Goal: Task Accomplishment & Management: Use online tool/utility

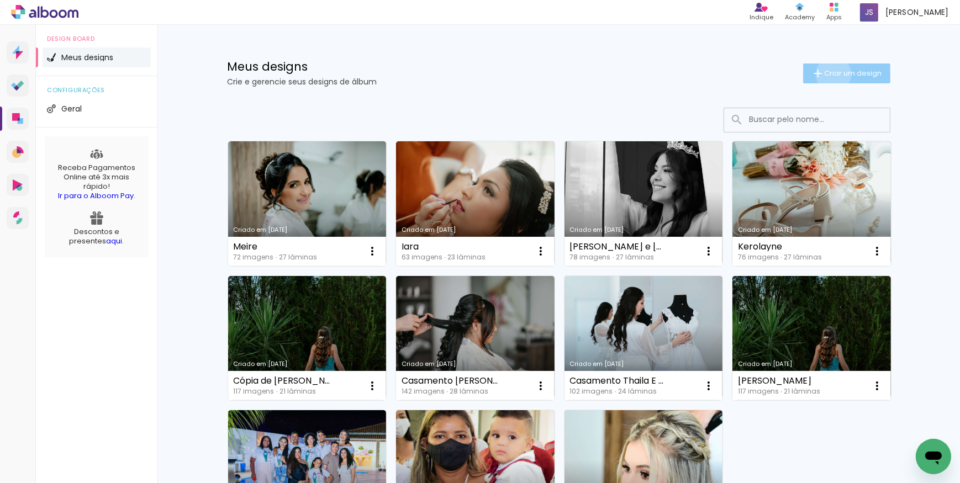
click at [827, 74] on span "Criar um design" at bounding box center [853, 73] width 57 height 7
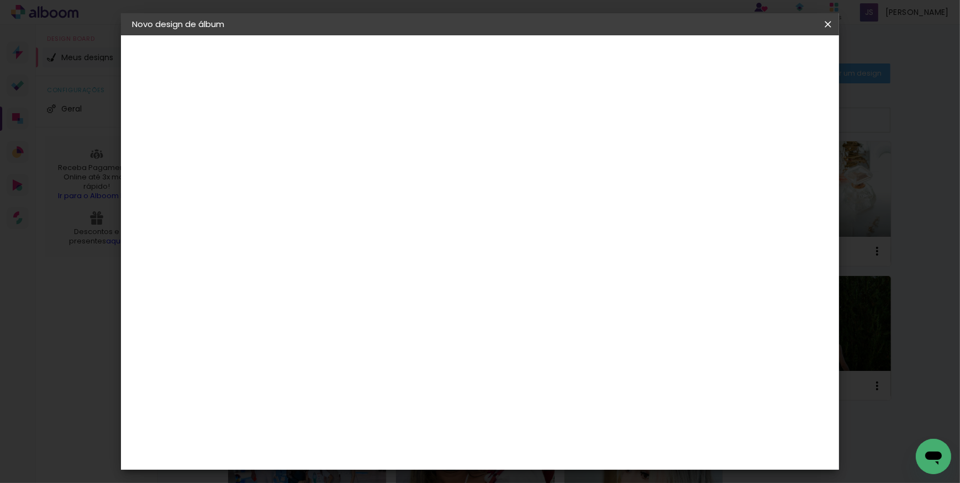
click at [313, 140] on input at bounding box center [313, 148] width 0 height 17
type input "[PERSON_NAME] e [PERSON_NAME]"
type paper-input "[PERSON_NAME] e [PERSON_NAME]"
click at [0, 0] on slot "Avançar" at bounding box center [0, 0] width 0 height 0
click at [0, 0] on slot "Tamanho Livre" at bounding box center [0, 0] width 0 height 0
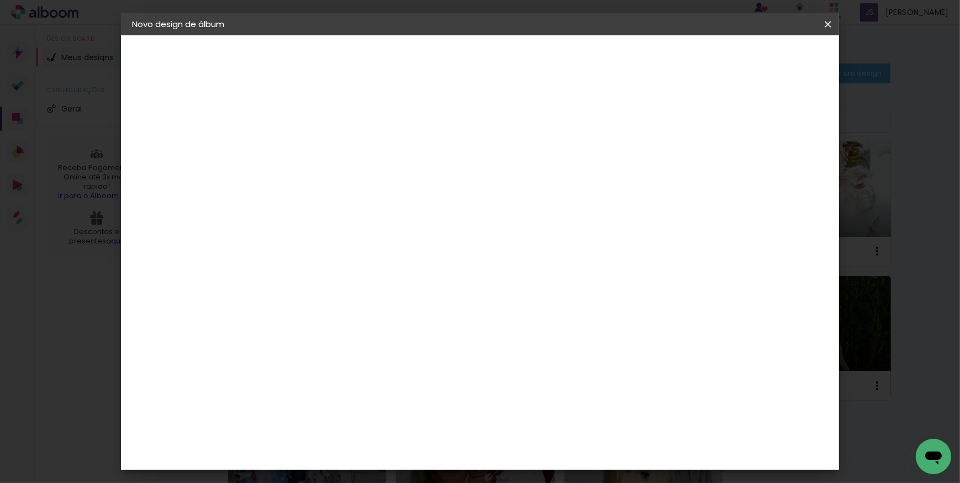
click at [519, 52] on paper-button "Avançar" at bounding box center [492, 58] width 54 height 19
click at [175, 131] on div "Tamanho livre" at bounding box center [174, 136] width 38 height 15
click at [160, 165] on iron-pages "Modelo Escolhendo modelo... Tamanho livre" at bounding box center [192, 161] width 121 height 22
click at [0, 0] on slot "Tamanho Livre" at bounding box center [0, 0] width 0 height 0
click at [519, 65] on paper-button "Avançar" at bounding box center [492, 58] width 54 height 19
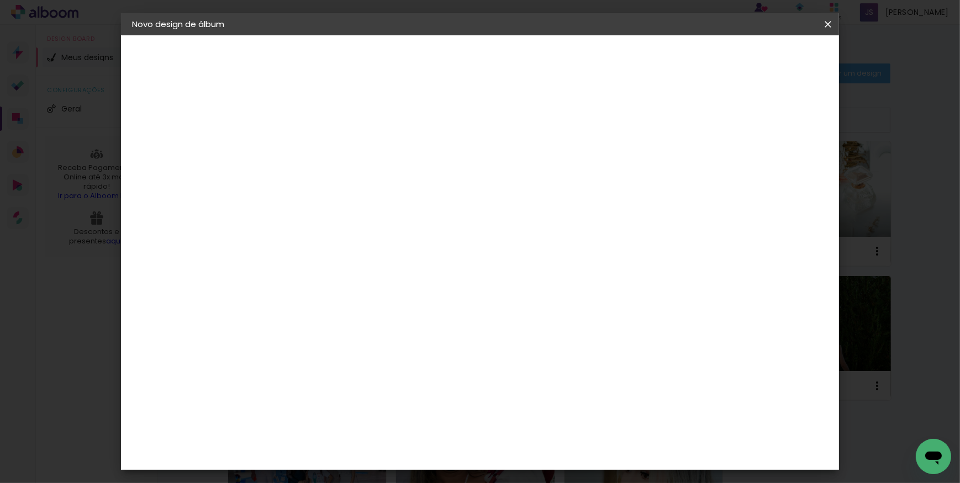
drag, startPoint x: 449, startPoint y: 166, endPoint x: 444, endPoint y: 166, distance: 5.6
click at [444, 166] on span "cm" at bounding box center [448, 173] width 13 height 17
click at [439, 168] on span "30" at bounding box center [433, 173] width 18 height 17
drag, startPoint x: 438, startPoint y: 168, endPoint x: 419, endPoint y: 171, distance: 19.1
click at [419, 171] on div "30 cm" at bounding box center [439, 173] width 217 height 28
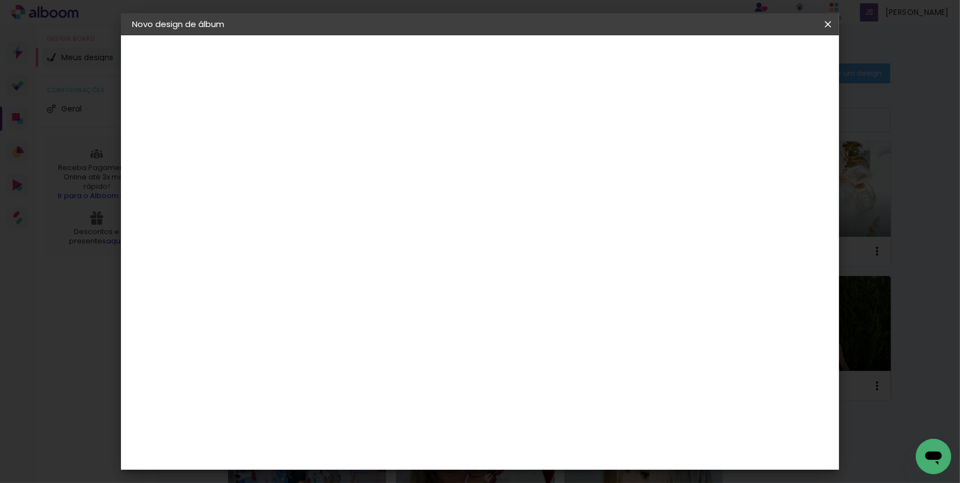
drag, startPoint x: 193, startPoint y: 110, endPoint x: 190, endPoint y: 94, distance: 15.8
click at [193, 109] on div "2. Especificações" at bounding box center [192, 113] width 121 height 13
click at [171, 118] on div "2. Especificações Fornecedor Escolhendo fornecedor... Modelo Escolhendo modelo.…" at bounding box center [192, 127] width 121 height 41
drag, startPoint x: 171, startPoint y: 118, endPoint x: 168, endPoint y: 138, distance: 20.2
click at [168, 138] on div "Tamanho livre" at bounding box center [174, 136] width 38 height 15
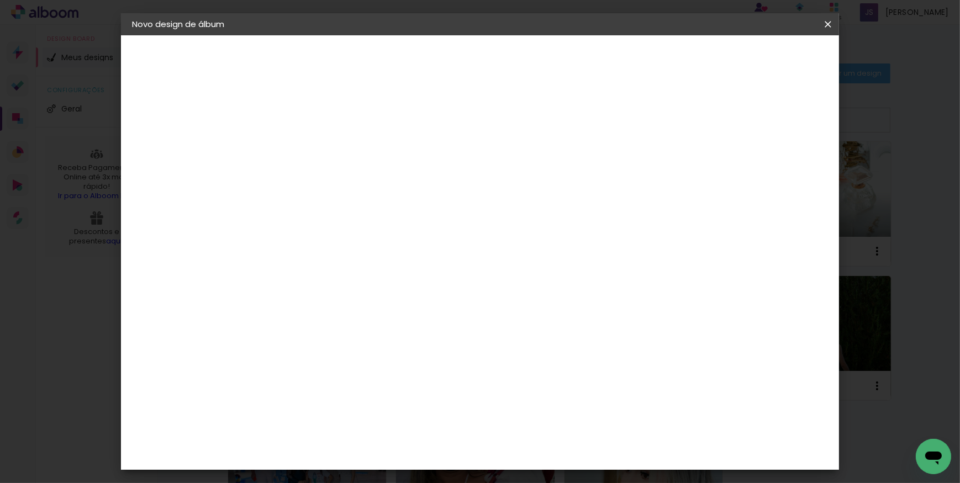
scroll to position [552, 0]
click at [382, 122] on paper-item "Canaan Álbuns" at bounding box center [340, 136] width 119 height 29
click at [333, 259] on div "Go image" at bounding box center [318, 268] width 27 height 18
click at [0, 0] on slot "Avançar" at bounding box center [0, 0] width 0 height 0
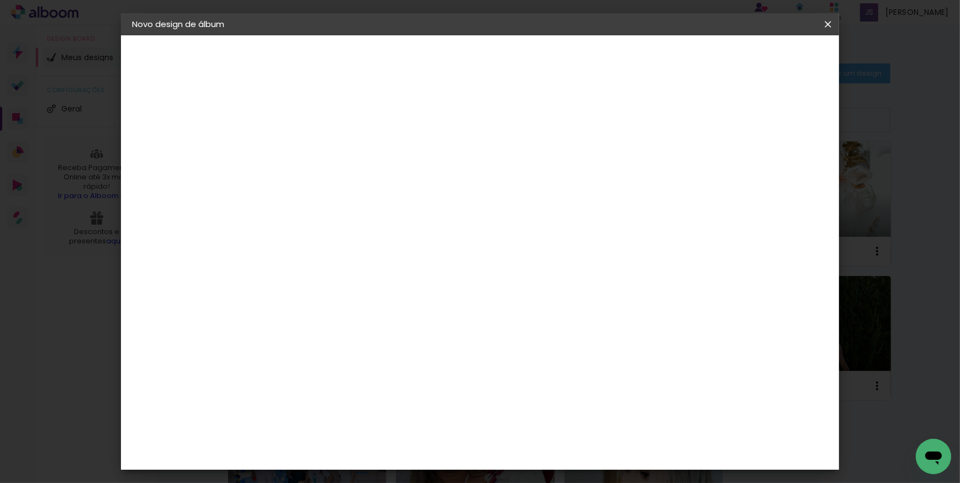
click at [356, 187] on input "text" at bounding box center [334, 192] width 43 height 17
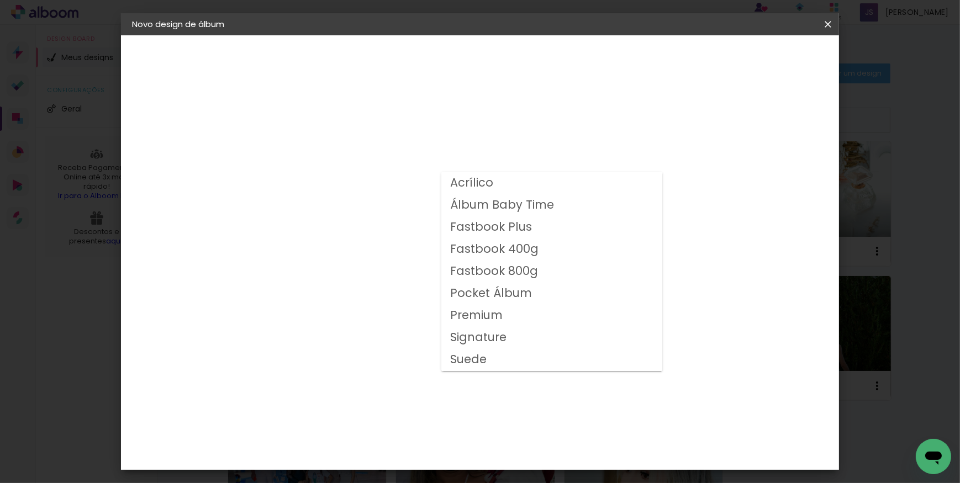
click at [0, 0] on slot "Fastbook 800g" at bounding box center [0, 0] width 0 height 0
type input "Fastbook 800g"
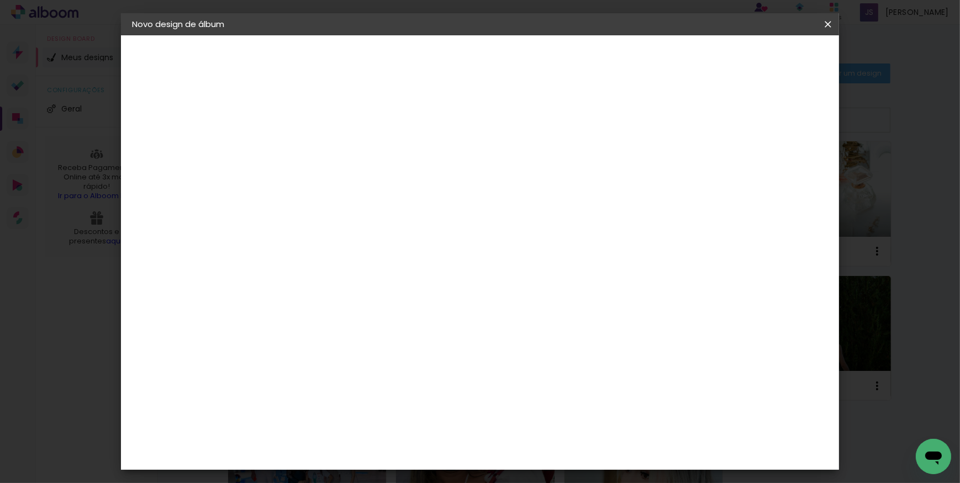
scroll to position [150, 0]
click at [387, 366] on span "25 × 25" at bounding box center [361, 380] width 51 height 29
click at [0, 0] on slot "Avançar" at bounding box center [0, 0] width 0 height 0
click at [173, 132] on div "Go image" at bounding box center [167, 136] width 25 height 15
click at [347, 253] on paper-item "Go image" at bounding box center [340, 267] width 119 height 29
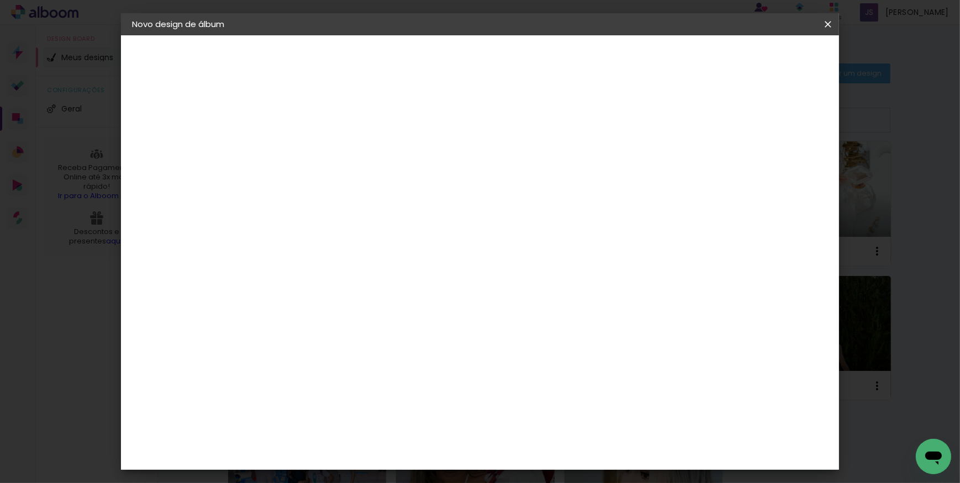
click at [0, 0] on slot "Avançar" at bounding box center [0, 0] width 0 height 0
click at [373, 179] on paper-input-container "Linha" at bounding box center [341, 193] width 64 height 28
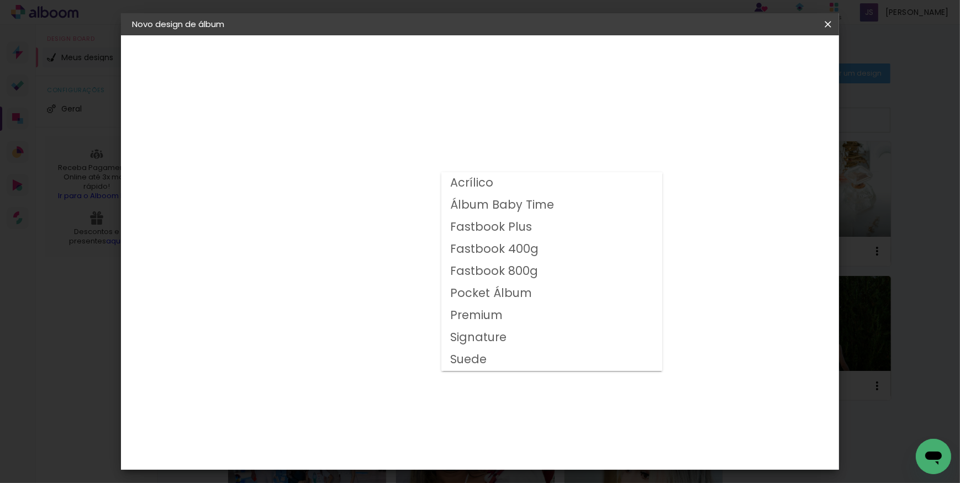
click at [543, 175] on div at bounding box center [551, 266] width 221 height 199
click at [504, 315] on paper-item "Premium" at bounding box center [551, 316] width 221 height 22
type input "Premium"
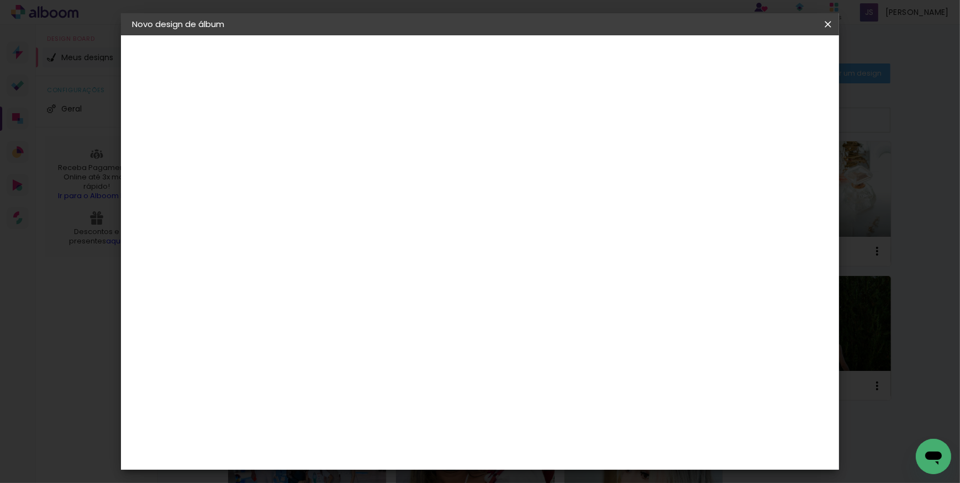
scroll to position [100, 0]
click at [387, 328] on span "25 × 25" at bounding box center [361, 342] width 51 height 29
click at [493, 51] on paper-button "Avançar" at bounding box center [466, 58] width 54 height 19
click at [760, 61] on span "Iniciar design" at bounding box center [734, 59] width 50 height 8
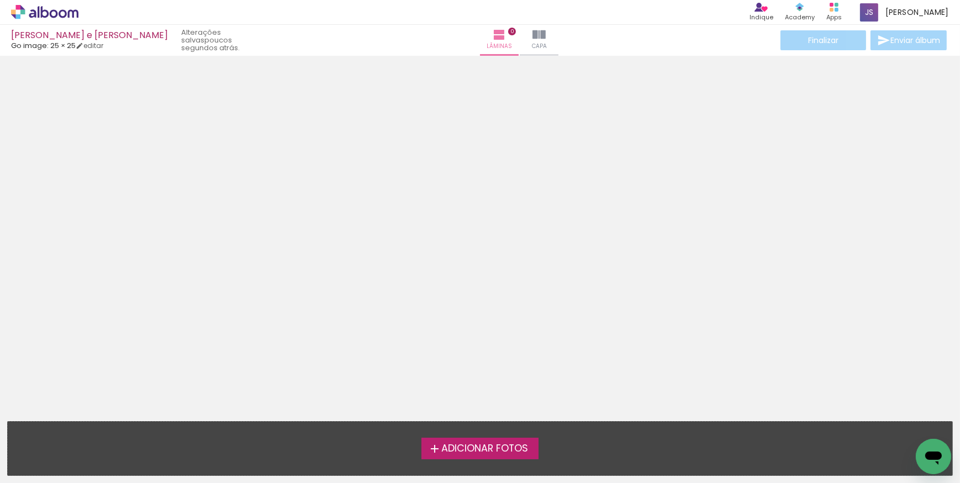
click at [474, 444] on span "Adicionar Fotos" at bounding box center [484, 449] width 87 height 10
click at [0, 0] on input "file" at bounding box center [0, 0] width 0 height 0
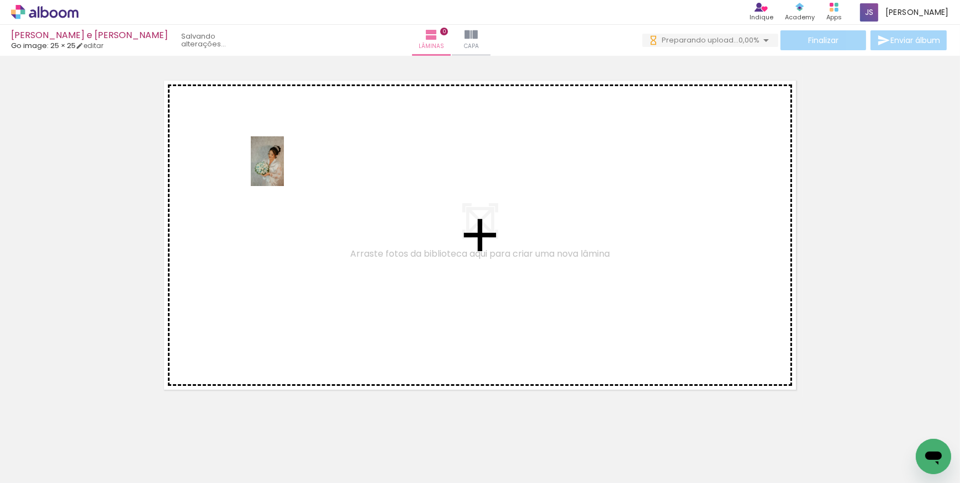
drag, startPoint x: 124, startPoint y: 449, endPoint x: 296, endPoint y: 157, distance: 338.0
click at [296, 157] on quentale-workspace at bounding box center [480, 241] width 960 height 483
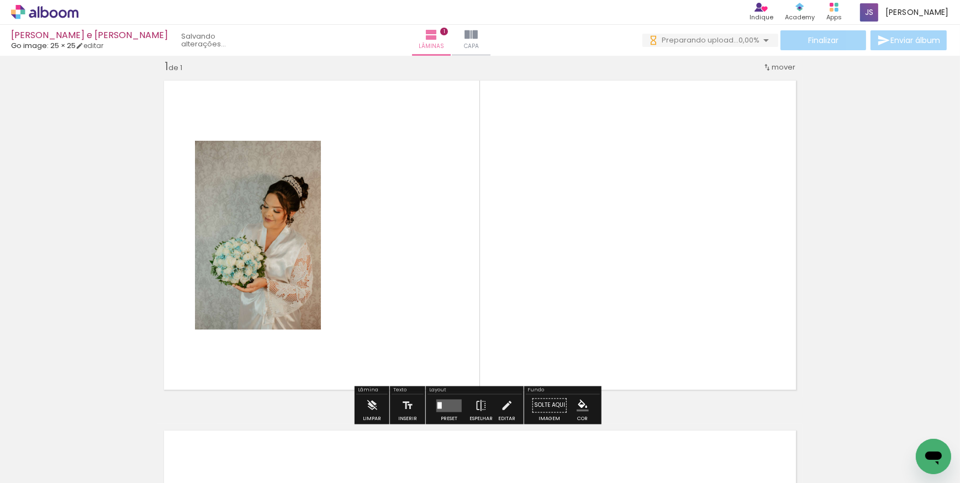
scroll to position [14, 0]
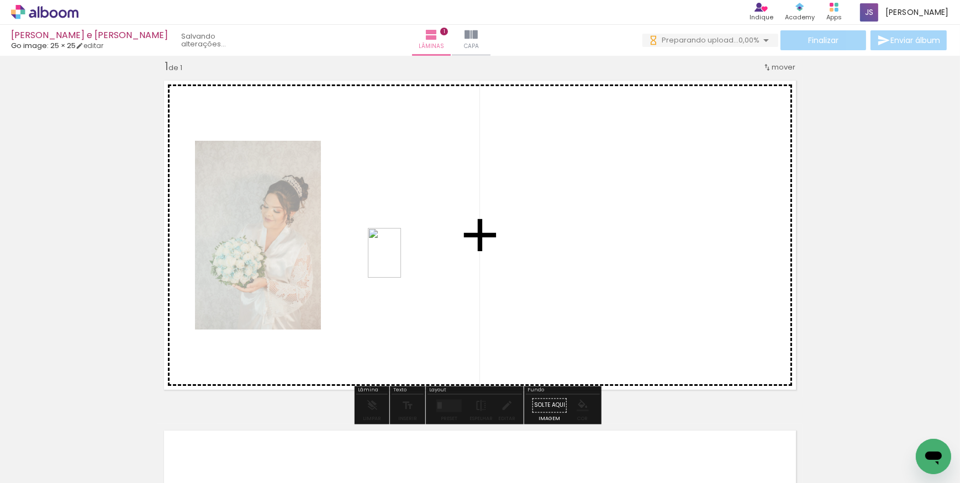
drag, startPoint x: 259, startPoint y: 370, endPoint x: 401, endPoint y: 261, distance: 179.0
click at [401, 261] on quentale-workspace at bounding box center [480, 241] width 960 height 483
drag, startPoint x: 249, startPoint y: 436, endPoint x: 639, endPoint y: 208, distance: 452.1
click at [639, 208] on quentale-workspace at bounding box center [480, 241] width 960 height 483
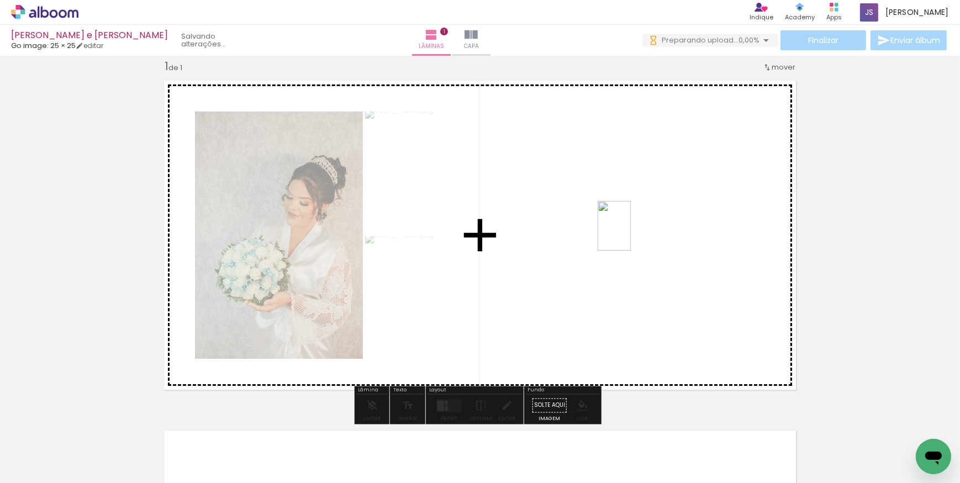
drag, startPoint x: 312, startPoint y: 442, endPoint x: 631, endPoint y: 234, distance: 380.7
click at [631, 234] on quentale-workspace at bounding box center [480, 241] width 960 height 483
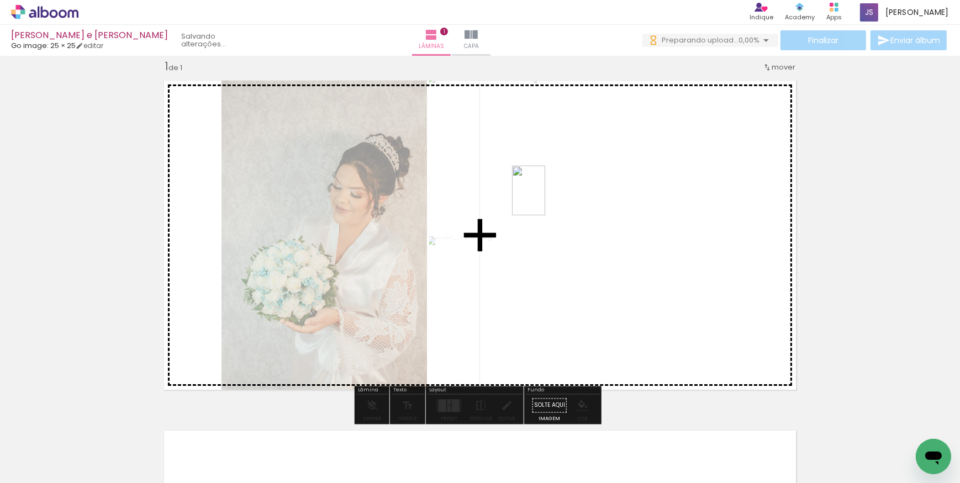
drag, startPoint x: 369, startPoint y: 451, endPoint x: 557, endPoint y: 188, distance: 323.6
click at [557, 188] on quentale-workspace at bounding box center [480, 241] width 960 height 483
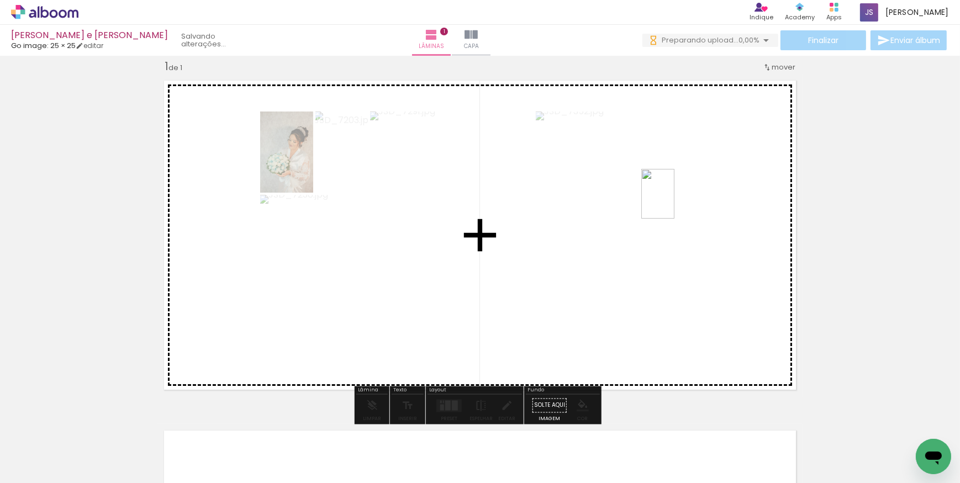
drag, startPoint x: 480, startPoint y: 365, endPoint x: 676, endPoint y: 202, distance: 254.9
click at [676, 202] on quentale-workspace at bounding box center [480, 241] width 960 height 483
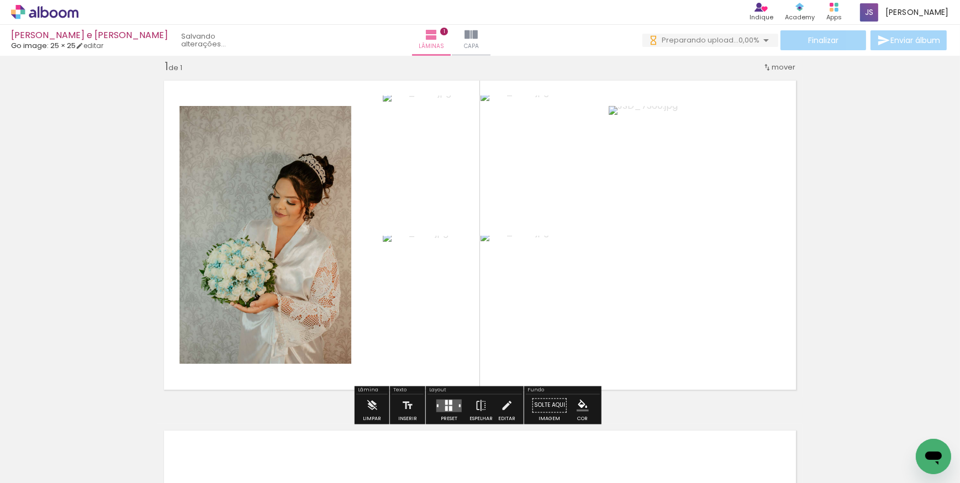
click at [449, 404] on div at bounding box center [450, 402] width 3 height 5
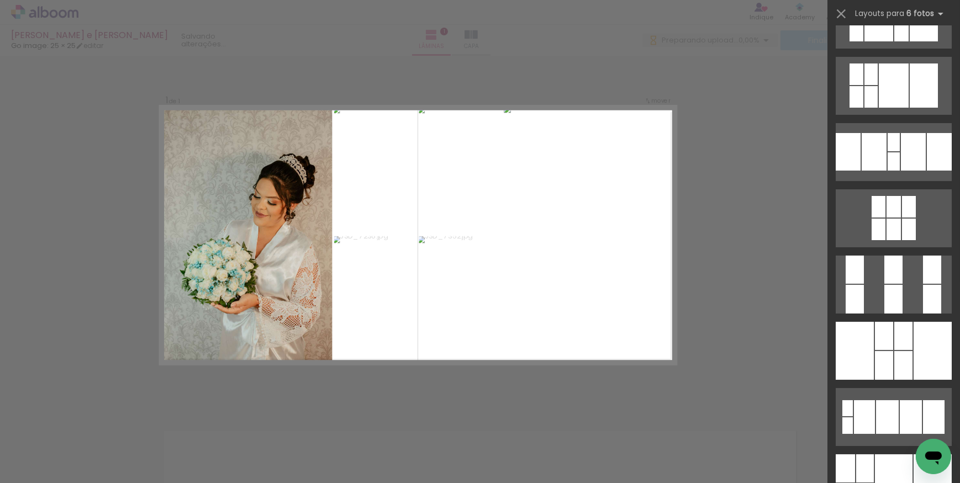
scroll to position [301, 0]
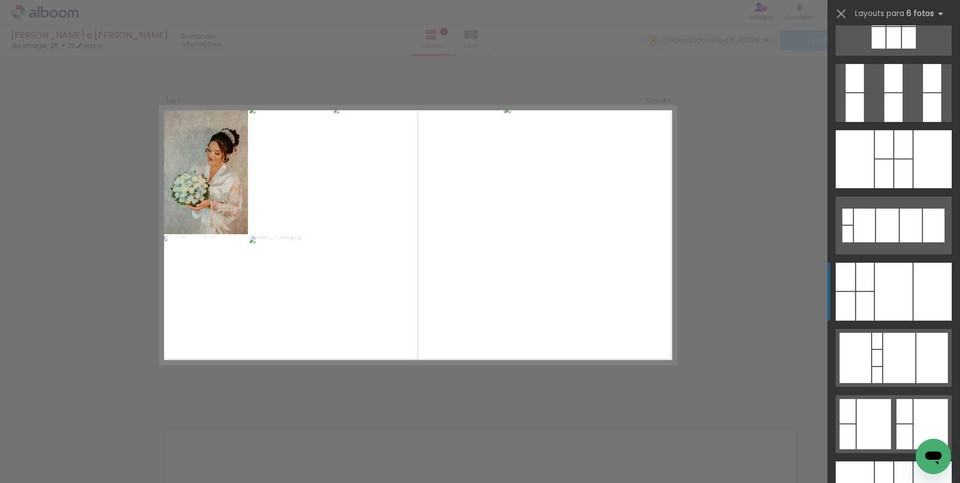
click at [885, 276] on div at bounding box center [894, 292] width 38 height 58
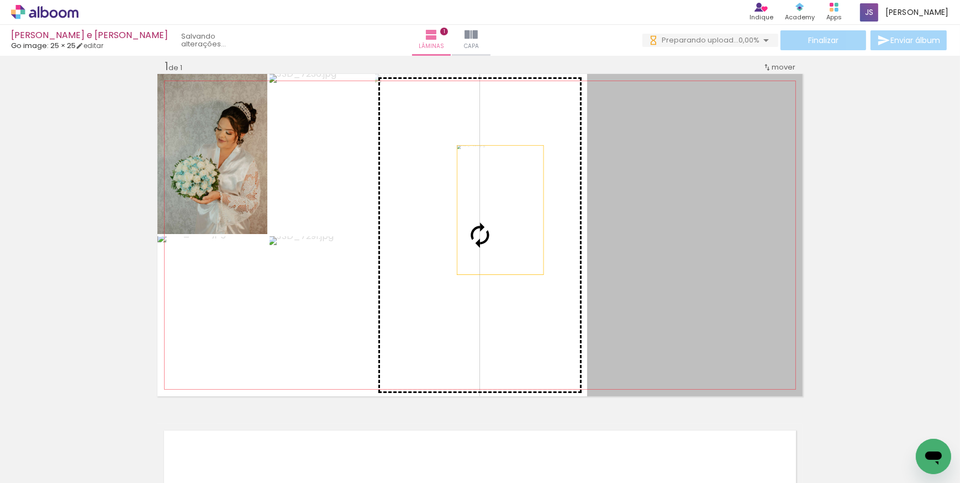
drag, startPoint x: 561, startPoint y: 210, endPoint x: 497, endPoint y: 210, distance: 64.6
click at [0, 0] on slot at bounding box center [0, 0] width 0 height 0
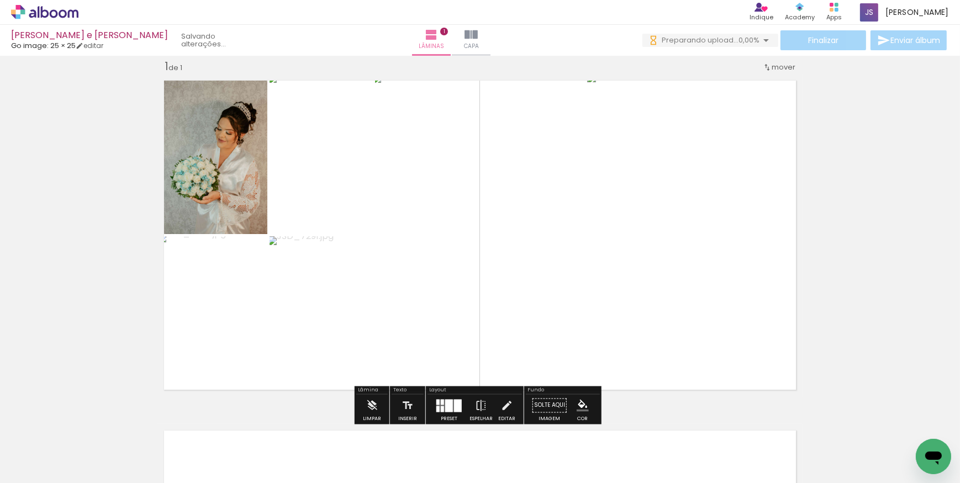
scroll to position [0, 0]
click at [440, 397] on div at bounding box center [449, 406] width 30 height 22
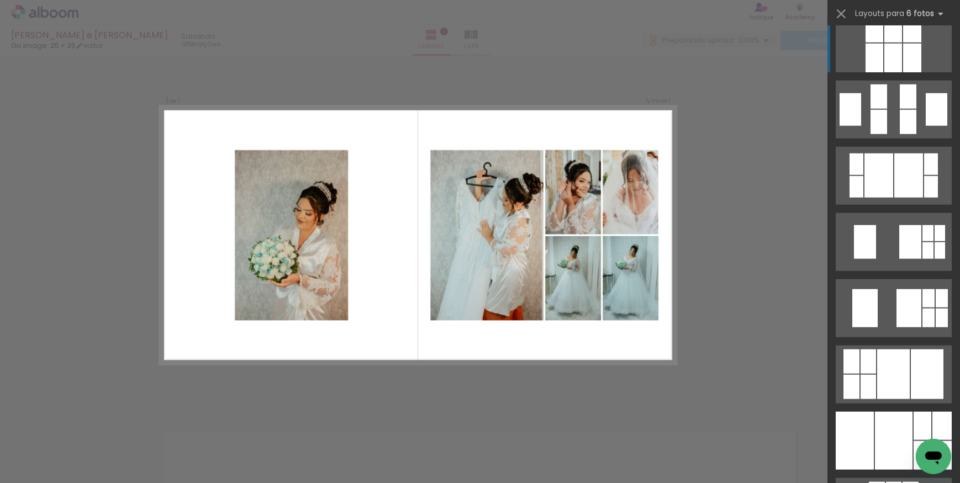
scroll to position [1534, 0]
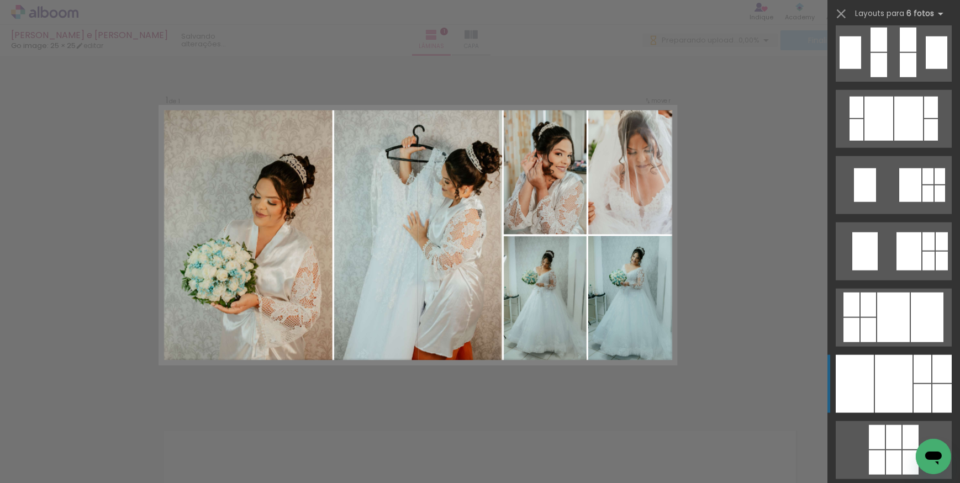
click at [903, 384] on div at bounding box center [894, 384] width 38 height 58
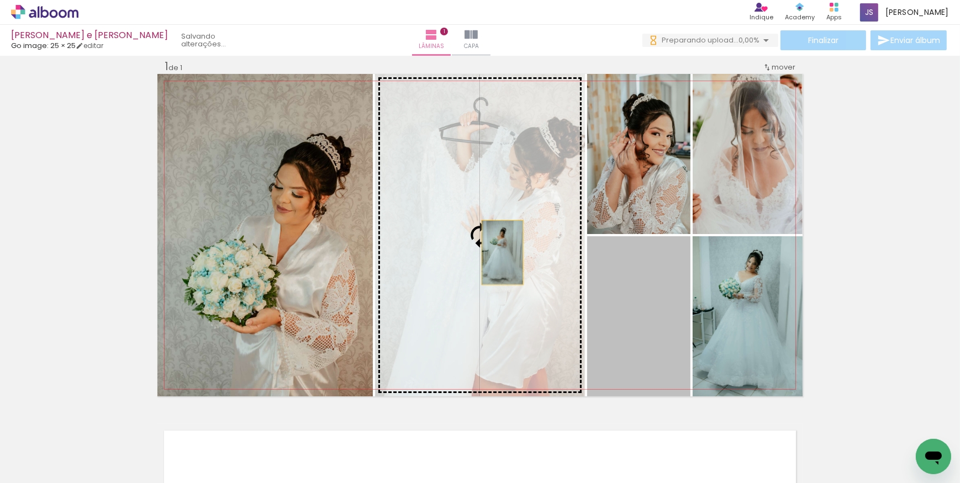
drag, startPoint x: 666, startPoint y: 319, endPoint x: 486, endPoint y: 244, distance: 195.8
click at [0, 0] on slot at bounding box center [0, 0] width 0 height 0
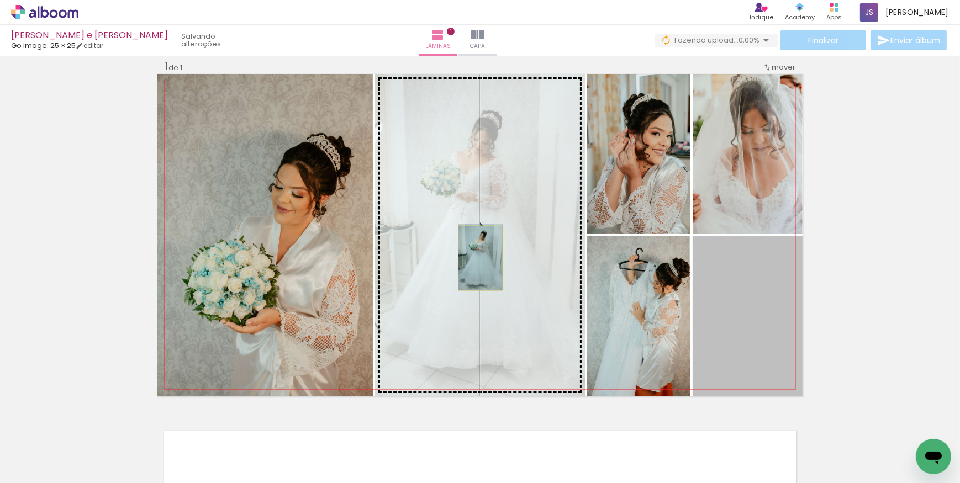
drag, startPoint x: 656, startPoint y: 308, endPoint x: 477, endPoint y: 258, distance: 185.9
click at [0, 0] on slot at bounding box center [0, 0] width 0 height 0
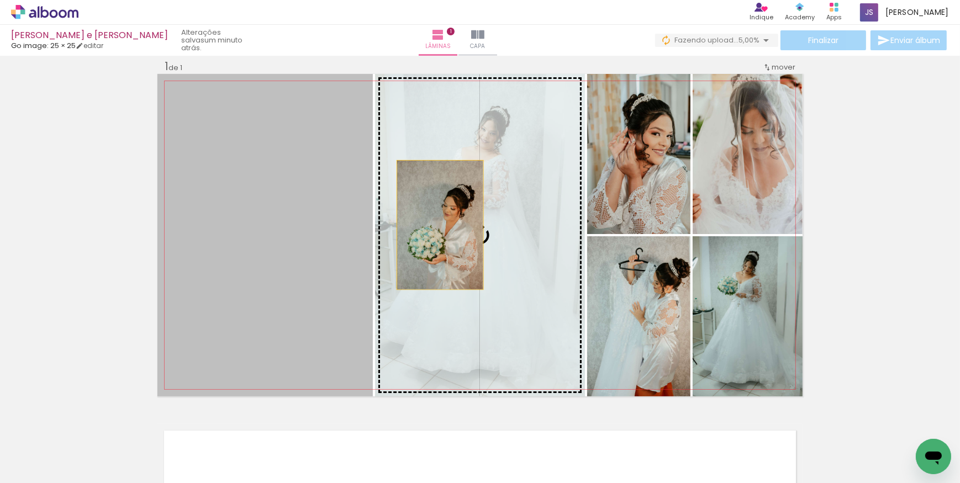
drag, startPoint x: 259, startPoint y: 225, endPoint x: 446, endPoint y: 223, distance: 186.7
click at [0, 0] on slot at bounding box center [0, 0] width 0 height 0
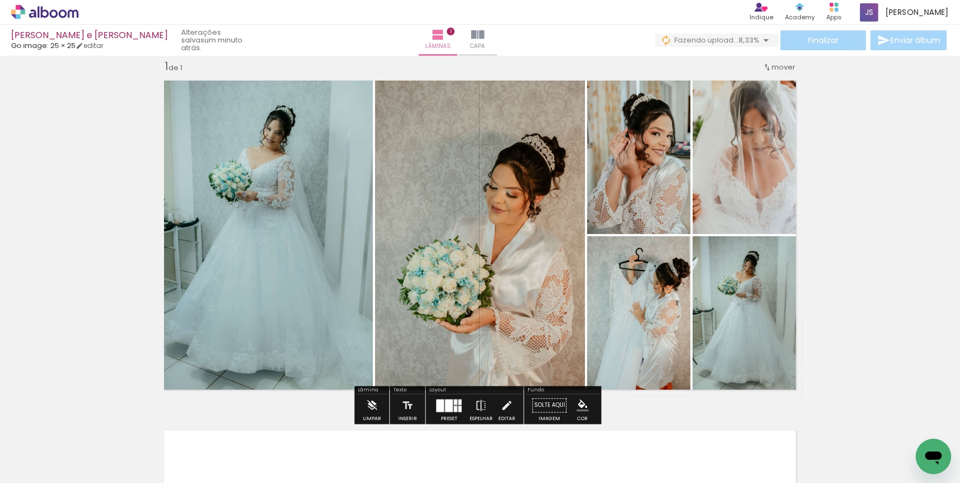
click at [870, 192] on div "Inserir lâmina 1 de 1" at bounding box center [480, 396] width 960 height 701
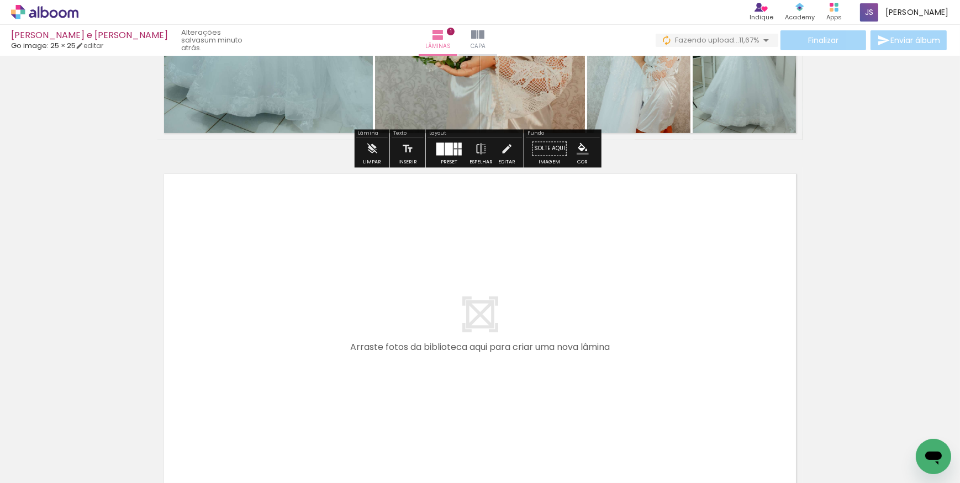
scroll to position [315, 0]
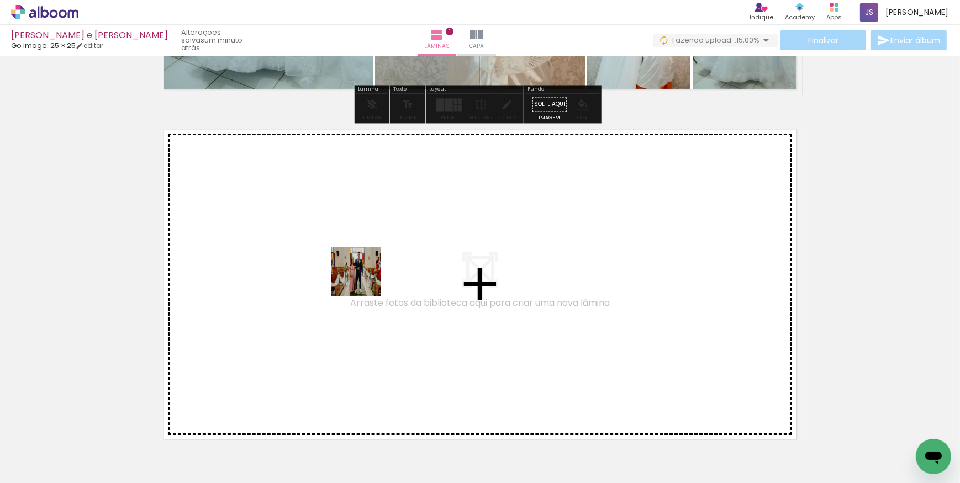
drag, startPoint x: 421, startPoint y: 336, endPoint x: 350, endPoint y: 267, distance: 100.0
click at [350, 267] on quentale-workspace at bounding box center [480, 241] width 960 height 483
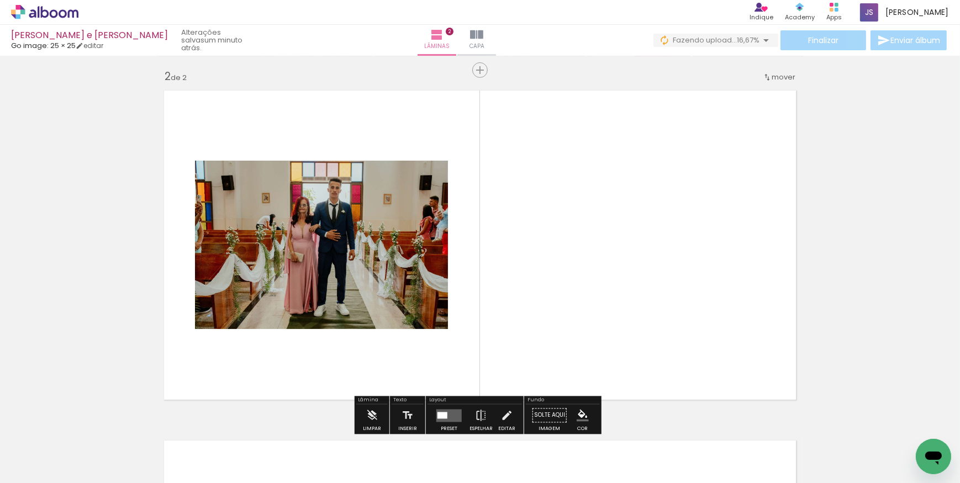
scroll to position [365, 0]
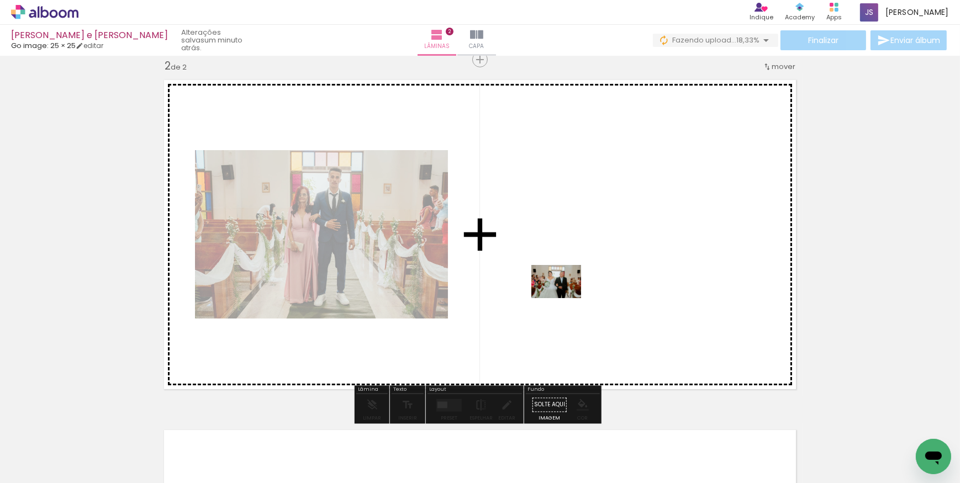
drag, startPoint x: 553, startPoint y: 417, endPoint x: 565, endPoint y: 298, distance: 119.3
click at [565, 298] on quentale-workspace at bounding box center [480, 241] width 960 height 483
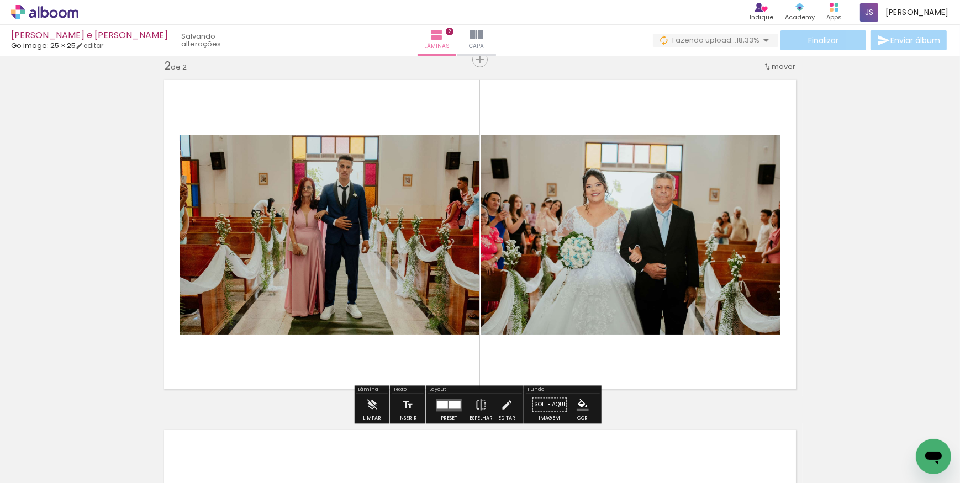
click at [451, 405] on div at bounding box center [455, 405] width 12 height 8
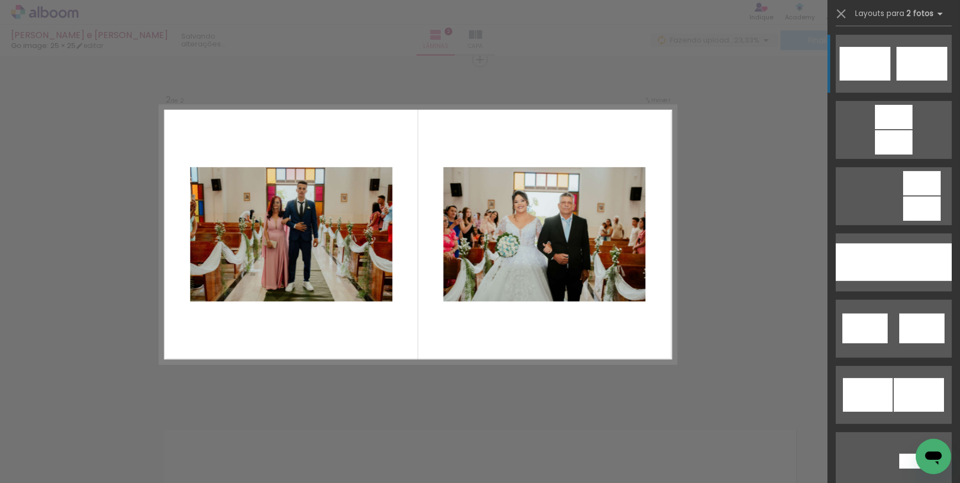
scroll to position [502, 0]
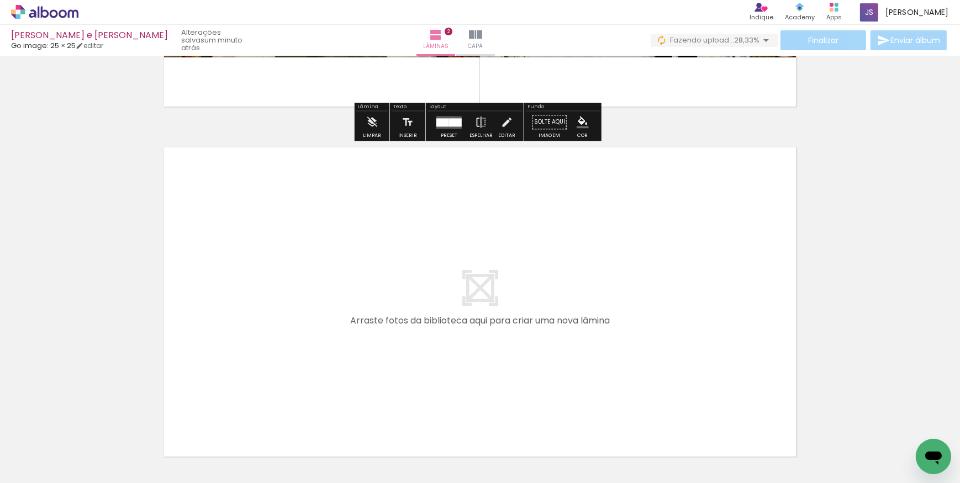
scroll to position [666, 0]
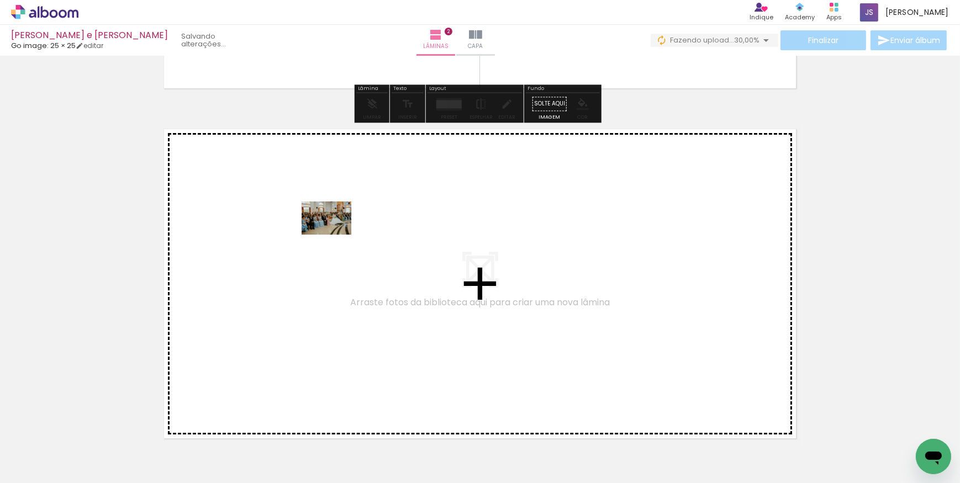
drag, startPoint x: 602, startPoint y: 415, endPoint x: 330, endPoint y: 233, distance: 327.5
click at [330, 233] on quentale-workspace at bounding box center [480, 241] width 960 height 483
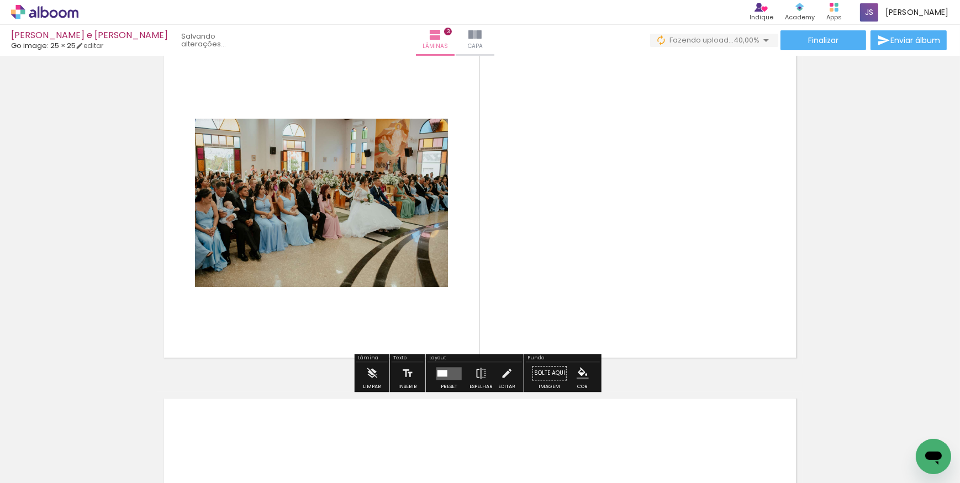
scroll to position [764, 0]
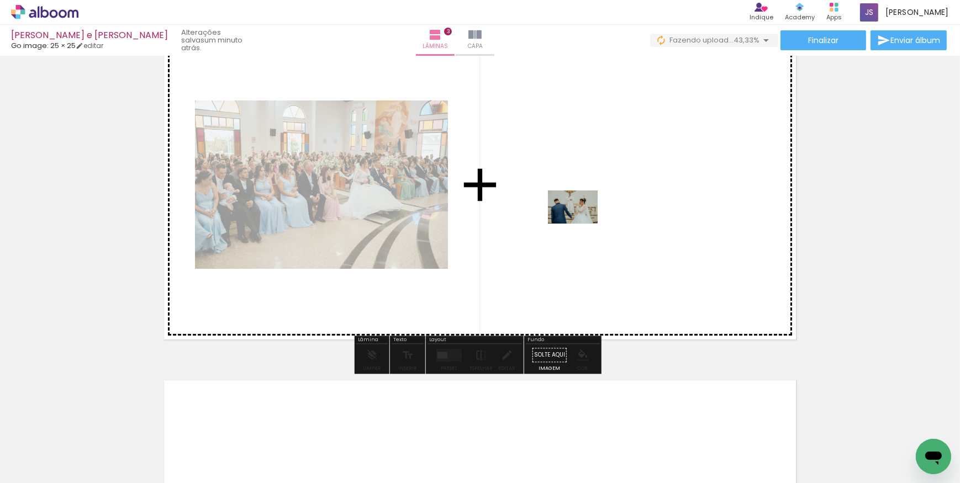
drag, startPoint x: 662, startPoint y: 414, endPoint x: 581, endPoint y: 224, distance: 206.6
click at [581, 224] on quentale-workspace at bounding box center [480, 241] width 960 height 483
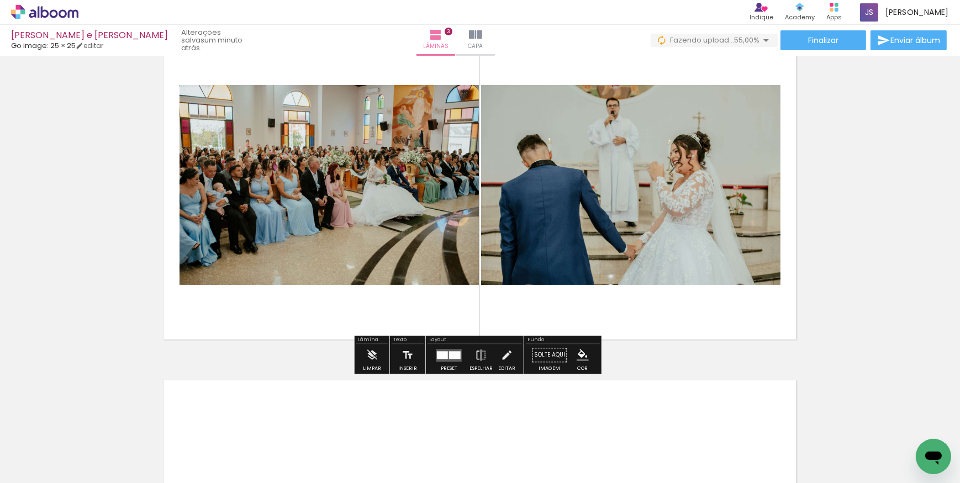
click at [445, 353] on quentale-layouter at bounding box center [448, 355] width 25 height 13
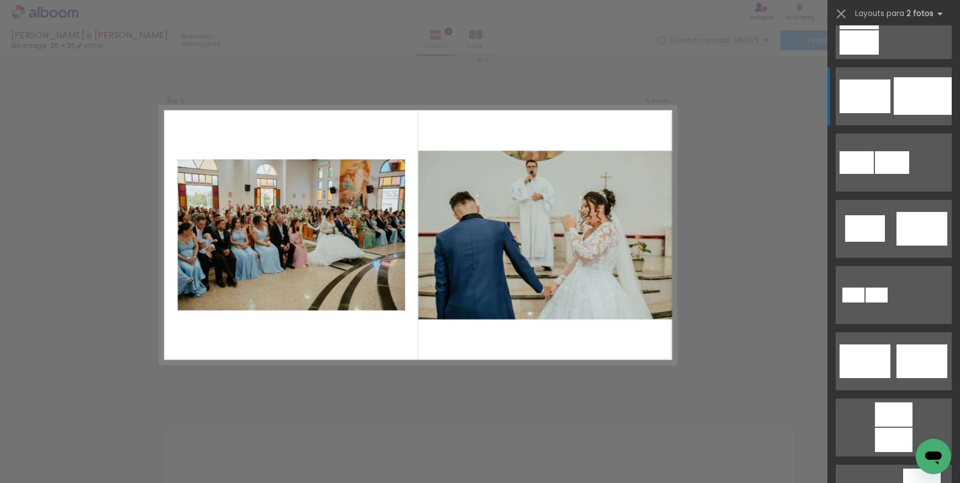
scroll to position [0, 0]
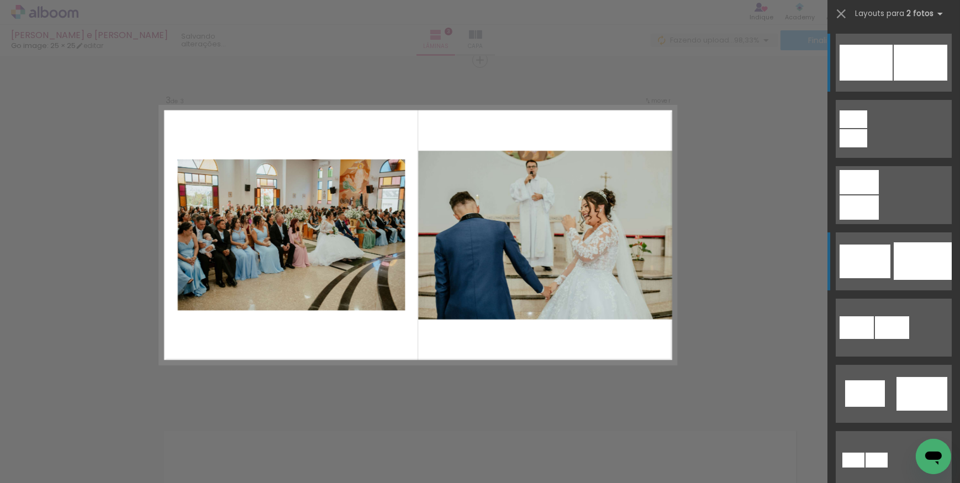
click at [901, 262] on div at bounding box center [923, 261] width 58 height 38
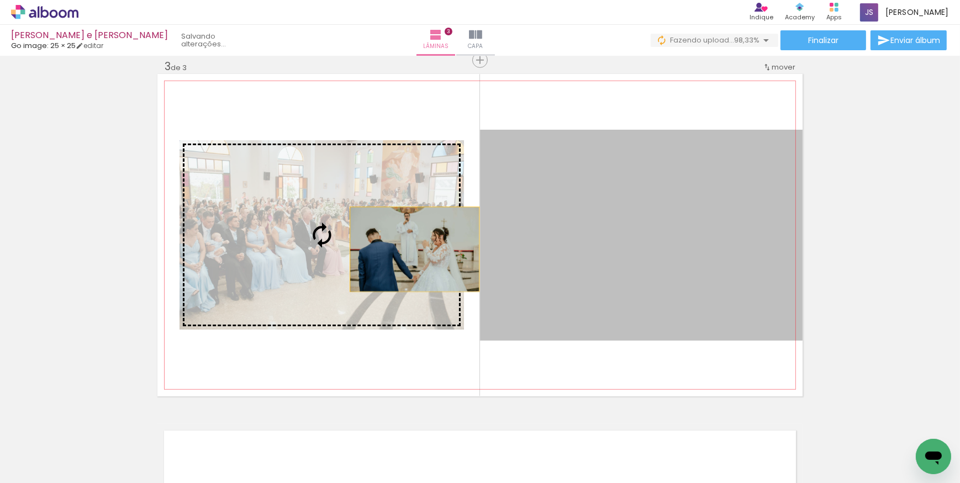
drag, startPoint x: 578, startPoint y: 249, endPoint x: 400, endPoint y: 248, distance: 177.9
click at [0, 0] on slot at bounding box center [0, 0] width 0 height 0
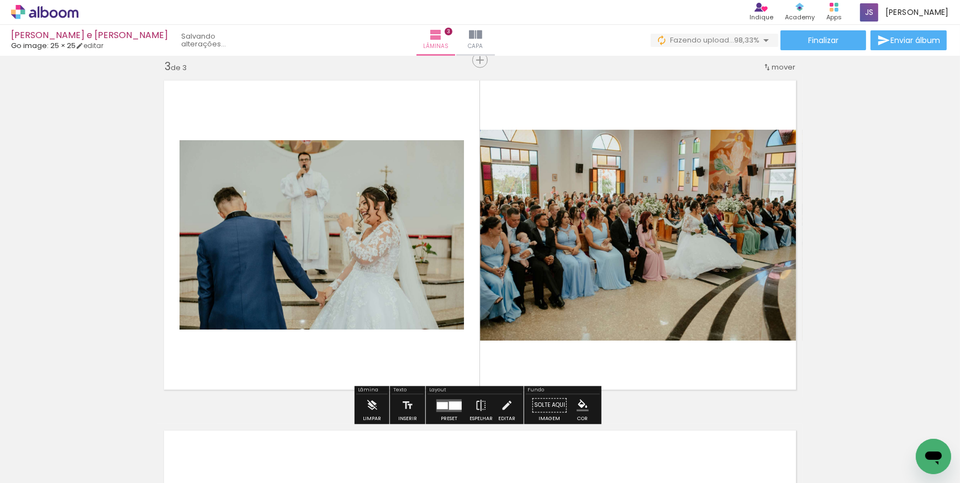
scroll to position [764, 0]
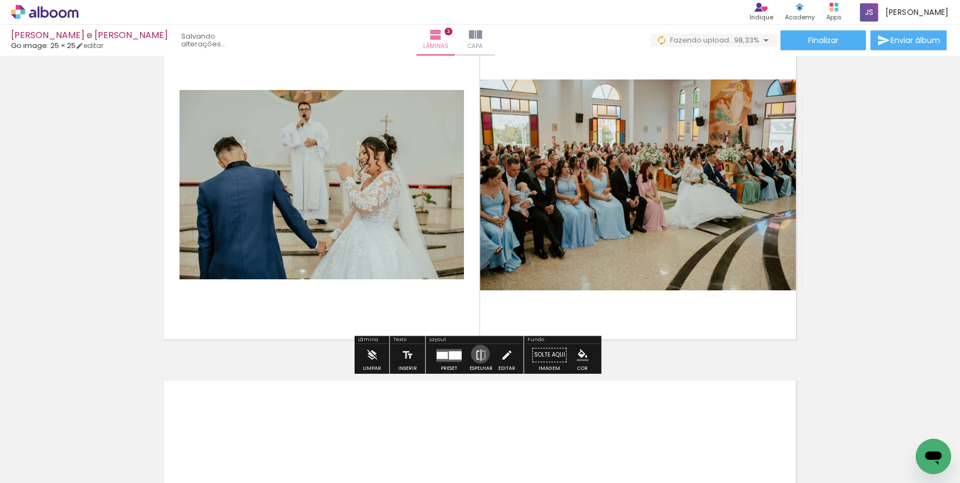
click at [478, 354] on iron-icon at bounding box center [481, 356] width 12 height 22
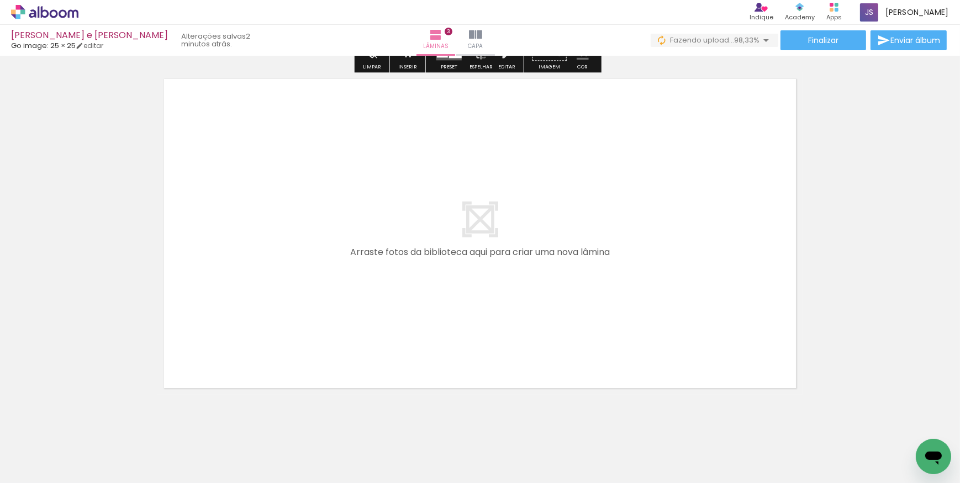
scroll to position [1085, 0]
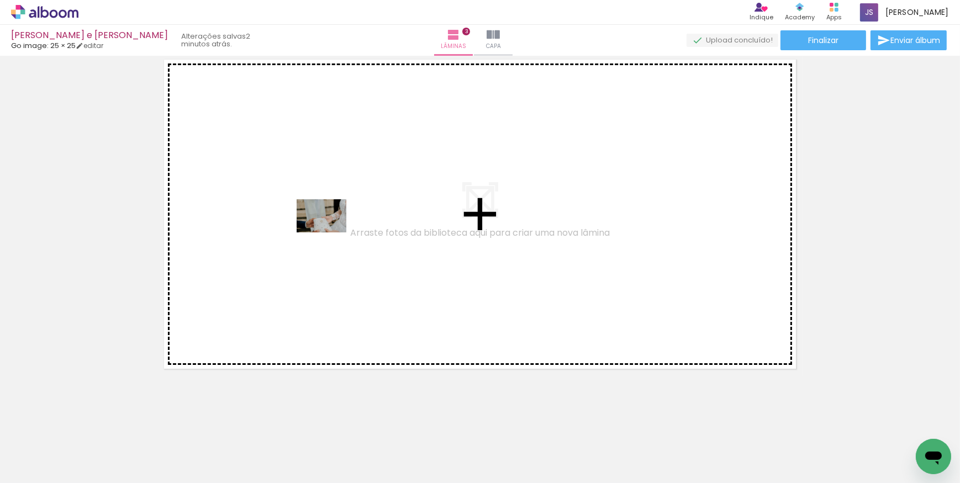
drag, startPoint x: 732, startPoint y: 441, endPoint x: 330, endPoint y: 233, distance: 453.6
click at [330, 233] on quentale-workspace at bounding box center [480, 241] width 960 height 483
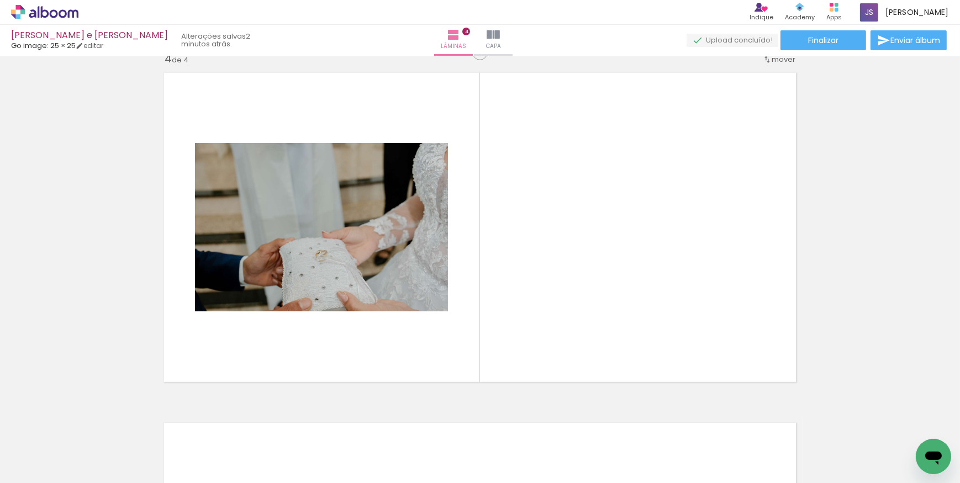
scroll to position [1064, 0]
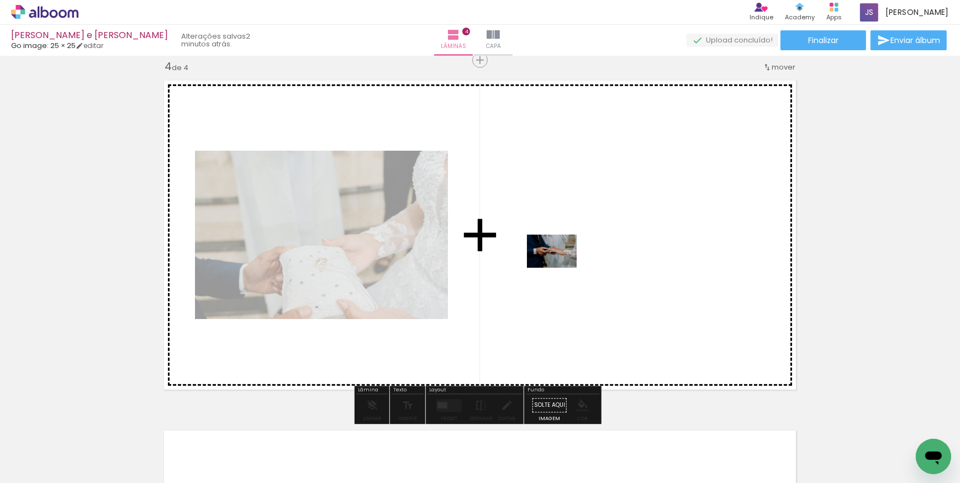
drag, startPoint x: 774, startPoint y: 449, endPoint x: 959, endPoint y: 451, distance: 185.6
click at [560, 267] on quentale-workspace at bounding box center [480, 241] width 960 height 483
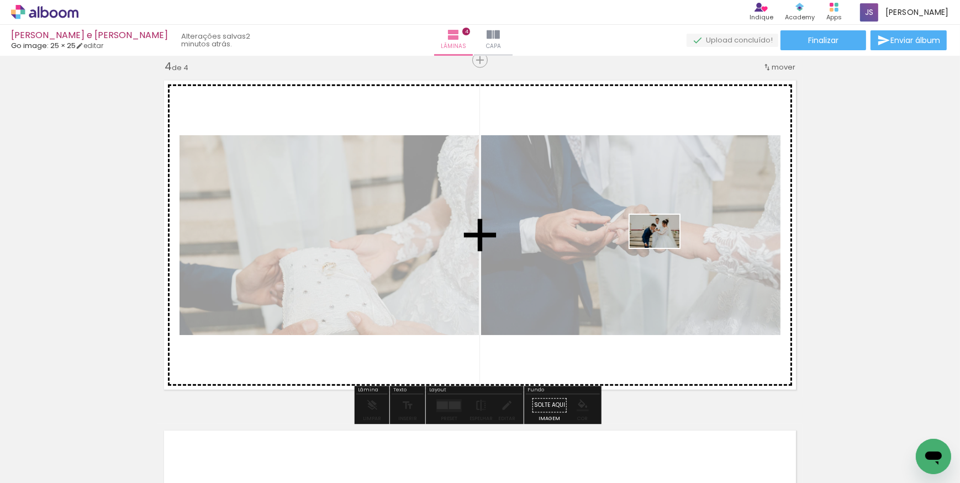
drag, startPoint x: 862, startPoint y: 452, endPoint x: 663, endPoint y: 248, distance: 285.1
click at [663, 248] on quentale-workspace at bounding box center [480, 241] width 960 height 483
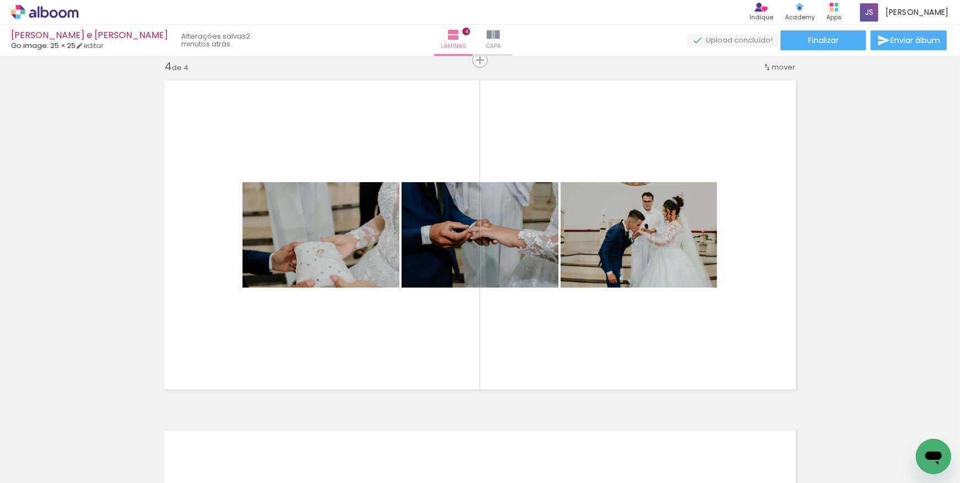
scroll to position [0, 308]
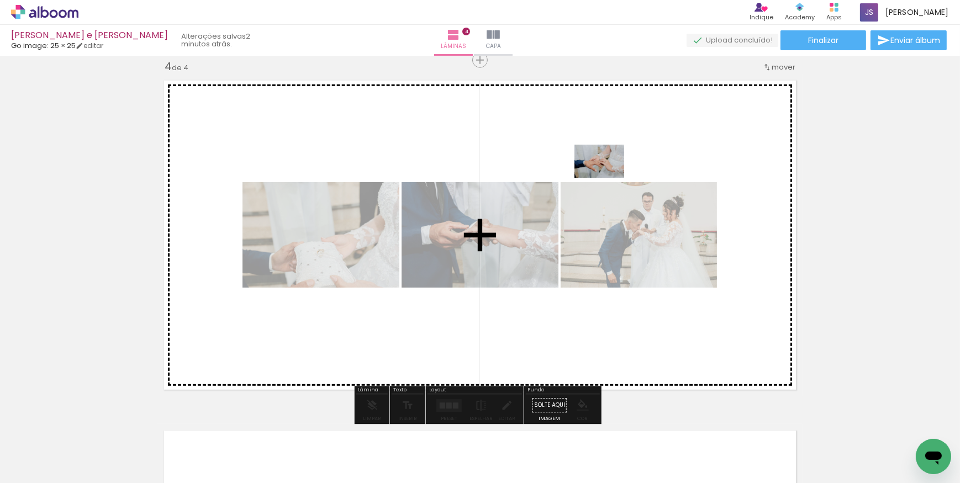
drag, startPoint x: 616, startPoint y: 426, endPoint x: 608, endPoint y: 168, distance: 258.1
click at [608, 168] on quentale-workspace at bounding box center [480, 241] width 960 height 483
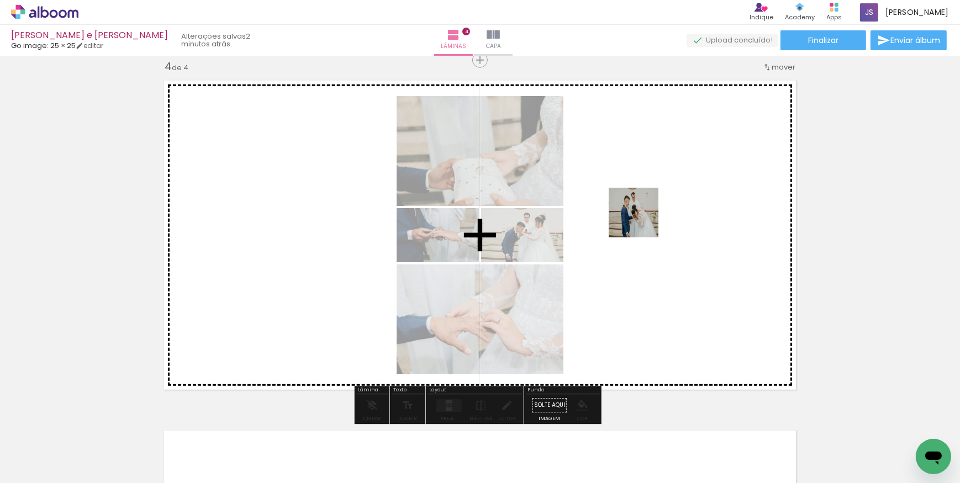
drag, startPoint x: 674, startPoint y: 413, endPoint x: 630, endPoint y: 234, distance: 184.9
click at [642, 214] on quentale-workspace at bounding box center [480, 241] width 960 height 483
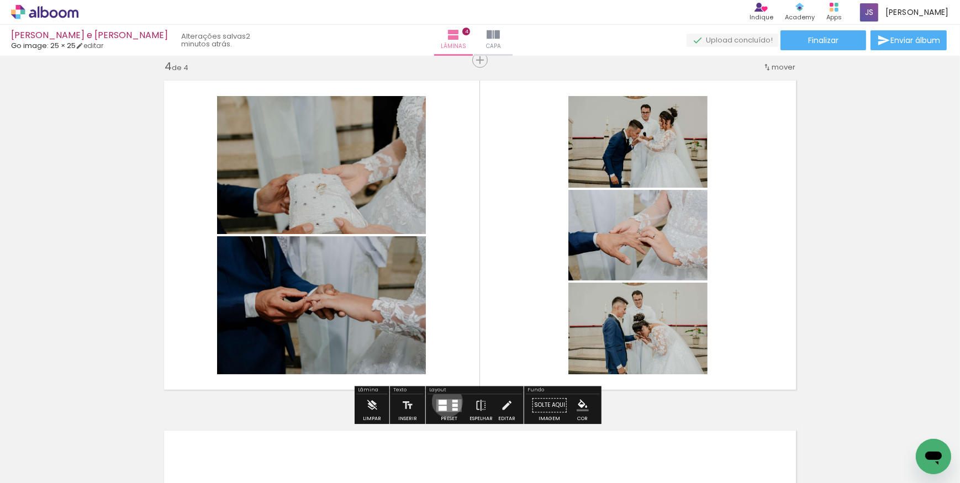
click at [445, 402] on quentale-layouter at bounding box center [448, 405] width 25 height 13
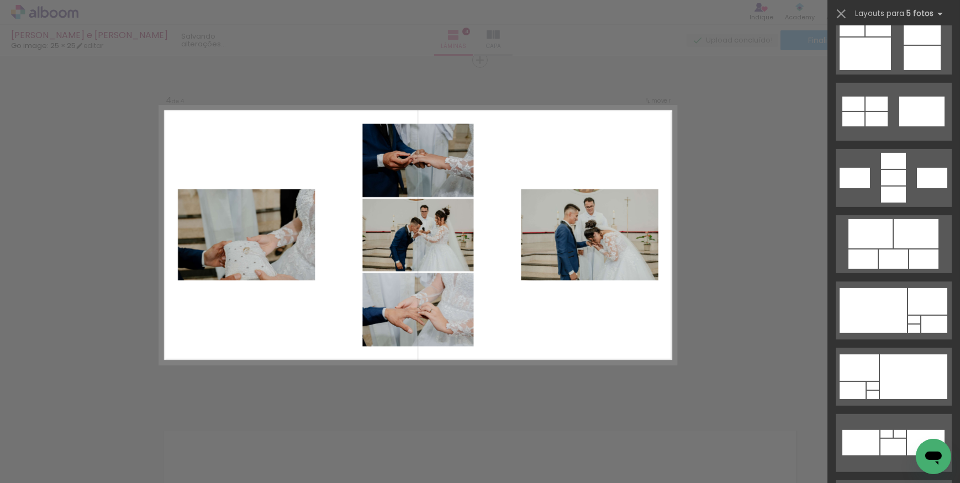
scroll to position [652, 0]
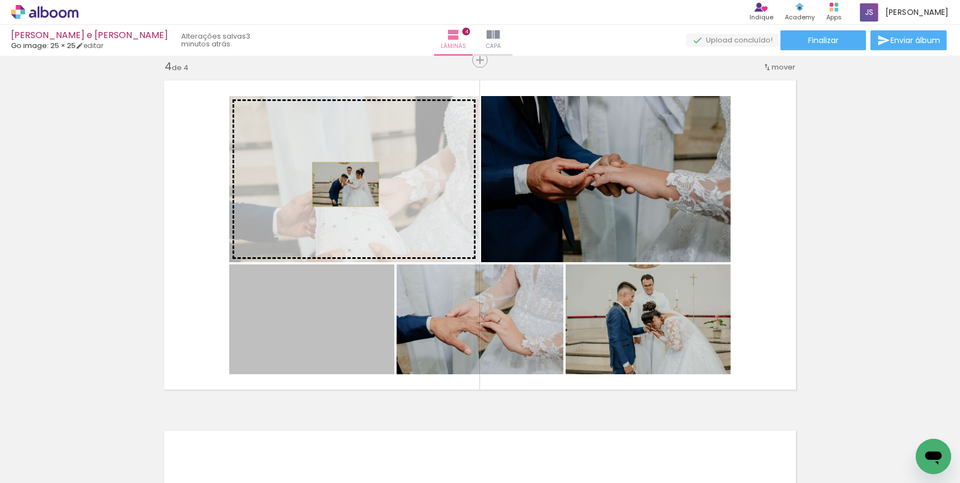
drag, startPoint x: 319, startPoint y: 325, endPoint x: 342, endPoint y: 184, distance: 142.8
click at [0, 0] on slot at bounding box center [0, 0] width 0 height 0
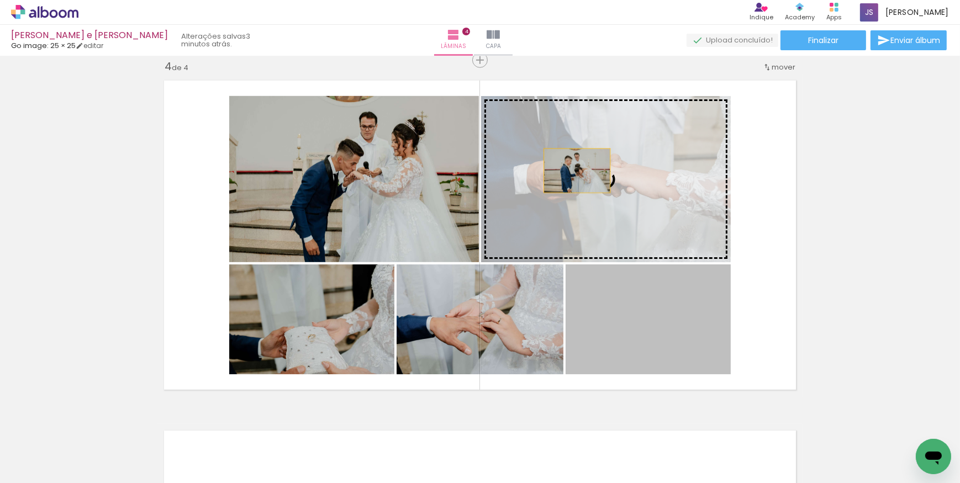
drag, startPoint x: 646, startPoint y: 324, endPoint x: 573, endPoint y: 159, distance: 180.5
click at [0, 0] on slot at bounding box center [0, 0] width 0 height 0
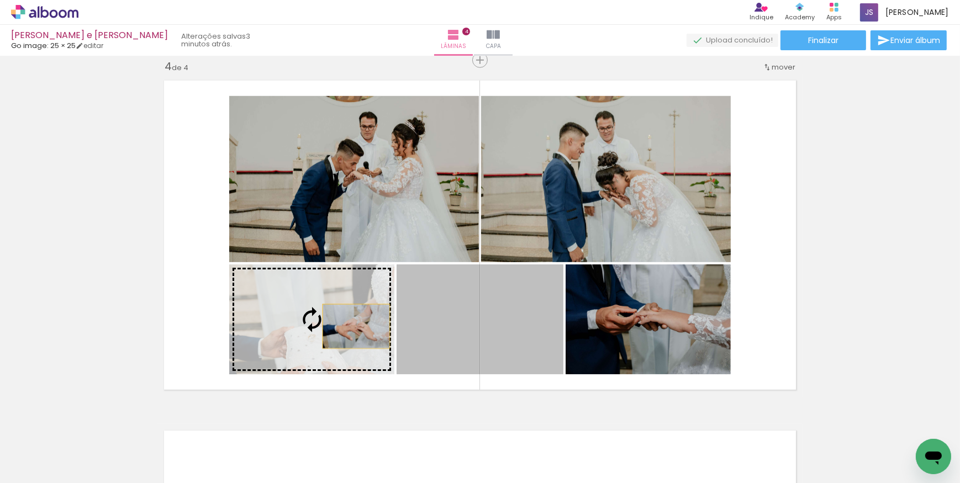
drag, startPoint x: 513, startPoint y: 328, endPoint x: 337, endPoint y: 326, distance: 175.7
click at [0, 0] on slot at bounding box center [0, 0] width 0 height 0
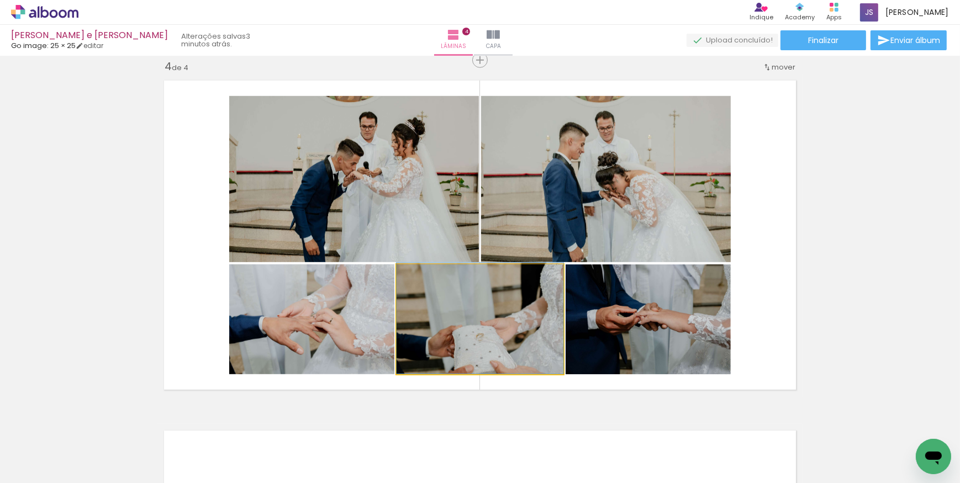
drag, startPoint x: 504, startPoint y: 326, endPoint x: 530, endPoint y: 321, distance: 25.9
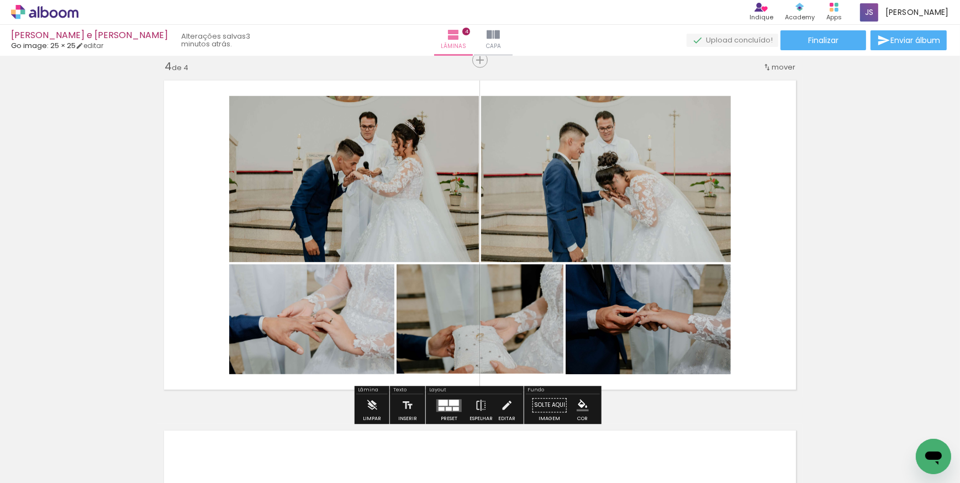
click at [449, 404] on div at bounding box center [454, 403] width 10 height 6
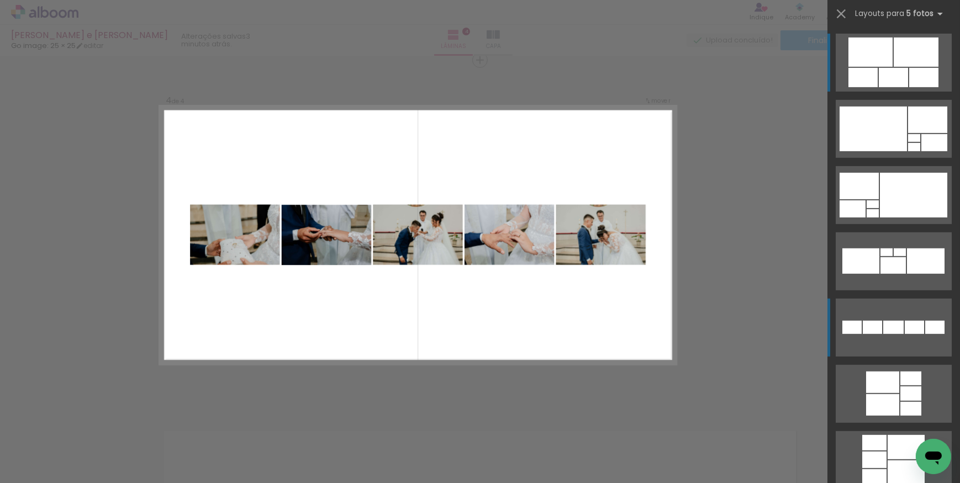
scroll to position [1046, 0]
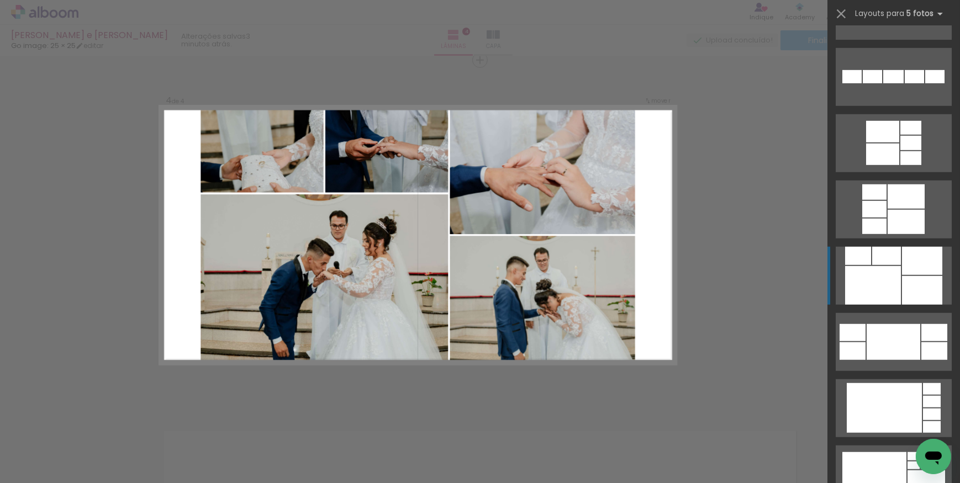
click at [888, 271] on div at bounding box center [873, 285] width 56 height 39
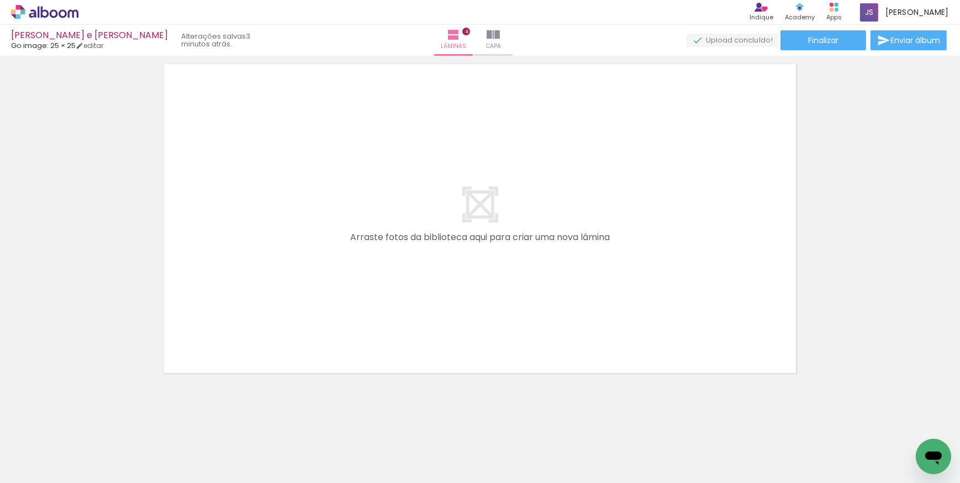
scroll to position [1436, 0]
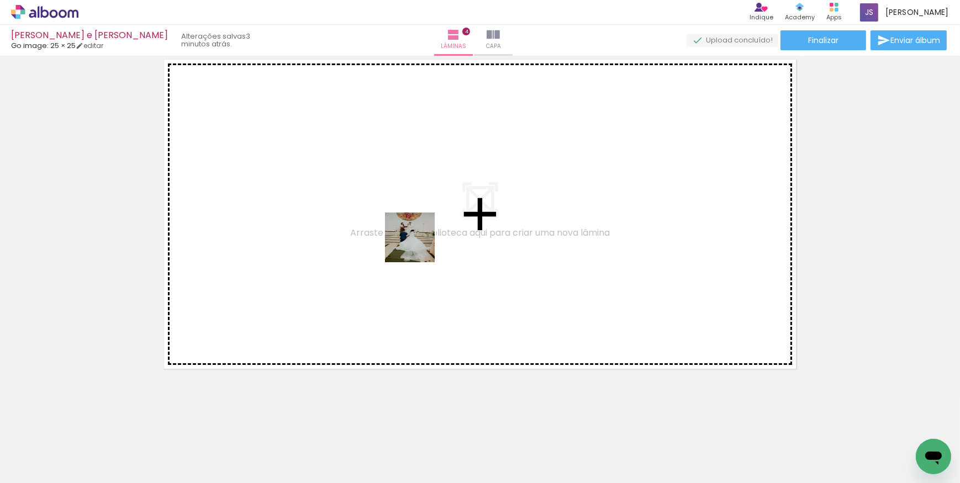
drag, startPoint x: 704, startPoint y: 425, endPoint x: 354, endPoint y: 230, distance: 400.1
click at [354, 230] on quentale-workspace at bounding box center [480, 241] width 960 height 483
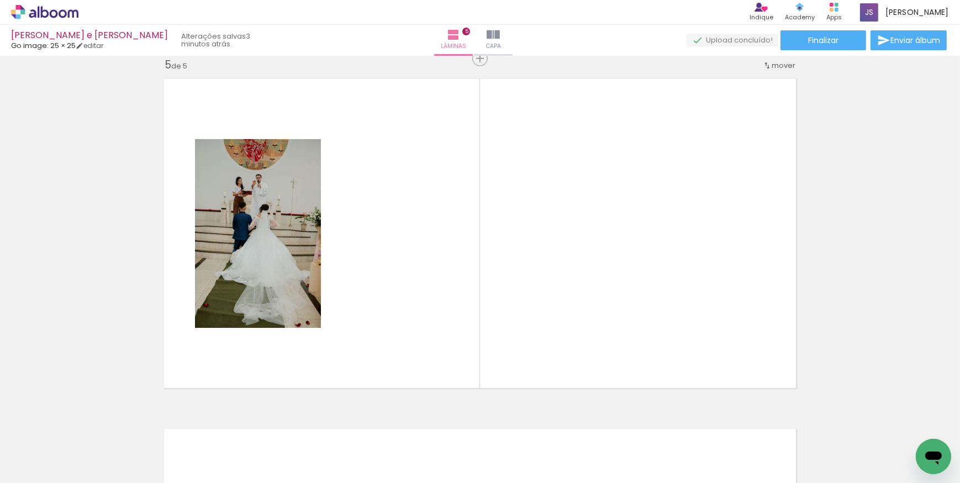
scroll to position [1415, 0]
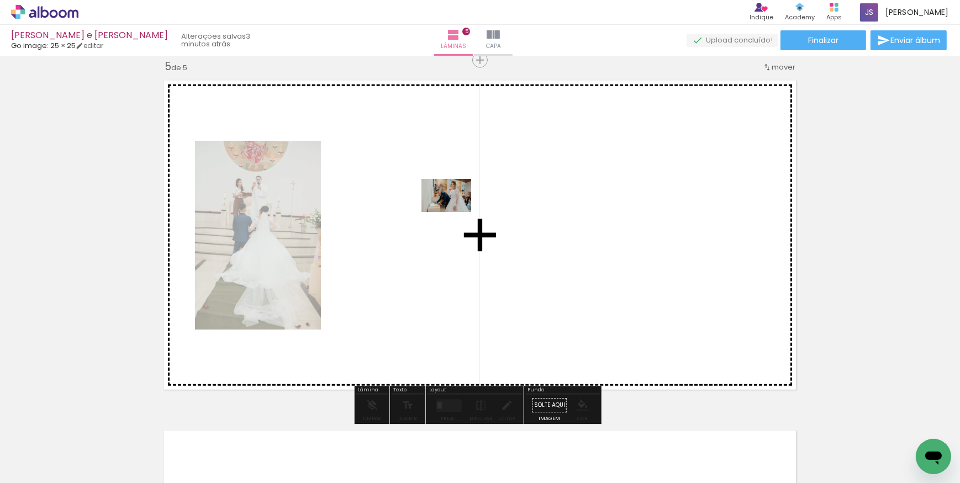
drag, startPoint x: 748, startPoint y: 402, endPoint x: 450, endPoint y: 209, distance: 355.6
click at [450, 209] on quentale-workspace at bounding box center [480, 241] width 960 height 483
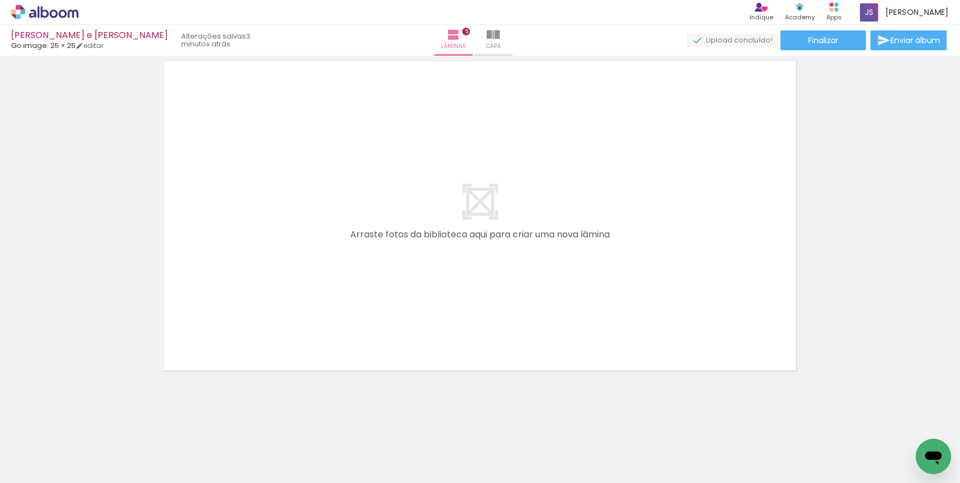
scroll to position [1786, 0]
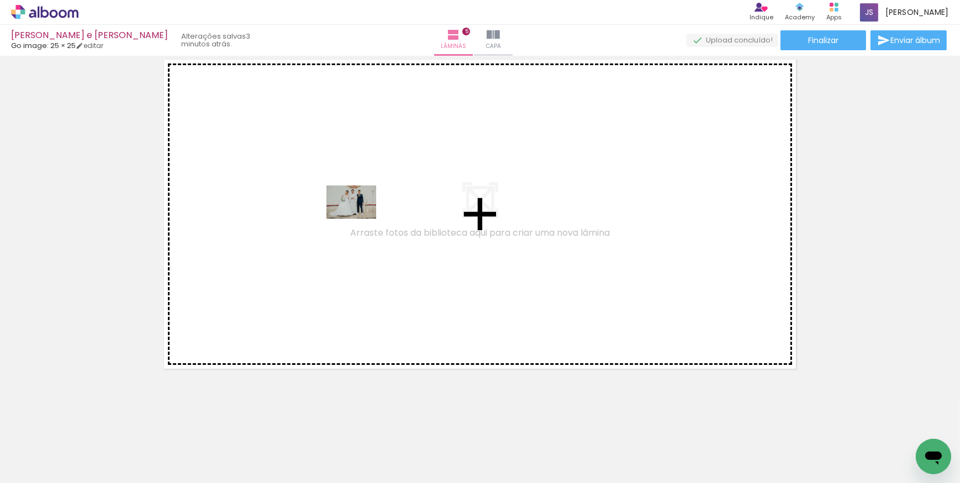
drag, startPoint x: 850, startPoint y: 440, endPoint x: 297, endPoint y: 194, distance: 605.4
click at [297, 194] on quentale-workspace at bounding box center [480, 241] width 960 height 483
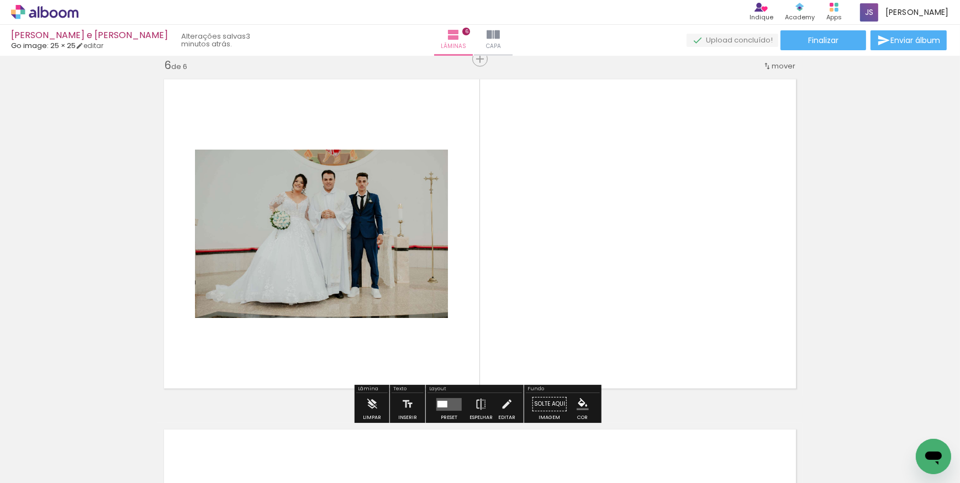
scroll to position [1765, 0]
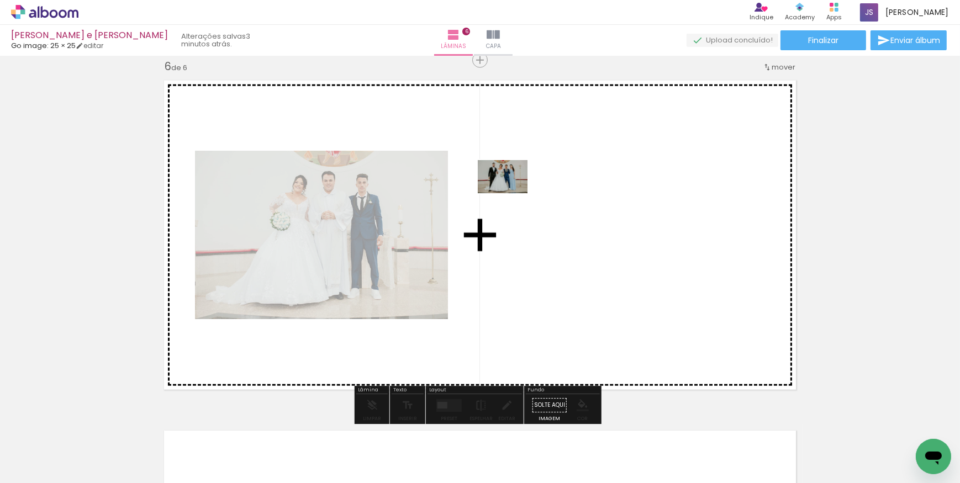
drag, startPoint x: 900, startPoint y: 437, endPoint x: 511, endPoint y: 193, distance: 459.6
click at [511, 193] on quentale-workspace at bounding box center [480, 241] width 960 height 483
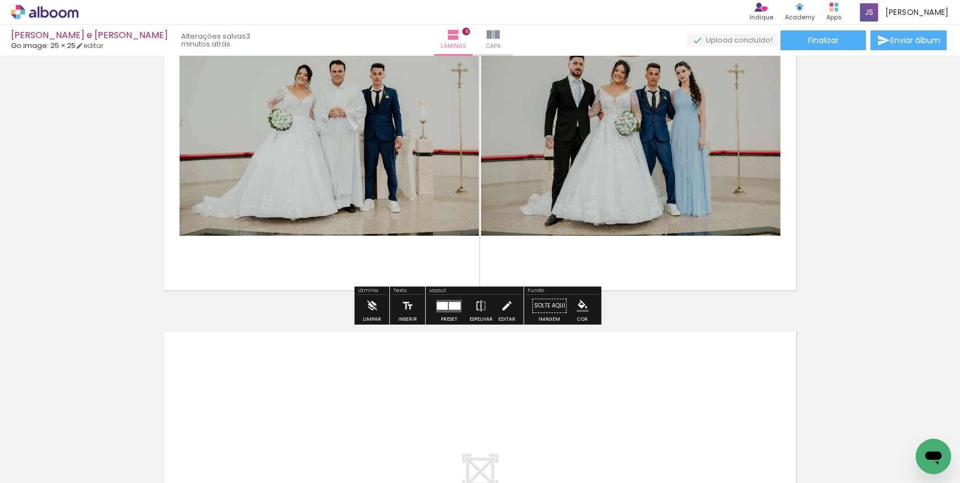
scroll to position [1865, 0]
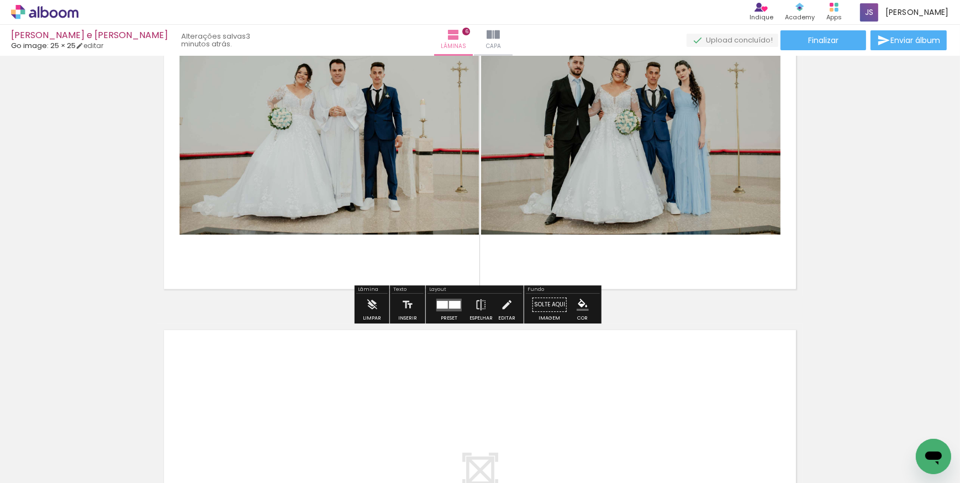
click at [442, 300] on quentale-layouter at bounding box center [448, 305] width 25 height 13
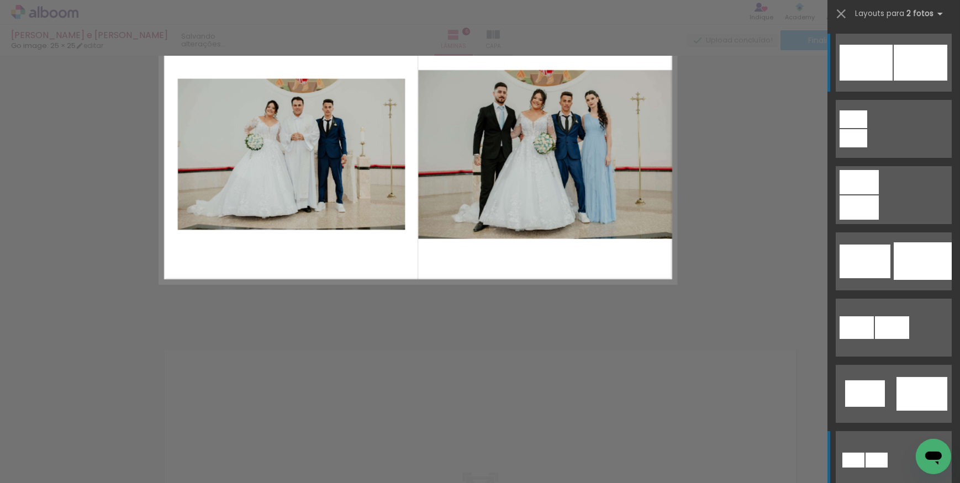
scroll to position [351, 0]
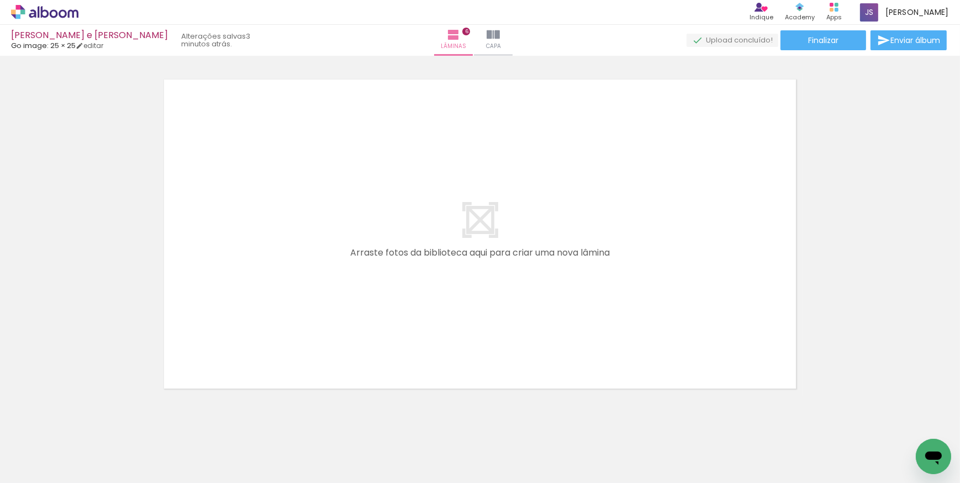
scroll to position [0, 999]
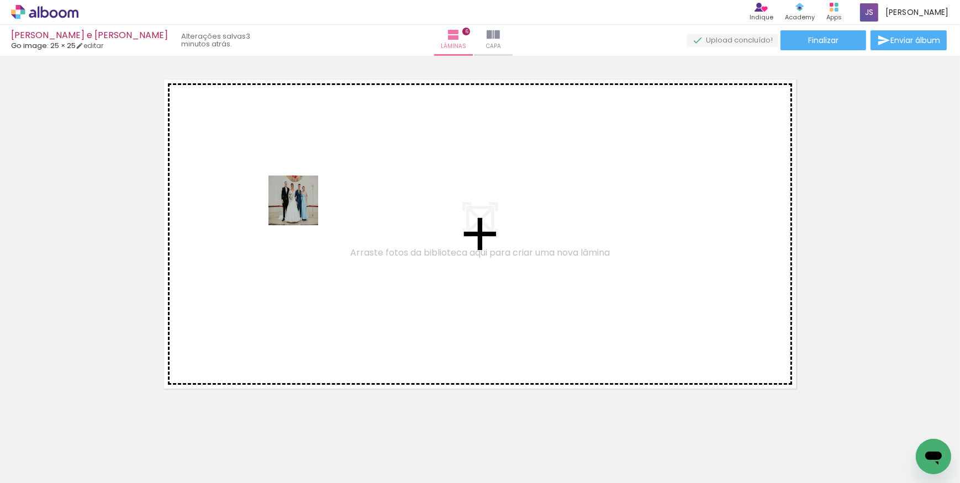
drag, startPoint x: 308, startPoint y: 381, endPoint x: 301, endPoint y: 166, distance: 215.5
click at [301, 166] on quentale-workspace at bounding box center [480, 241] width 960 height 483
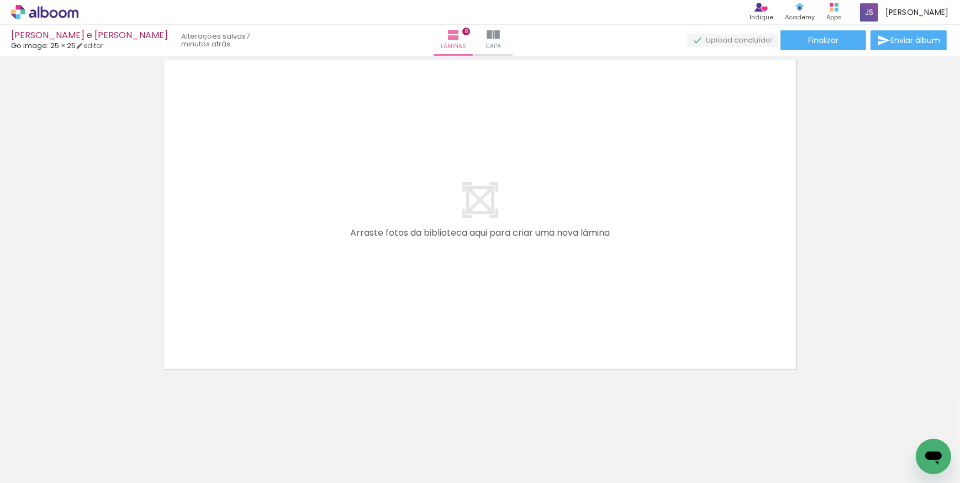
scroll to position [0, 1304]
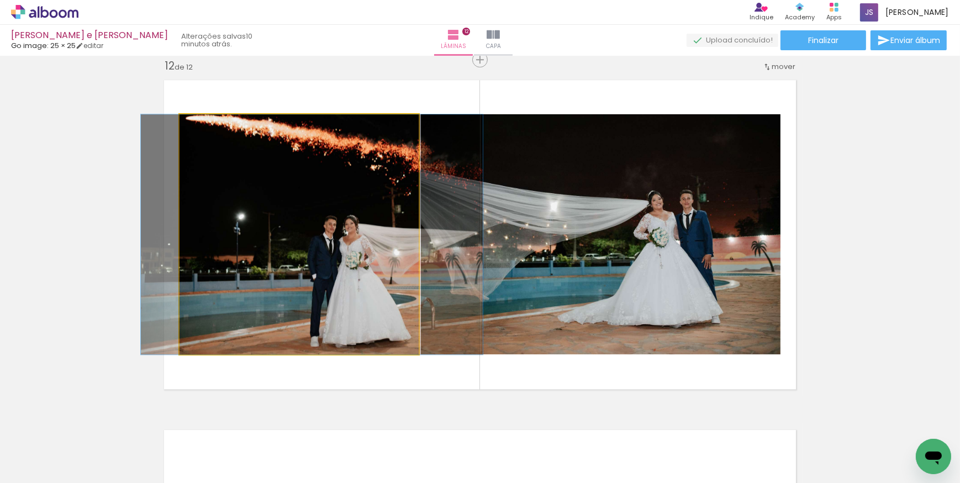
scroll to position [0, 1803]
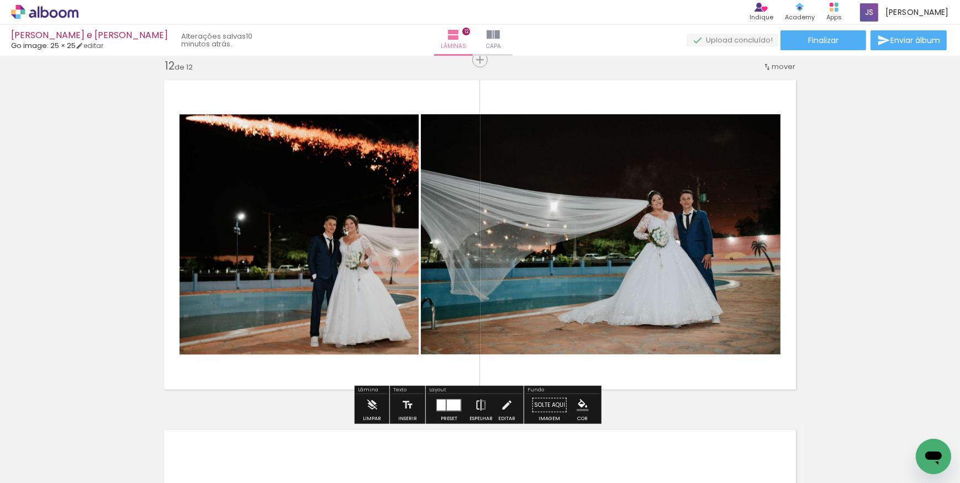
click at [475, 403] on iron-icon at bounding box center [481, 405] width 12 height 22
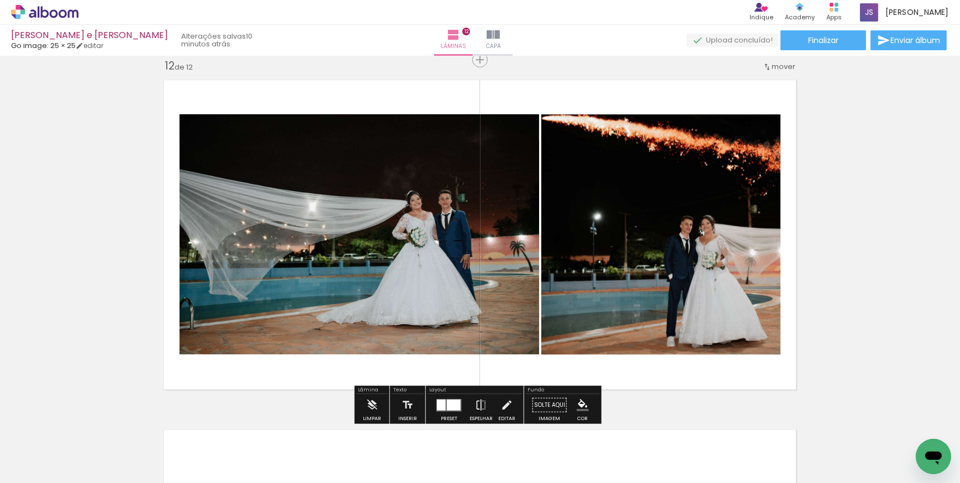
click at [303, 250] on quentale-photo at bounding box center [360, 234] width 360 height 240
click at [441, 405] on div at bounding box center [441, 404] width 9 height 11
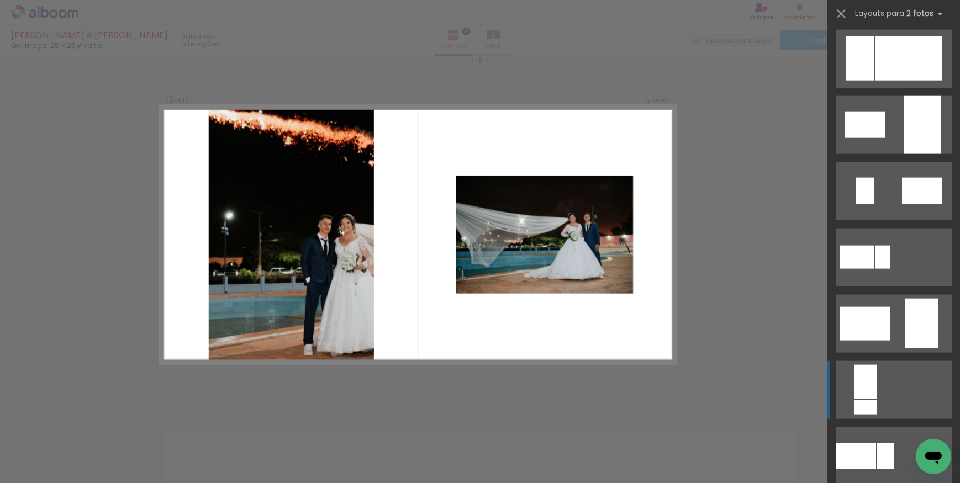
scroll to position [2111, 0]
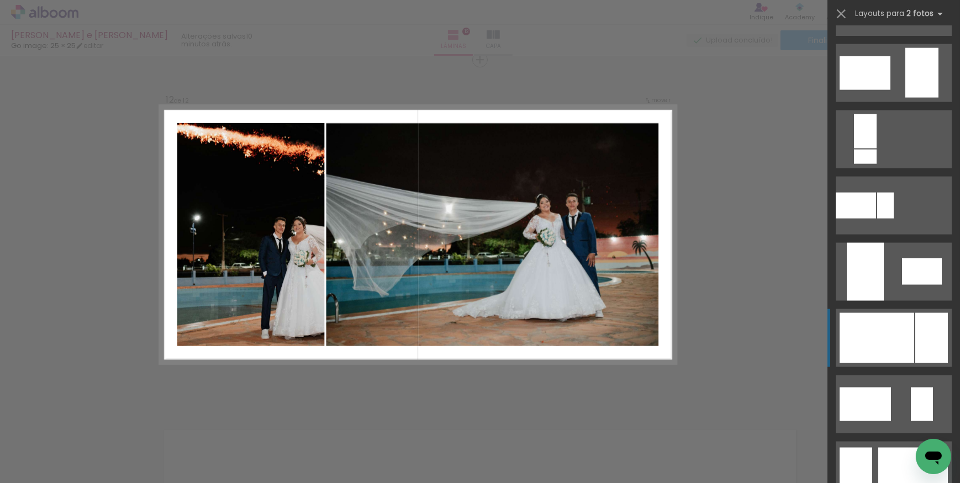
click at [895, 448] on div at bounding box center [913, 471] width 70 height 46
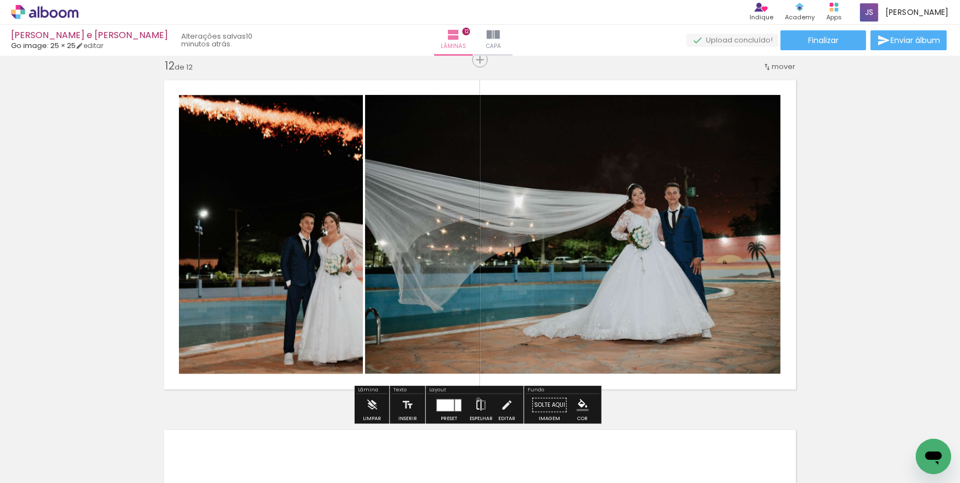
click at [476, 399] on iron-icon at bounding box center [481, 405] width 12 height 22
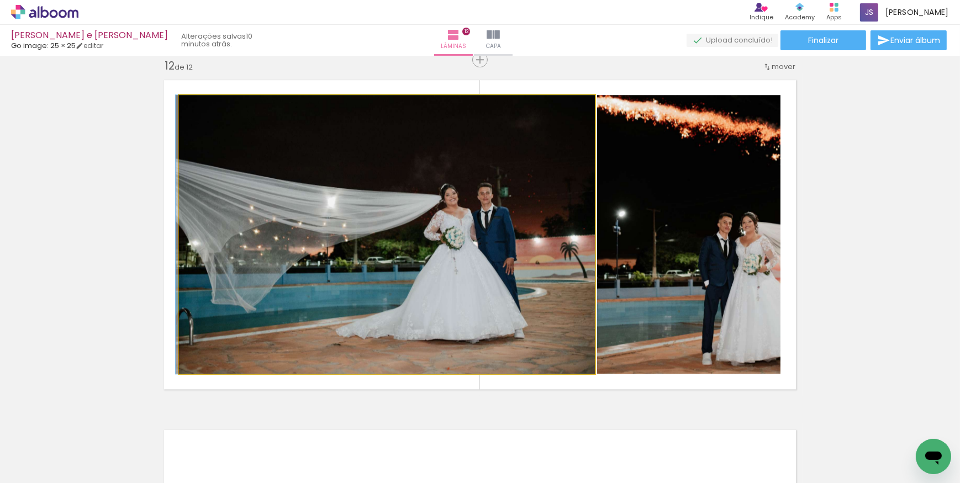
drag, startPoint x: 330, startPoint y: 238, endPoint x: 309, endPoint y: 237, distance: 21.5
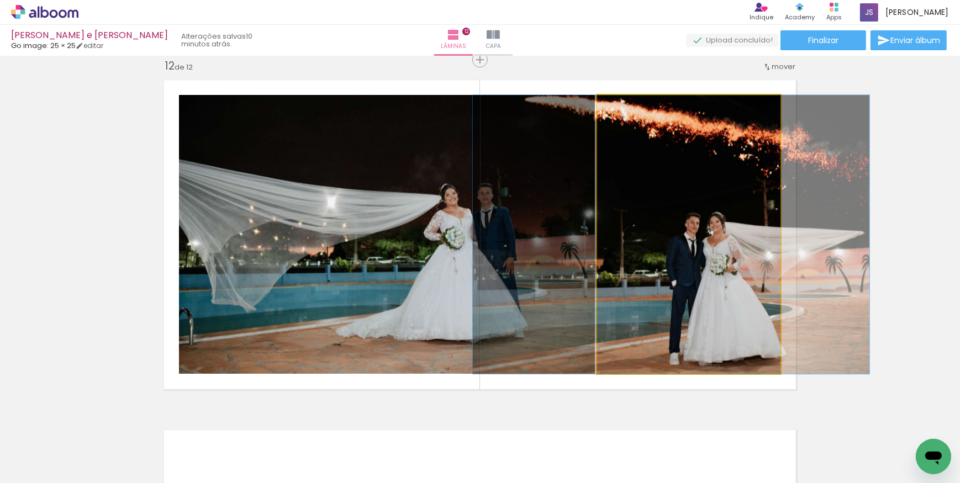
drag, startPoint x: 668, startPoint y: 244, endPoint x: 635, endPoint y: 238, distance: 33.1
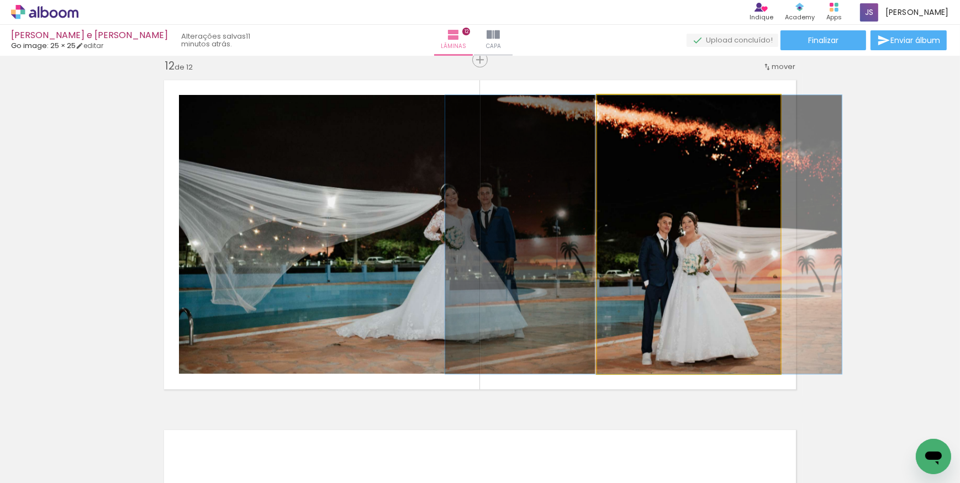
drag, startPoint x: 700, startPoint y: 251, endPoint x: 673, endPoint y: 249, distance: 27.2
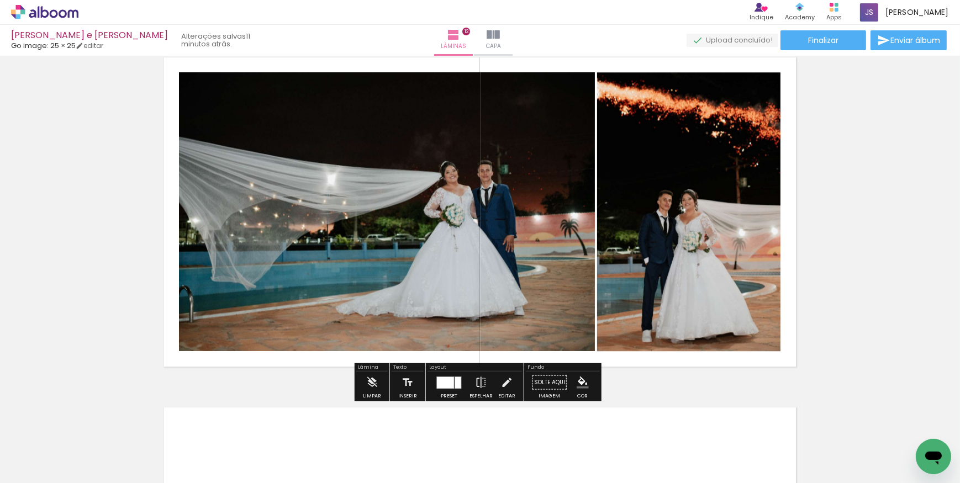
scroll to position [3816, 0]
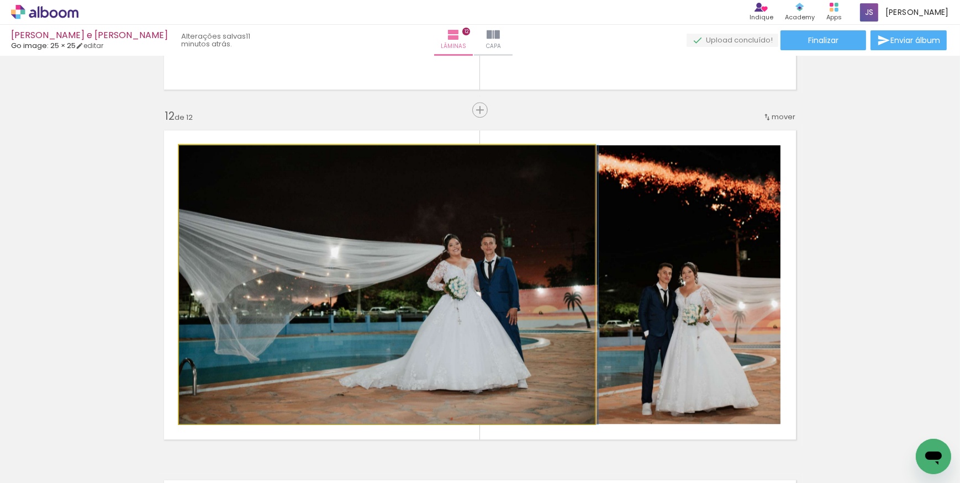
drag, startPoint x: 493, startPoint y: 273, endPoint x: 535, endPoint y: 271, distance: 42.6
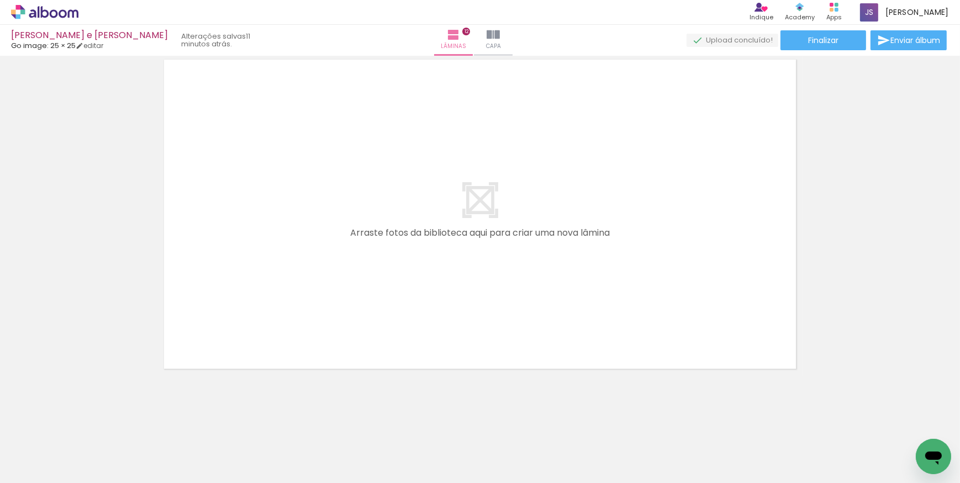
scroll to position [4244, 0]
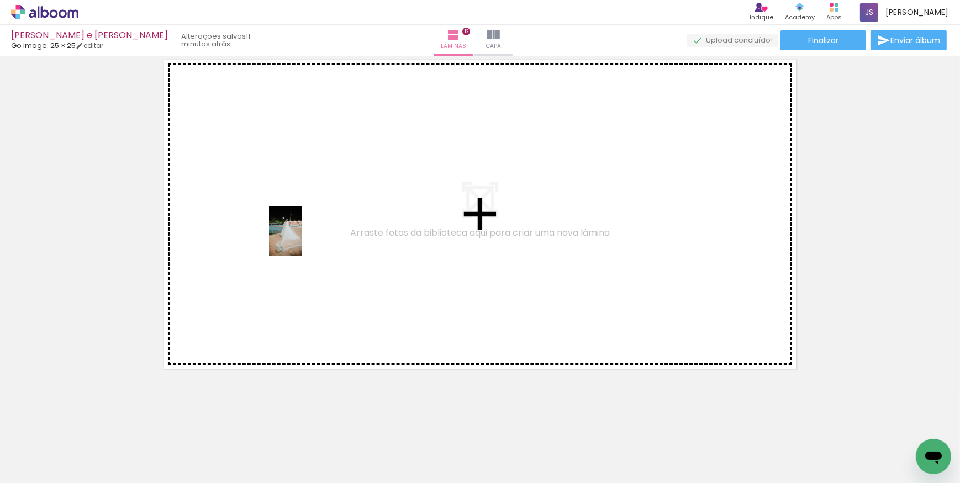
drag, startPoint x: 525, startPoint y: 342, endPoint x: 300, endPoint y: 232, distance: 250.5
click at [300, 232] on quentale-workspace at bounding box center [480, 241] width 960 height 483
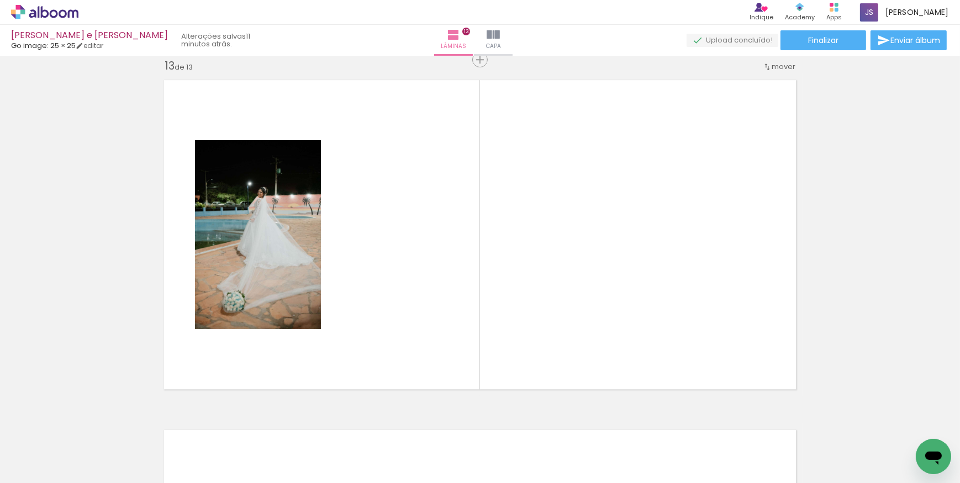
scroll to position [4216, 0]
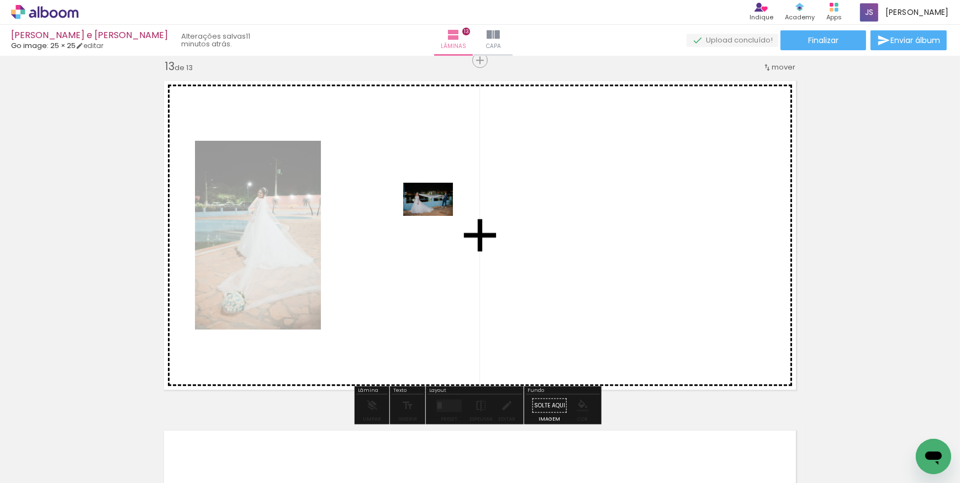
drag, startPoint x: 660, startPoint y: 378, endPoint x: 436, endPoint y: 215, distance: 276.8
click at [436, 215] on quentale-workspace at bounding box center [480, 241] width 960 height 483
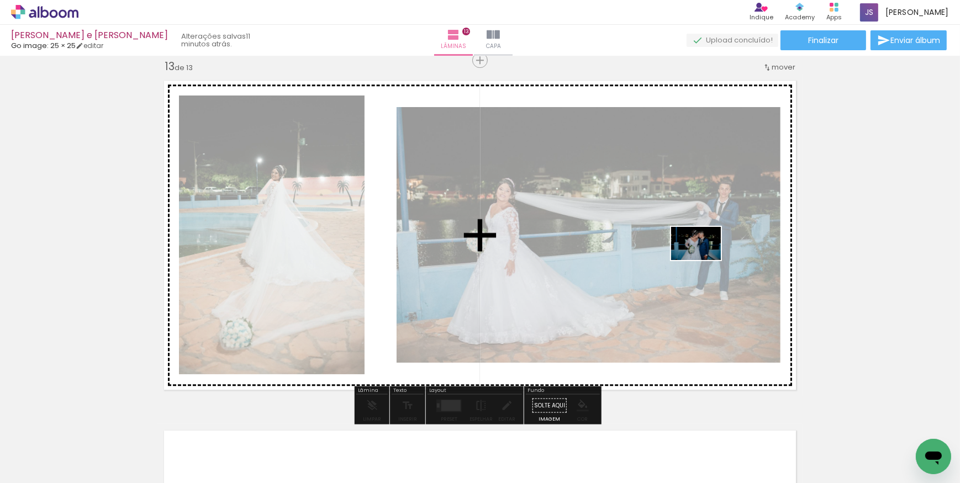
drag, startPoint x: 841, startPoint y: 446, endPoint x: 704, endPoint y: 260, distance: 231.1
click at [704, 260] on quentale-workspace at bounding box center [480, 241] width 960 height 483
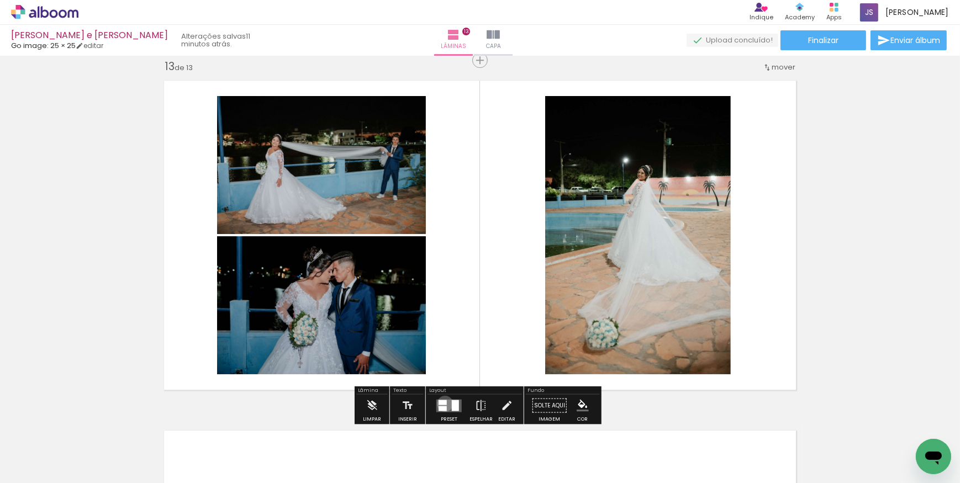
click at [442, 403] on div at bounding box center [443, 402] width 8 height 5
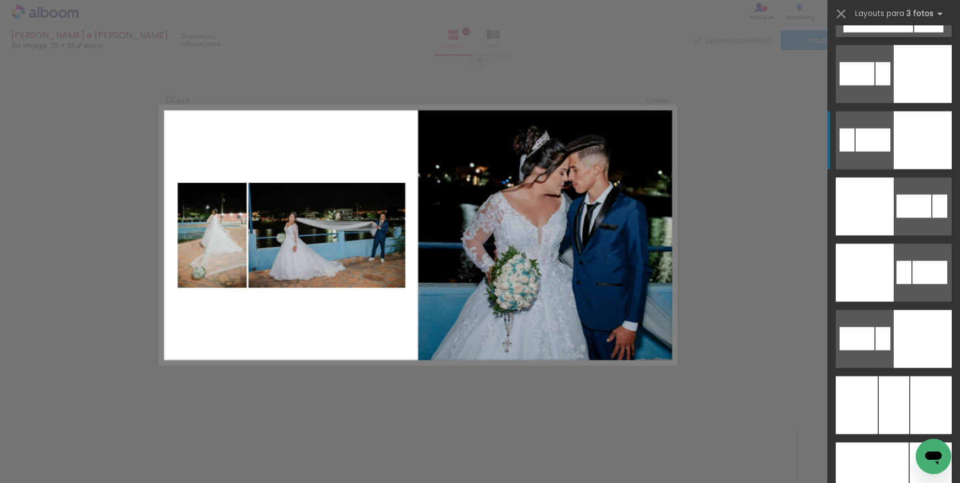
scroll to position [2661, 0]
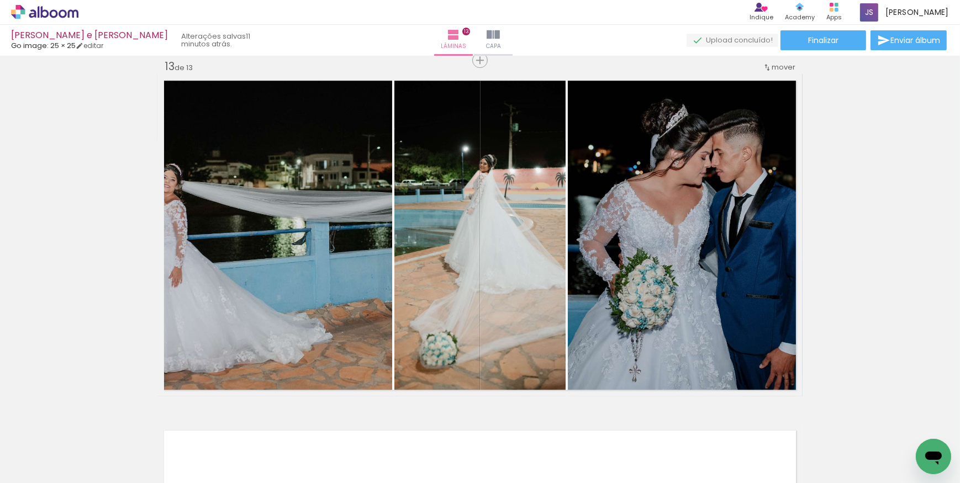
scroll to position [0, 1842]
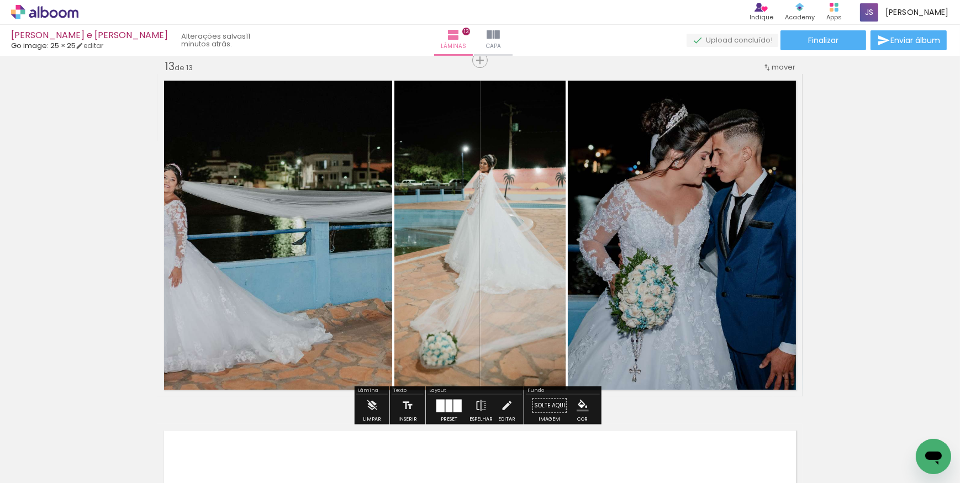
click at [437, 397] on div at bounding box center [449, 405] width 30 height 22
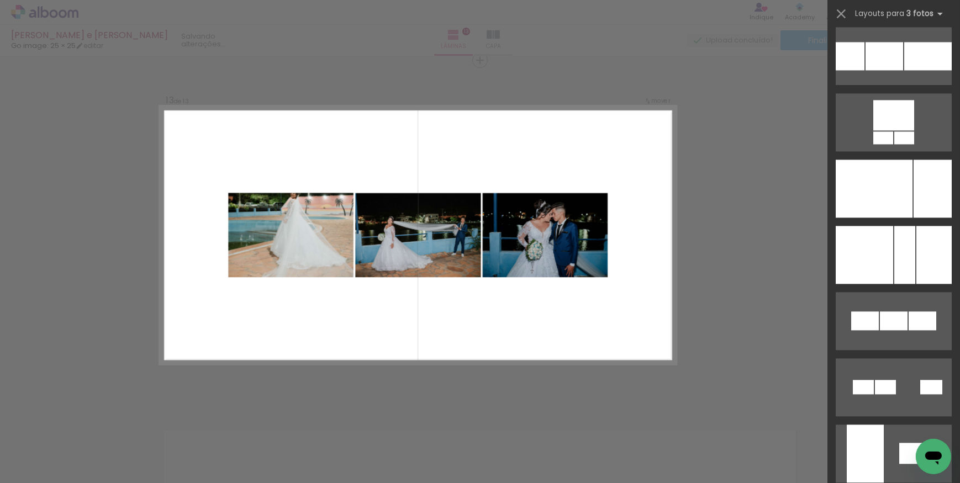
scroll to position [3101, 0]
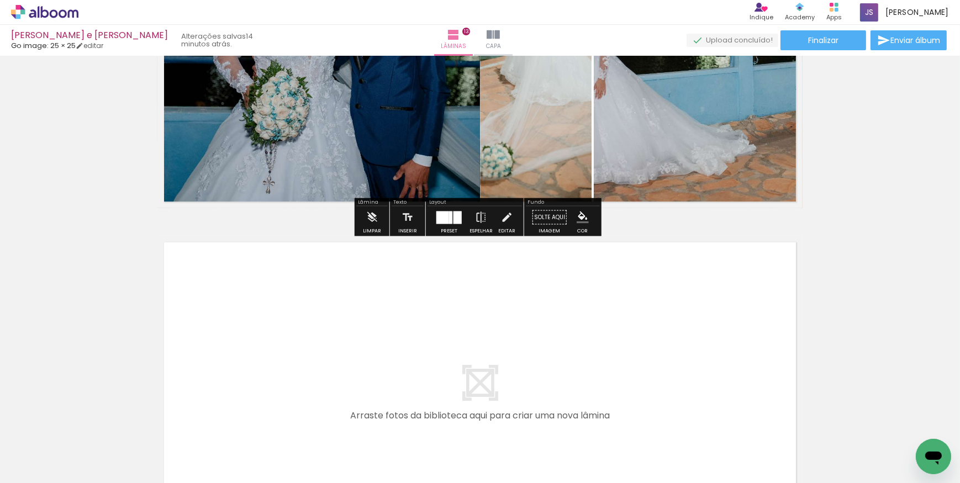
scroll to position [4267, 0]
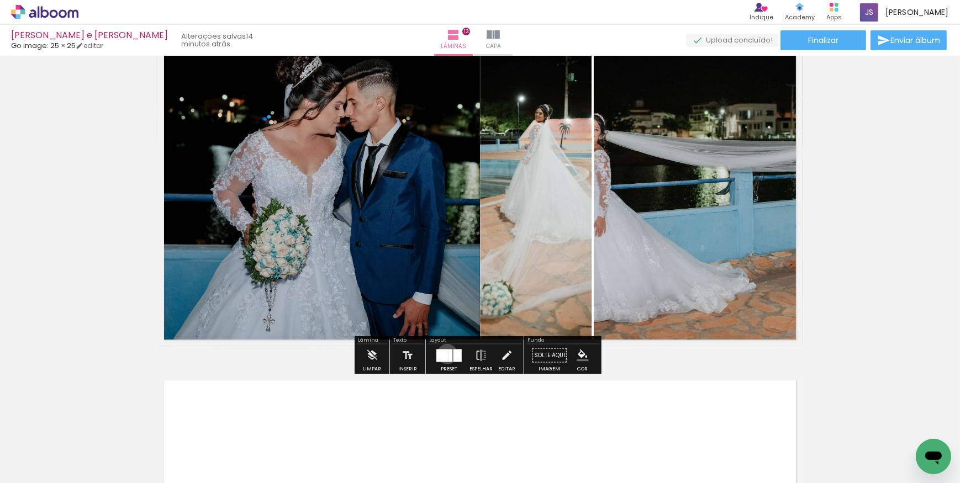
click at [445, 354] on div at bounding box center [442, 355] width 13 height 13
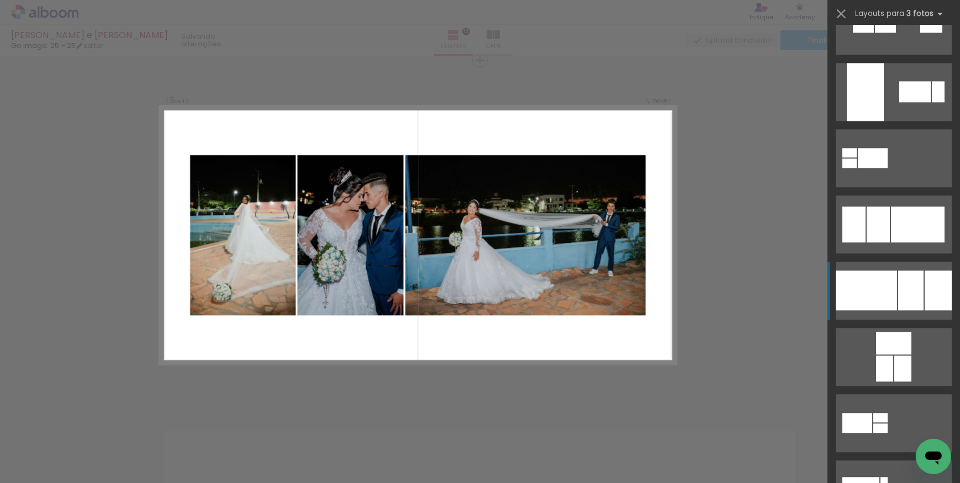
scroll to position [3432, 0]
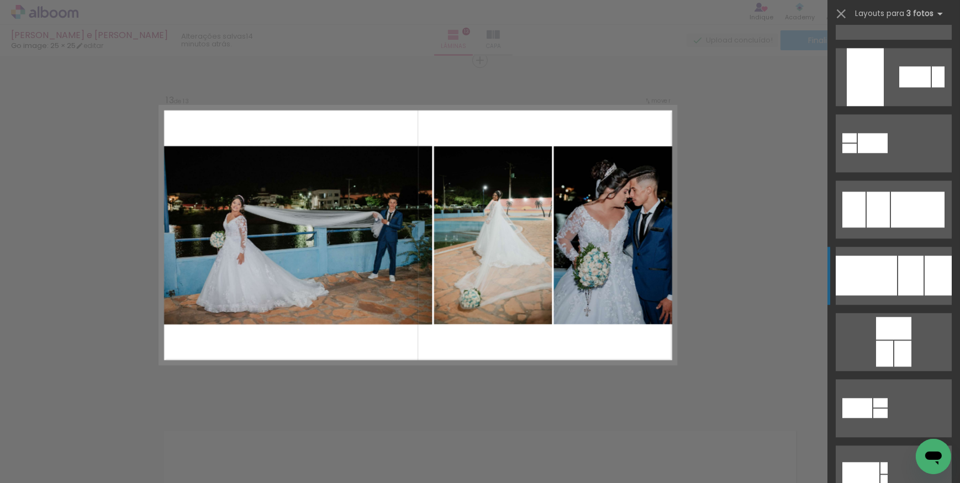
click at [914, 285] on div at bounding box center [910, 276] width 25 height 40
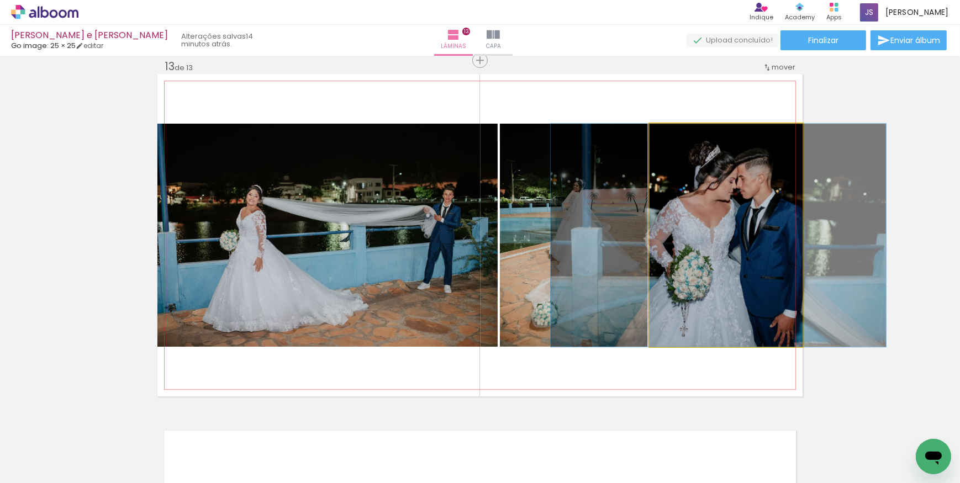
drag, startPoint x: 716, startPoint y: 257, endPoint x: 709, endPoint y: 257, distance: 7.7
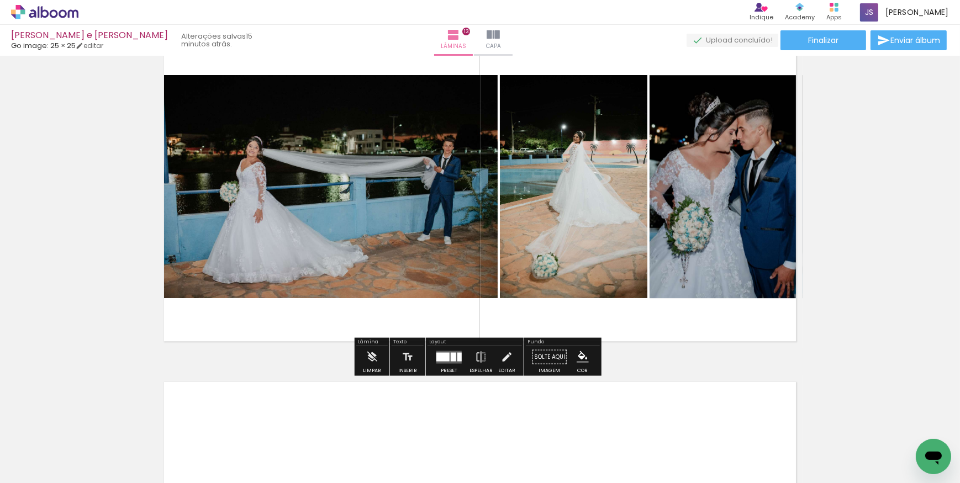
scroll to position [4417, 0]
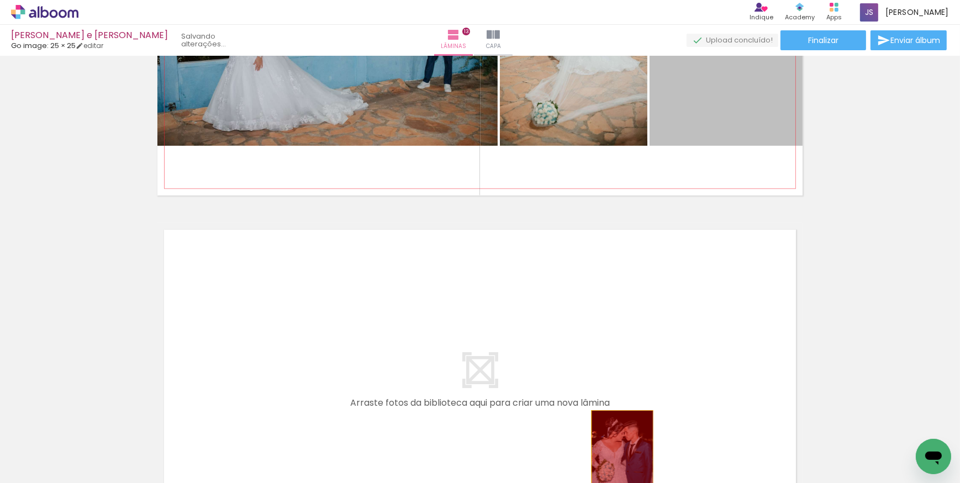
drag, startPoint x: 714, startPoint y: 191, endPoint x: 619, endPoint y: 451, distance: 276.5
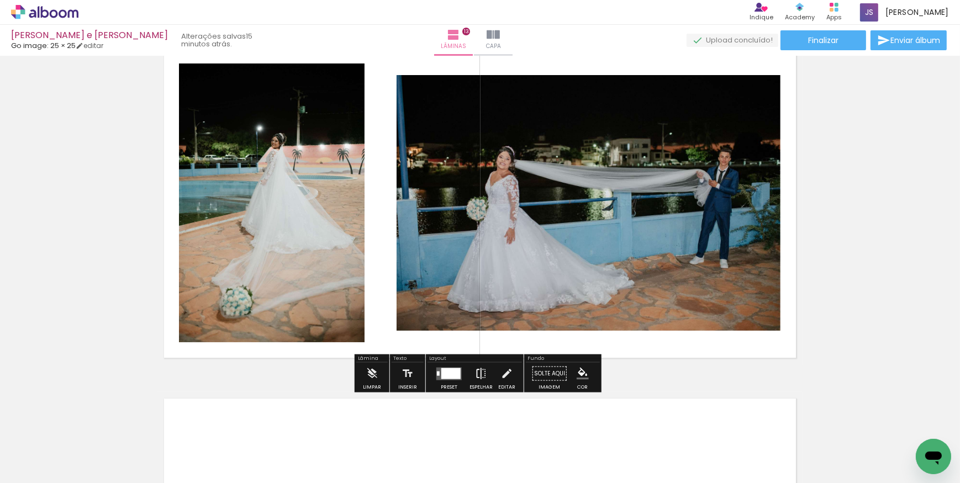
scroll to position [4267, 0]
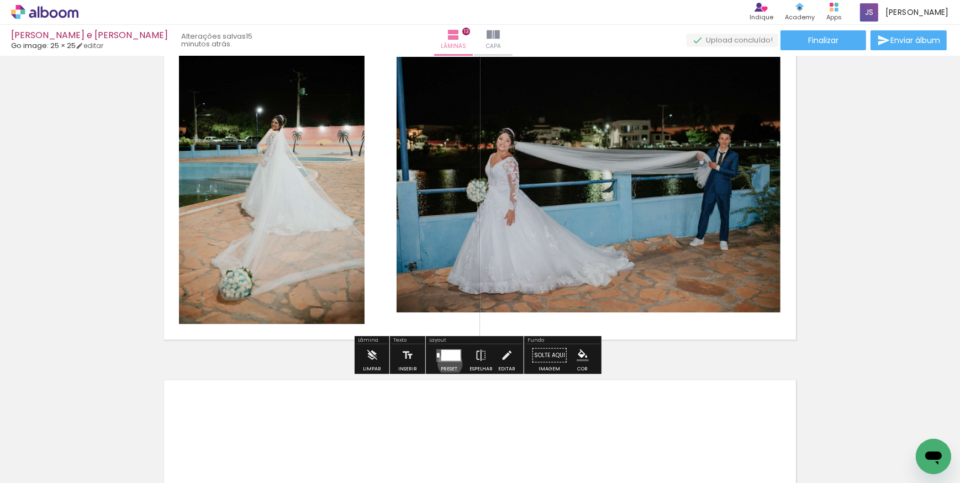
click at [447, 363] on div at bounding box center [449, 355] width 30 height 22
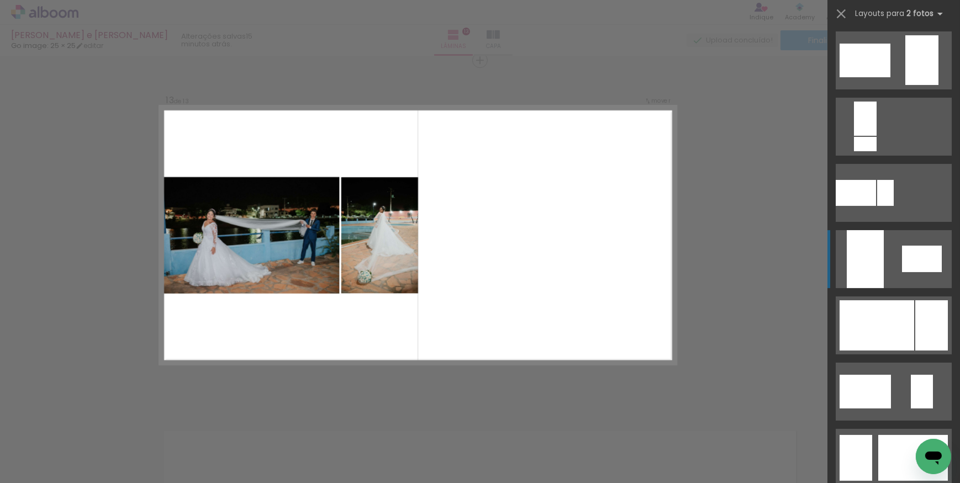
scroll to position [351, 0]
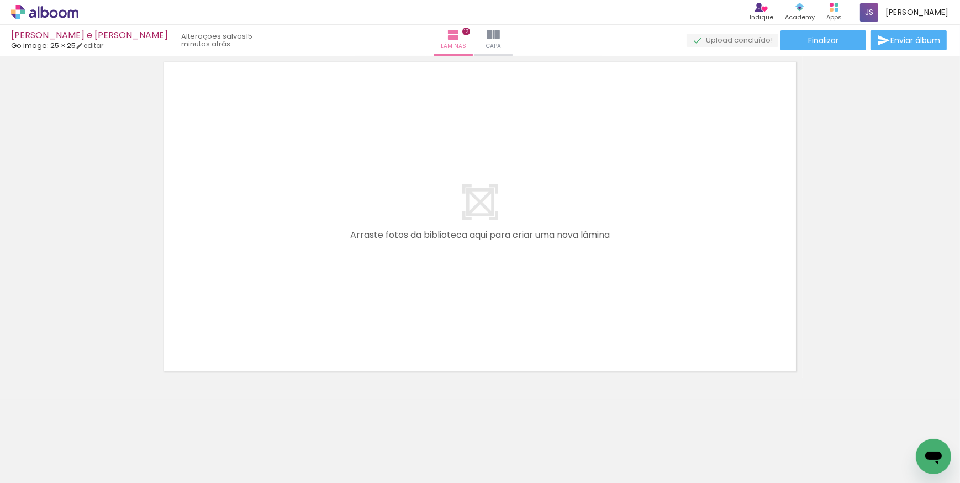
scroll to position [4595, 0]
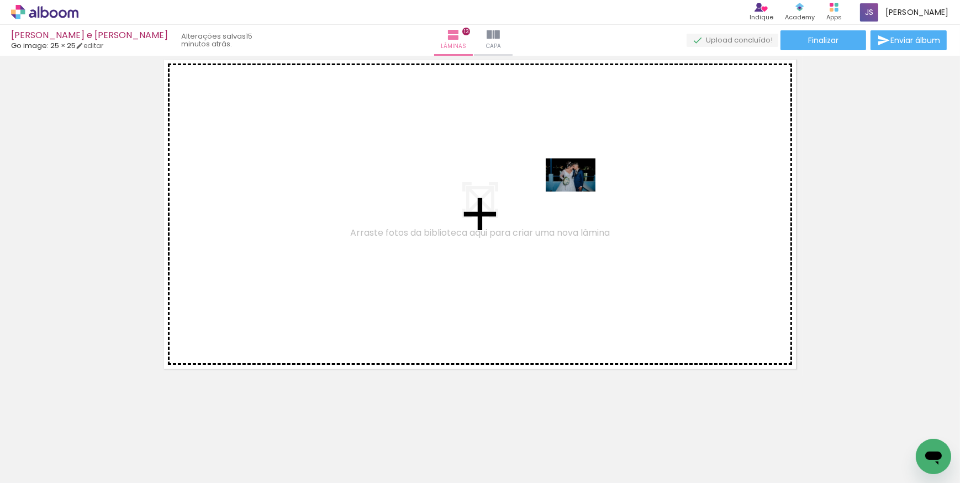
drag, startPoint x: 808, startPoint y: 445, endPoint x: 572, endPoint y: 187, distance: 349.2
click at [572, 187] on quentale-workspace at bounding box center [480, 241] width 960 height 483
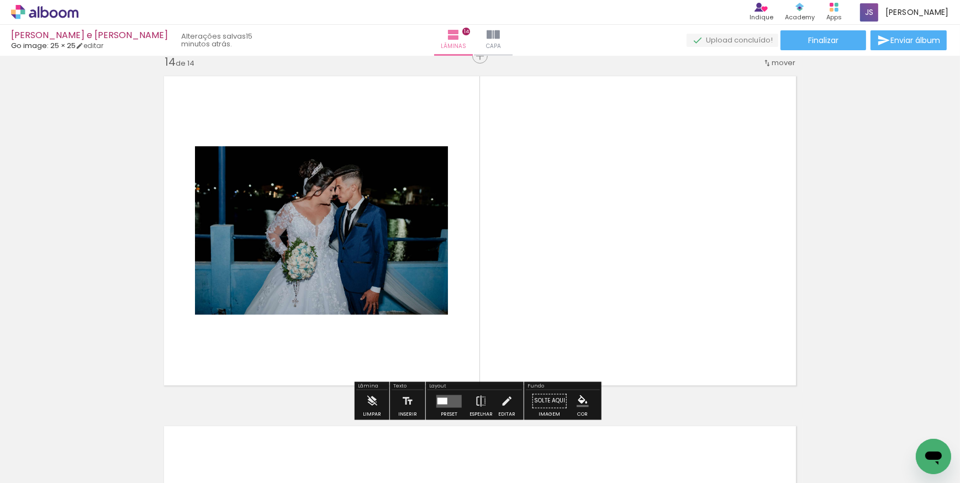
scroll to position [4566, 0]
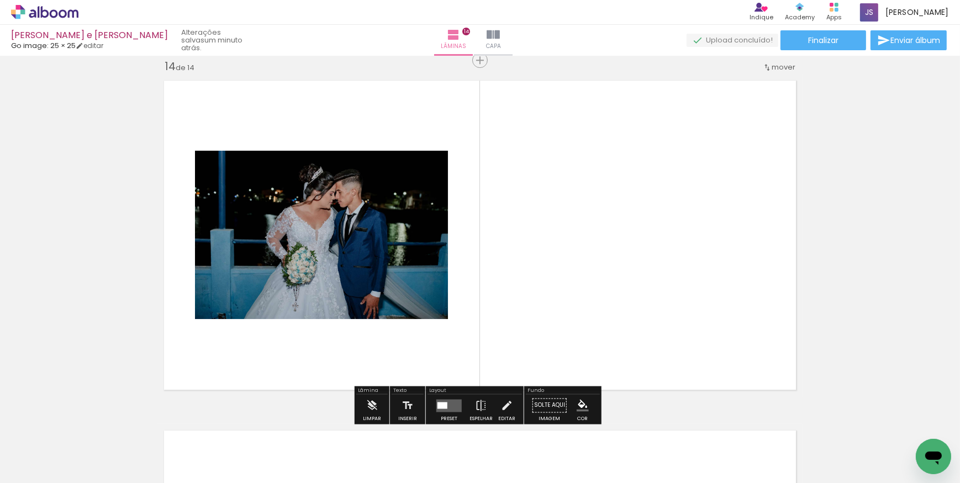
click at [444, 409] on quentale-layouter at bounding box center [448, 405] width 25 height 13
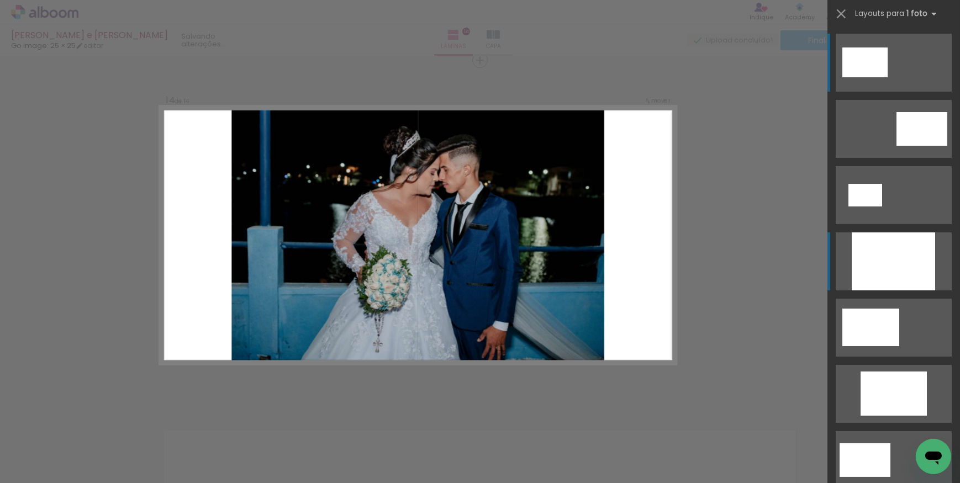
click at [899, 255] on div at bounding box center [893, 262] width 83 height 58
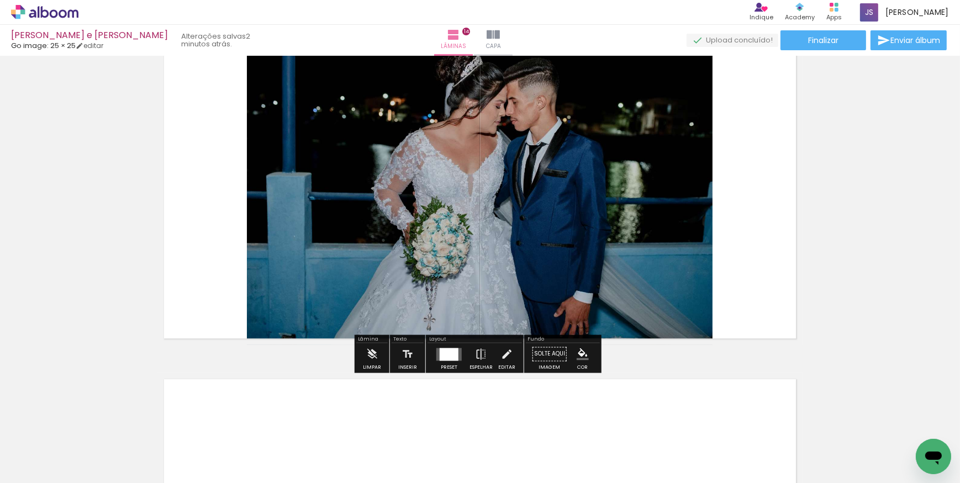
scroll to position [4617, 0]
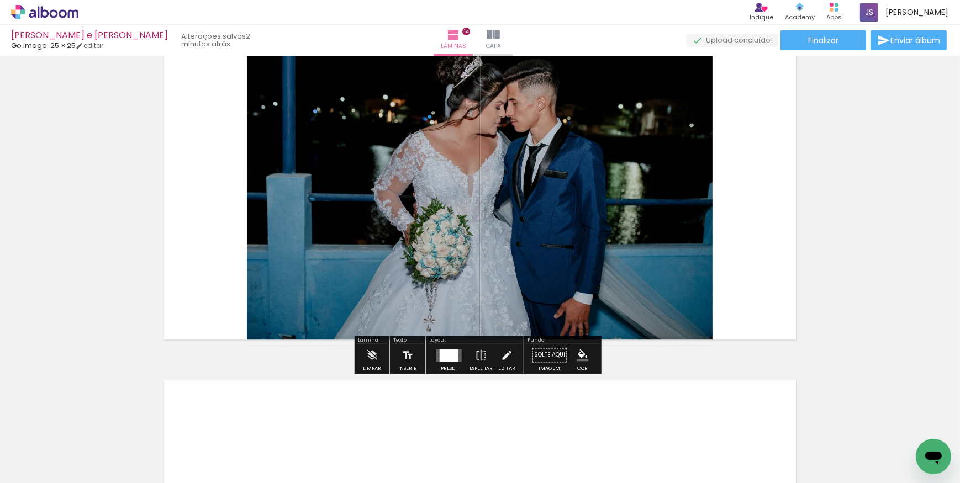
click at [449, 350] on div at bounding box center [449, 355] width 19 height 13
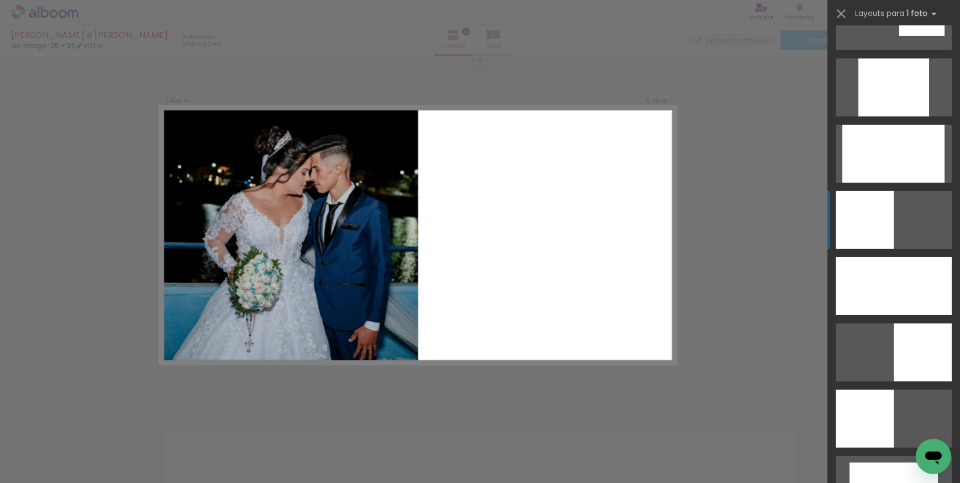
scroll to position [651, 0]
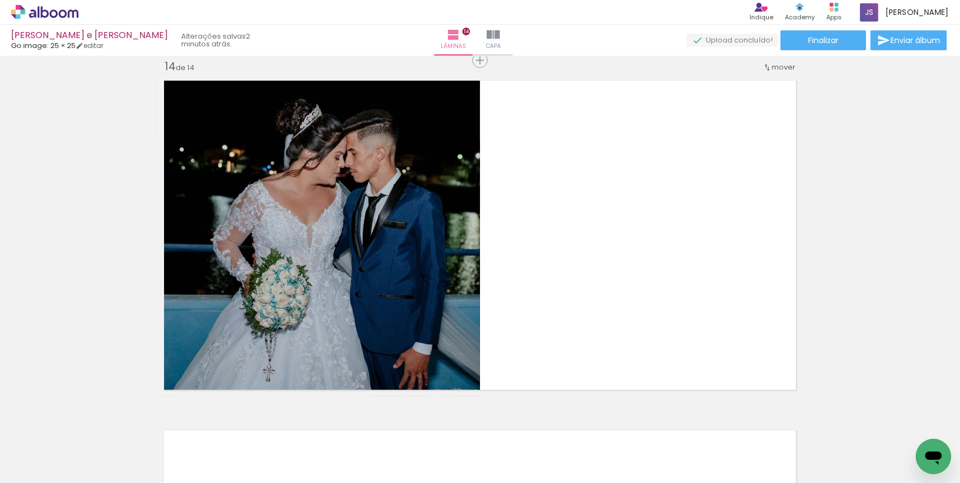
scroll to position [0, 2845]
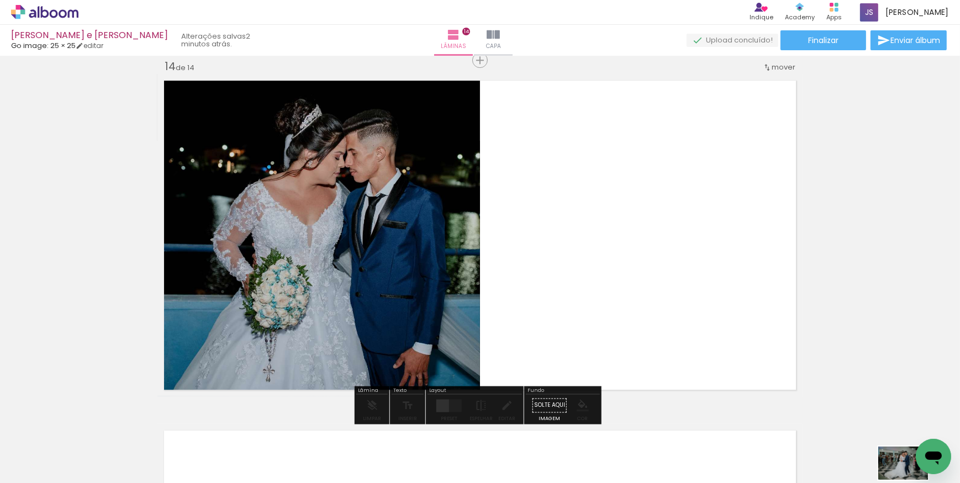
drag, startPoint x: 1818, startPoint y: 885, endPoint x: 928, endPoint y: 466, distance: 983.7
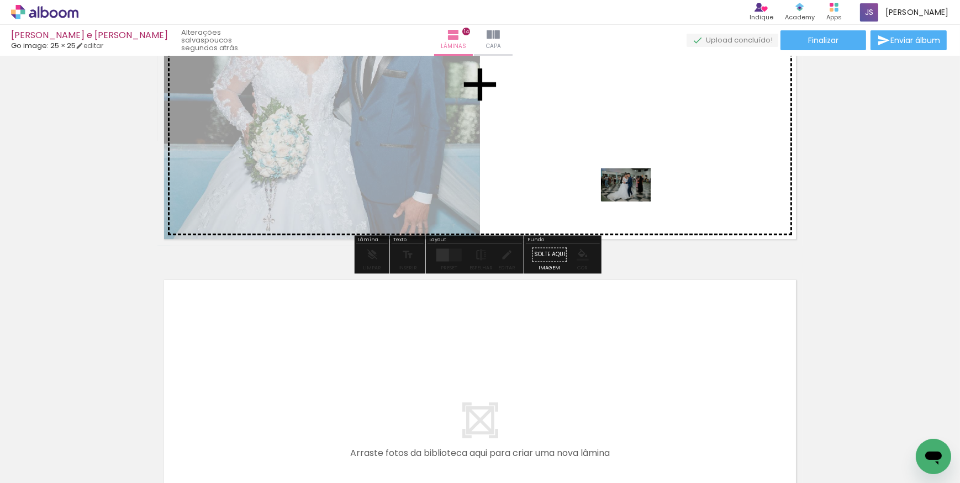
drag, startPoint x: 905, startPoint y: 437, endPoint x: 627, endPoint y: 187, distance: 374.7
click at [627, 187] on quentale-workspace at bounding box center [480, 241] width 960 height 483
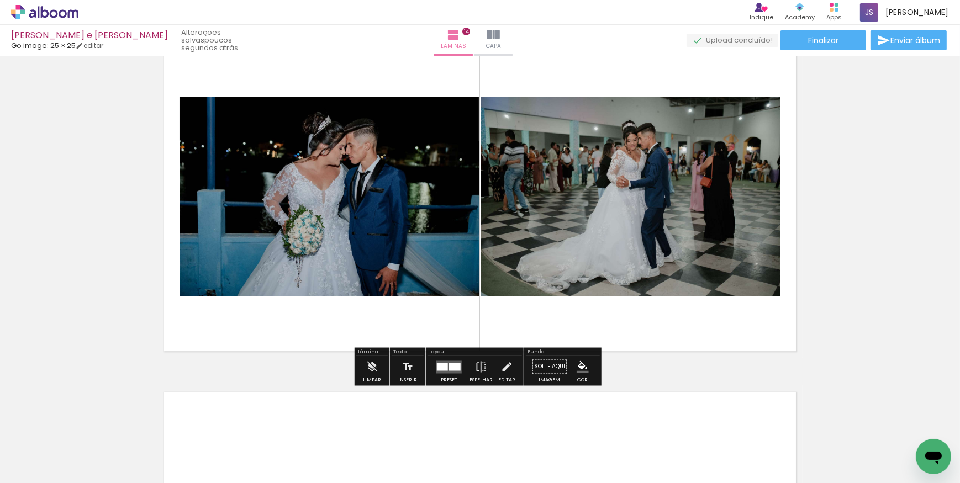
scroll to position [4617, 0]
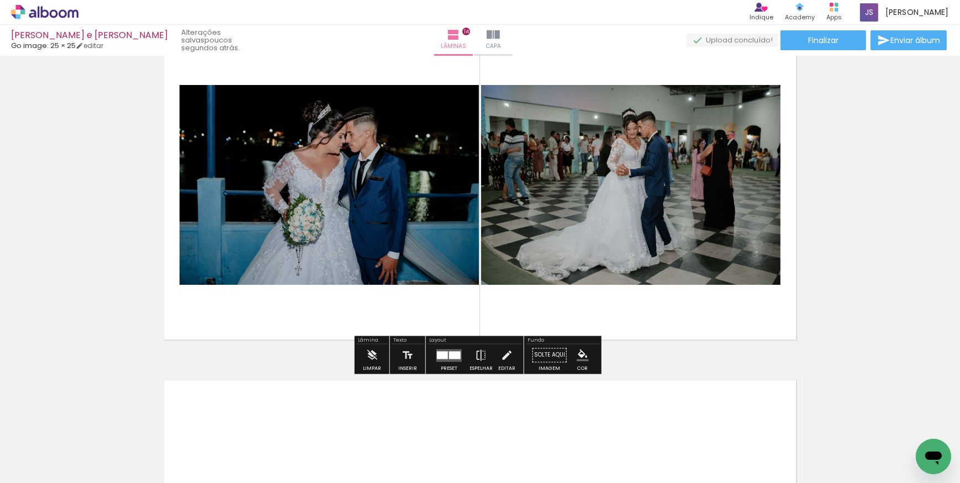
click at [449, 351] on div at bounding box center [455, 355] width 12 height 8
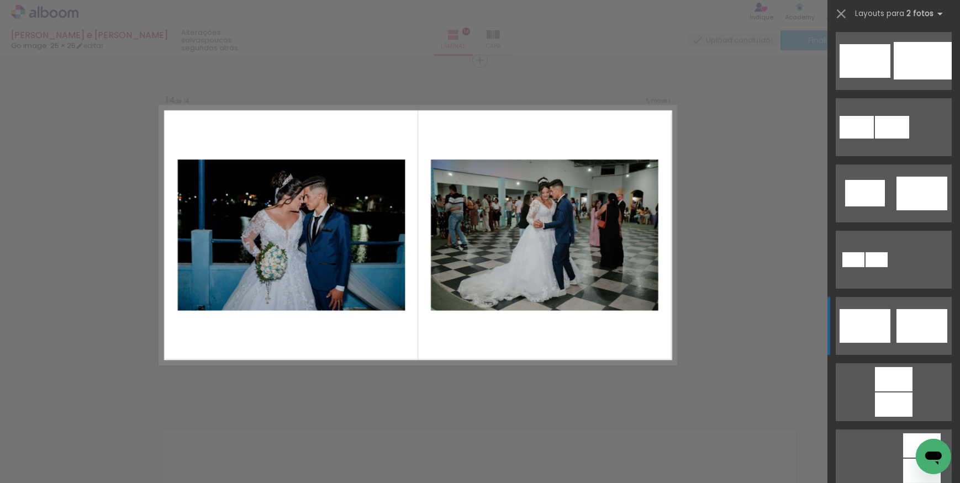
scroll to position [452, 0]
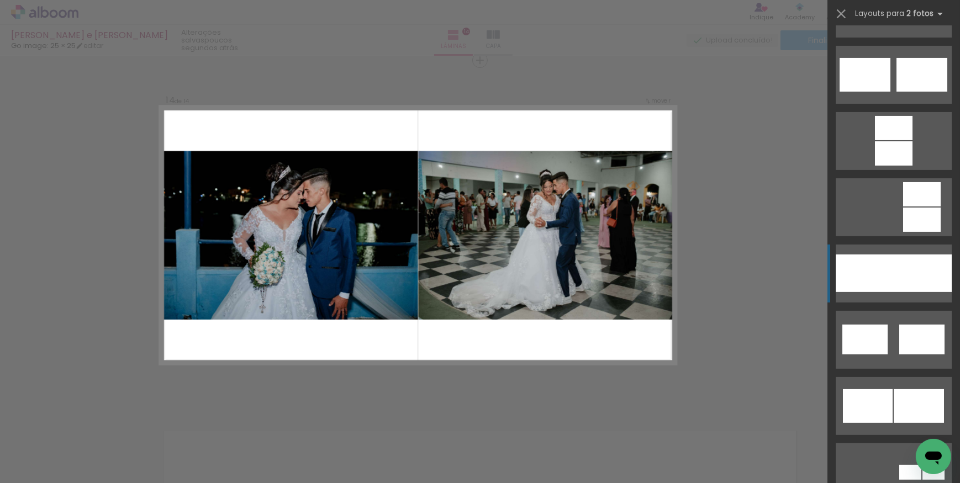
click at [894, 270] on div at bounding box center [923, 274] width 58 height 38
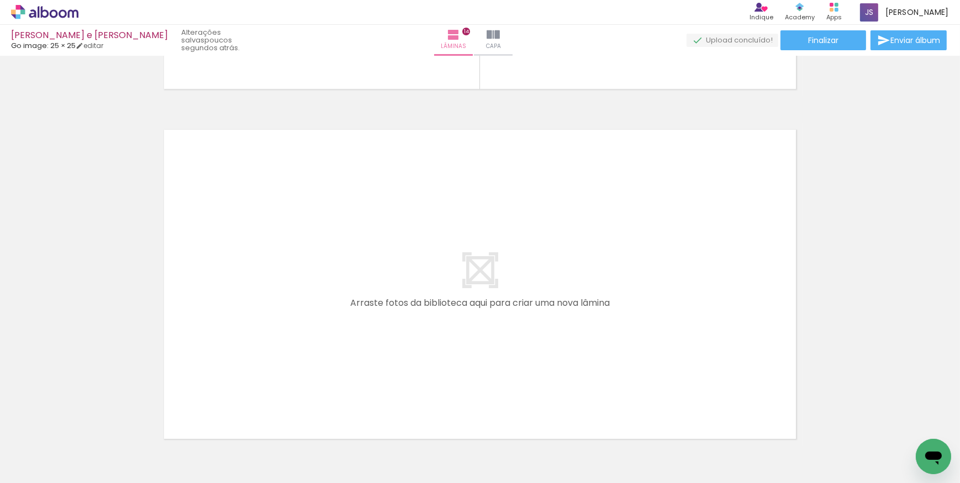
scroll to position [0, 2288]
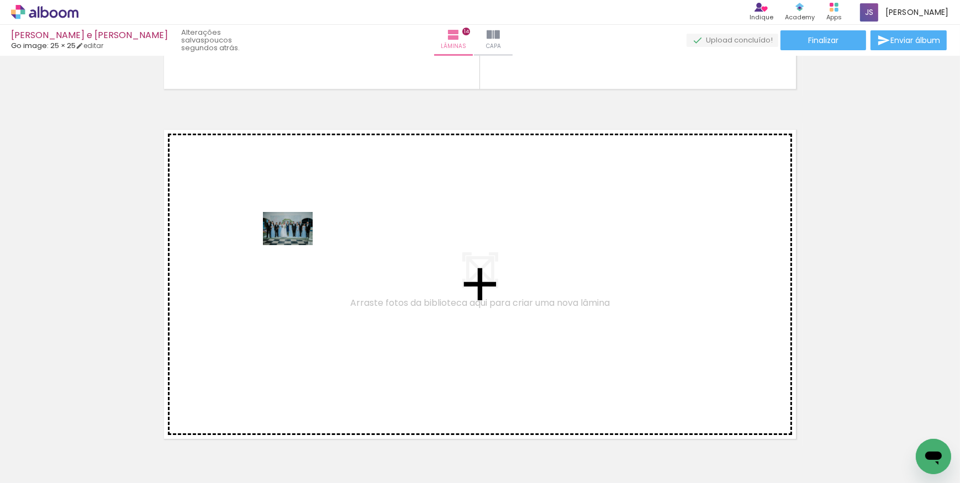
drag, startPoint x: 384, startPoint y: 390, endPoint x: 296, endPoint y: 245, distance: 169.6
click at [296, 245] on quentale-workspace at bounding box center [480, 241] width 960 height 483
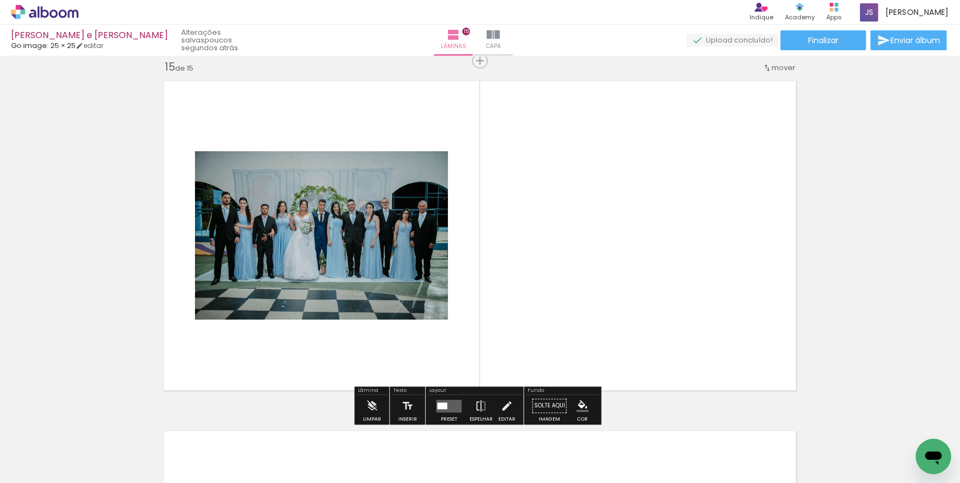
scroll to position [4917, 0]
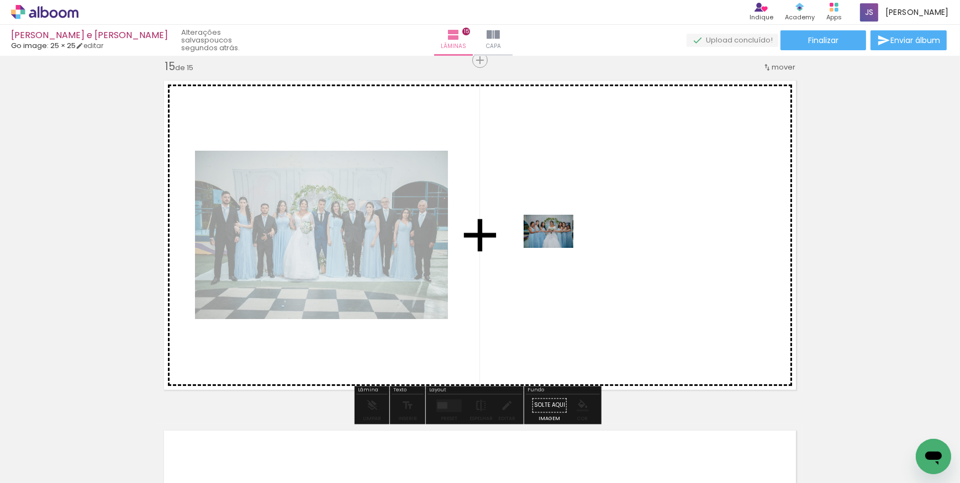
drag, startPoint x: 488, startPoint y: 428, endPoint x: 557, endPoint y: 248, distance: 192.3
click at [557, 248] on quentale-workspace at bounding box center [480, 241] width 960 height 483
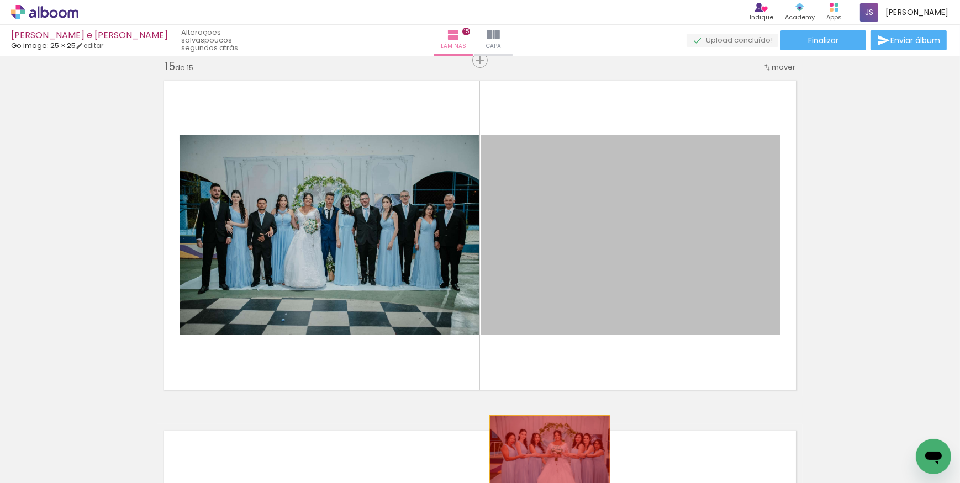
drag, startPoint x: 579, startPoint y: 386, endPoint x: 546, endPoint y: 455, distance: 76.9
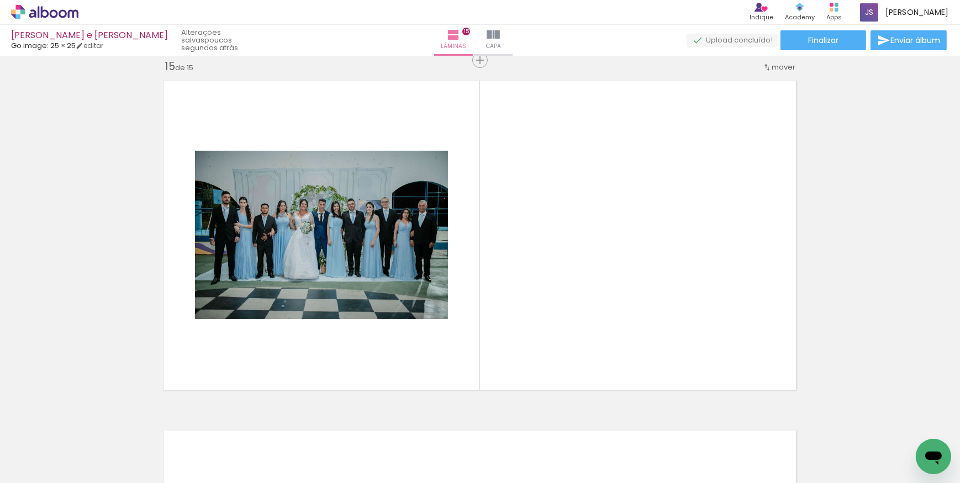
scroll to position [0, 2427]
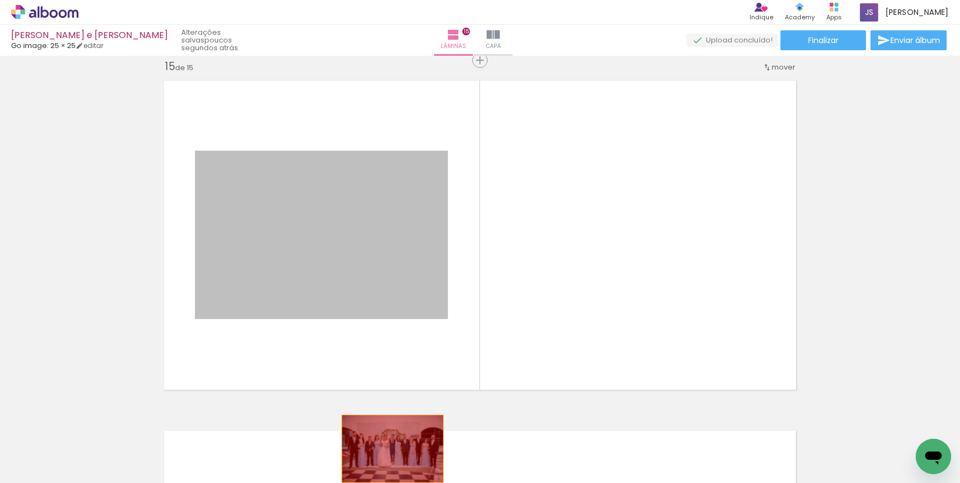
drag, startPoint x: 324, startPoint y: 237, endPoint x: 389, endPoint y: 449, distance: 221.2
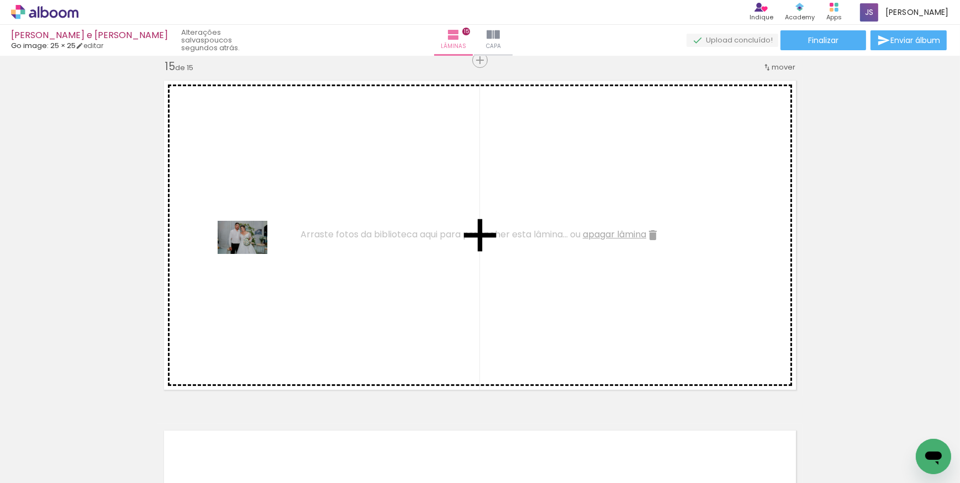
drag, startPoint x: 579, startPoint y: 389, endPoint x: 250, endPoint y: 254, distance: 355.7
click at [250, 254] on quentale-workspace at bounding box center [480, 241] width 960 height 483
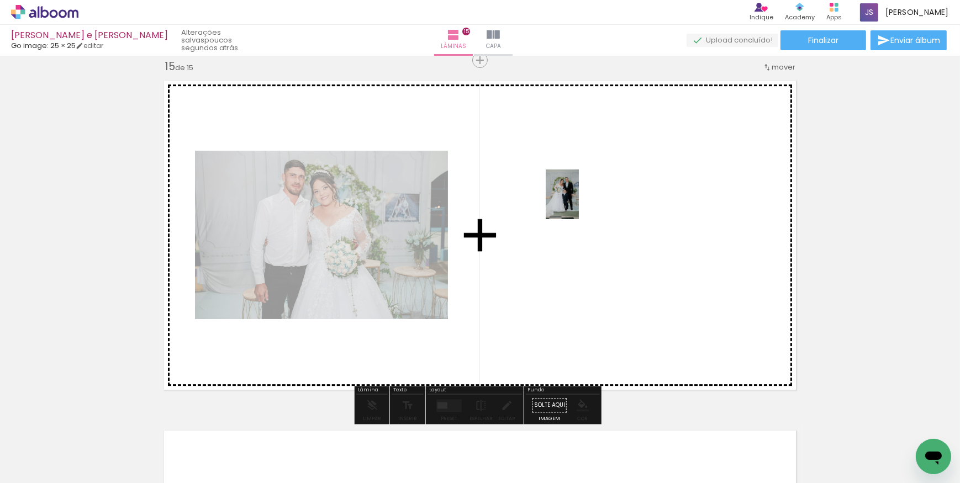
drag, startPoint x: 777, startPoint y: 449, endPoint x: 579, endPoint y: 203, distance: 316.3
click at [579, 203] on quentale-workspace at bounding box center [480, 241] width 960 height 483
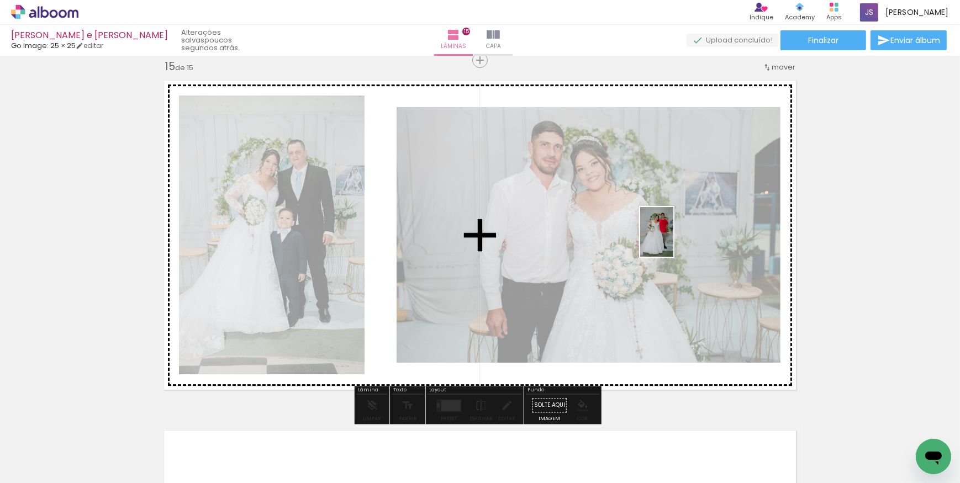
drag, startPoint x: 816, startPoint y: 425, endPoint x: 673, endPoint y: 240, distance: 233.6
click at [673, 240] on quentale-workspace at bounding box center [480, 241] width 960 height 483
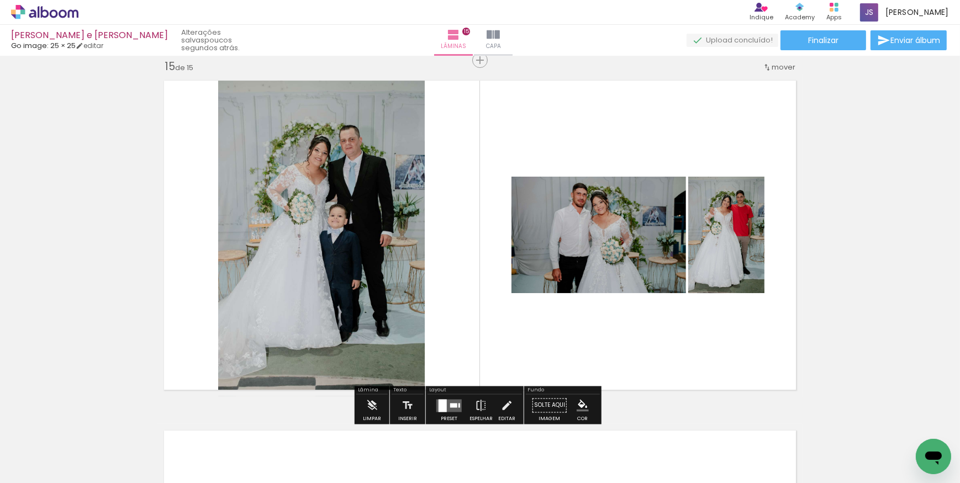
click at [450, 402] on quentale-layouter at bounding box center [448, 405] width 25 height 13
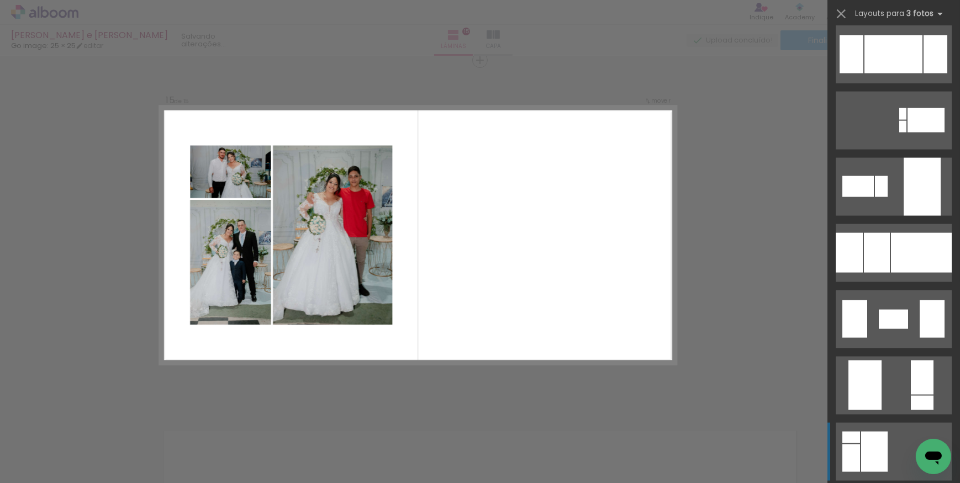
scroll to position [2059, 0]
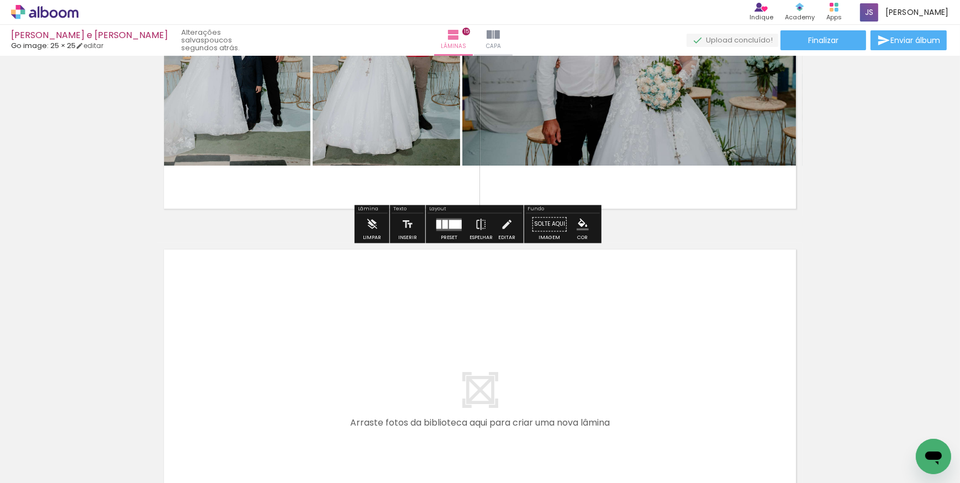
scroll to position [5218, 0]
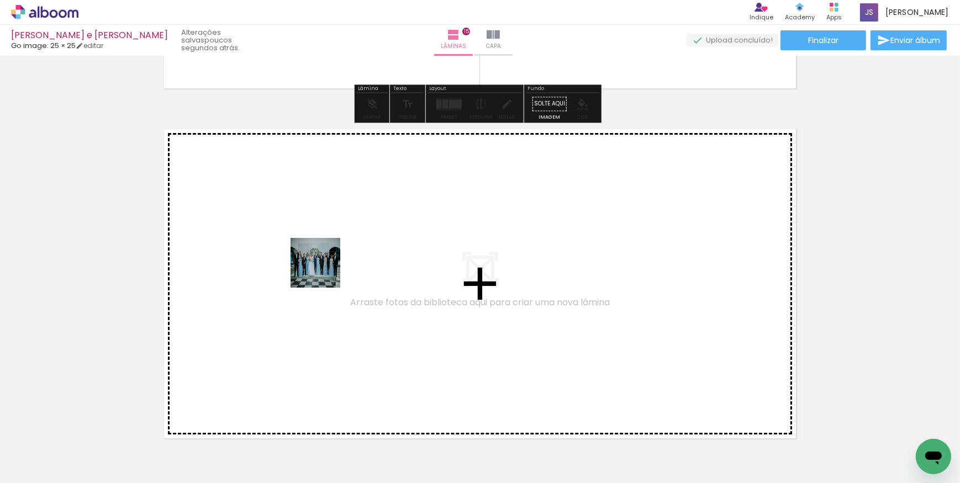
drag, startPoint x: 289, startPoint y: 429, endPoint x: 338, endPoint y: 242, distance: 192.9
click at [338, 242] on quentale-workspace at bounding box center [480, 241] width 960 height 483
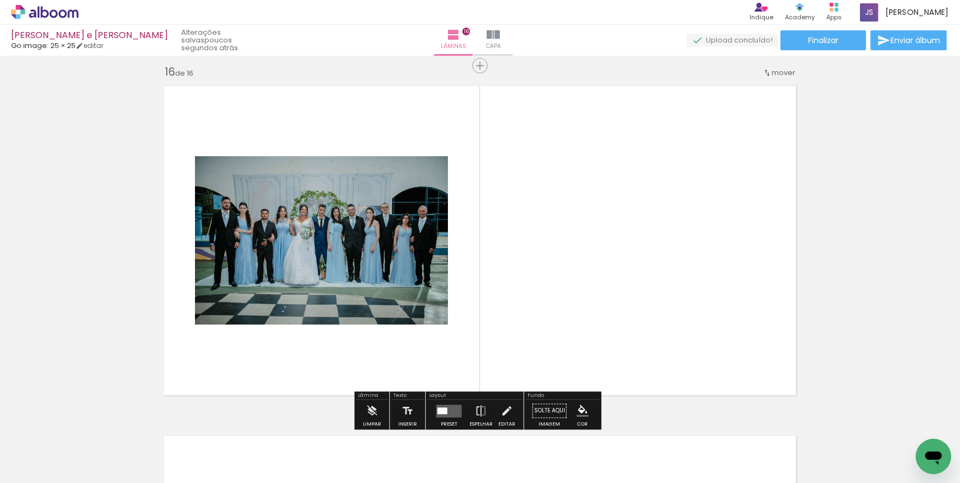
scroll to position [5267, 0]
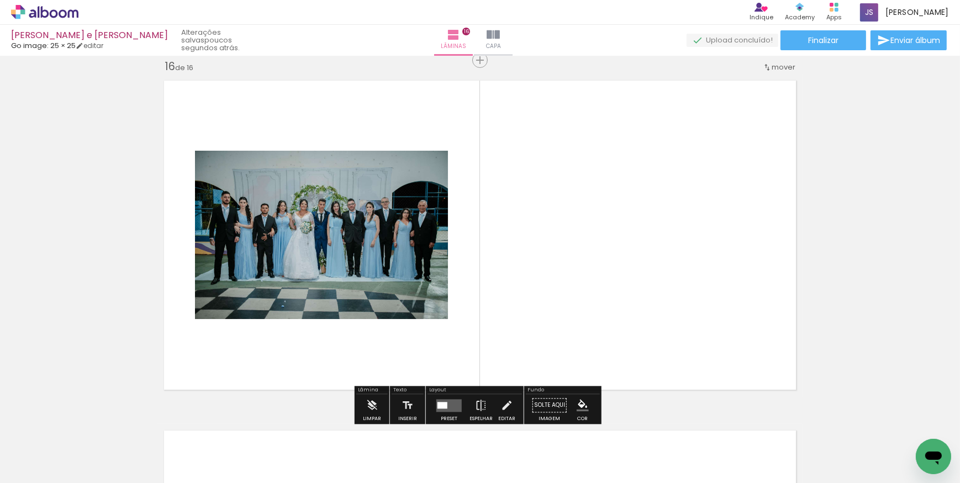
click at [437, 403] on div at bounding box center [442, 405] width 10 height 7
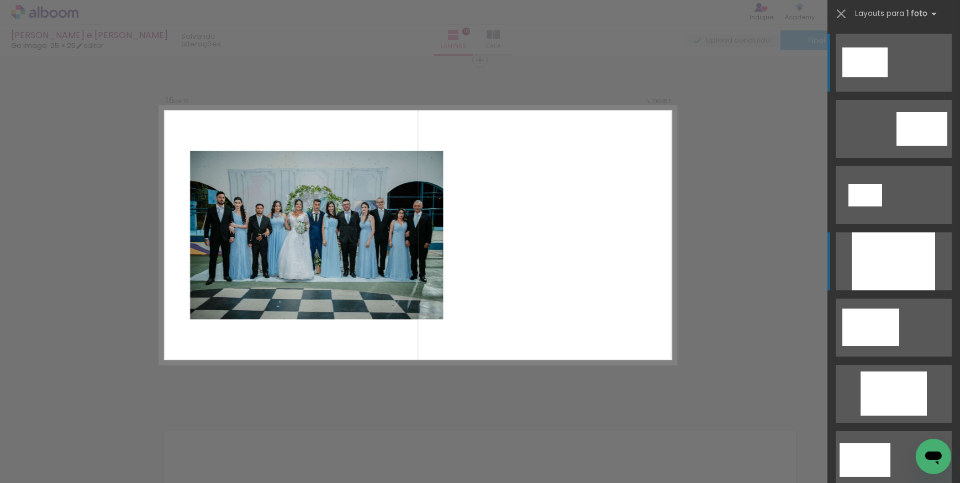
scroll to position [50, 0]
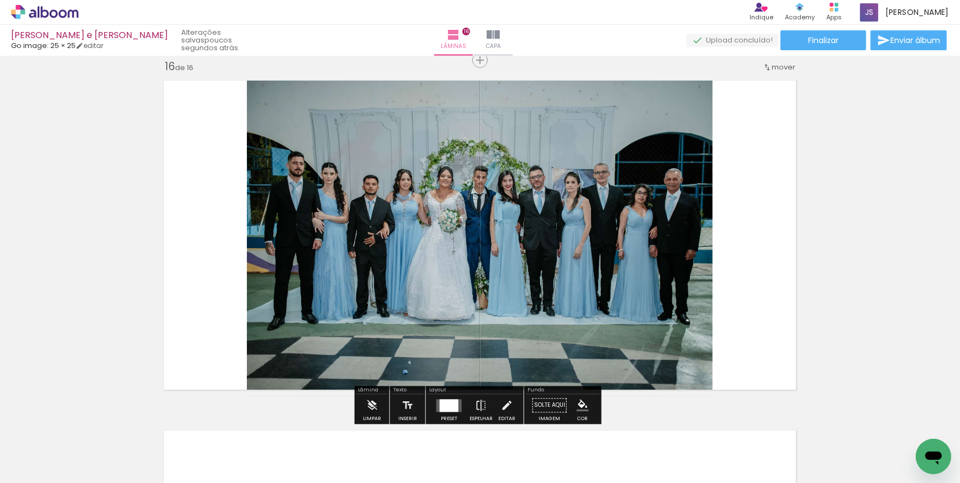
click at [441, 399] on div at bounding box center [449, 405] width 19 height 13
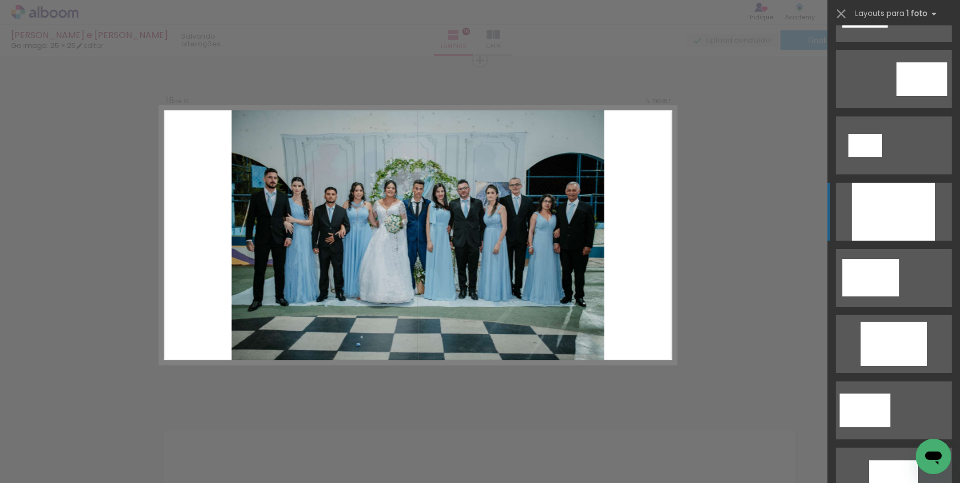
scroll to position [199, 0]
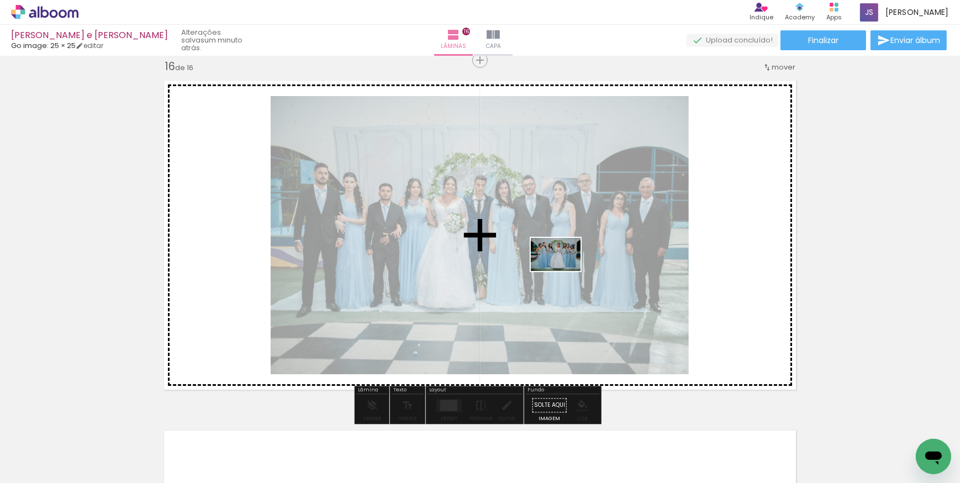
drag, startPoint x: 436, startPoint y: 442, endPoint x: 573, endPoint y: 259, distance: 228.6
click at [573, 259] on quentale-workspace at bounding box center [480, 241] width 960 height 483
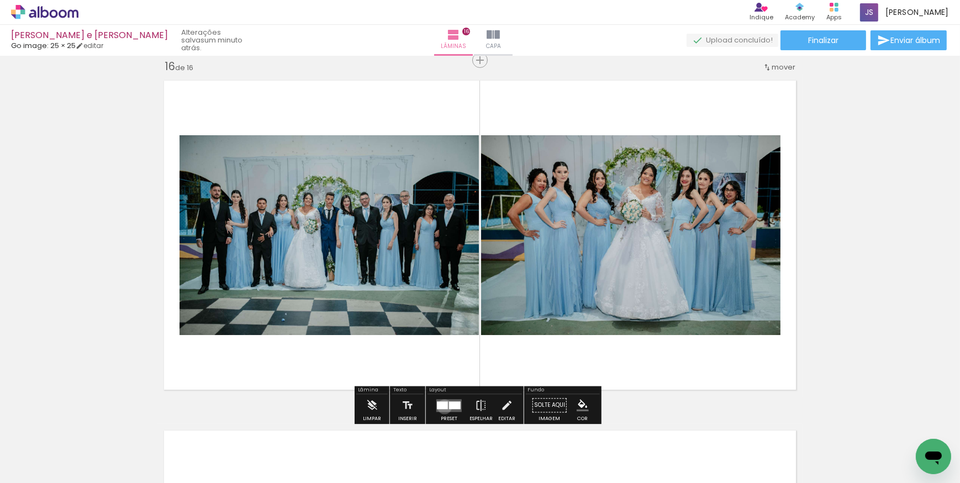
click at [442, 407] on div at bounding box center [442, 406] width 11 height 8
